Goal: Transaction & Acquisition: Purchase product/service

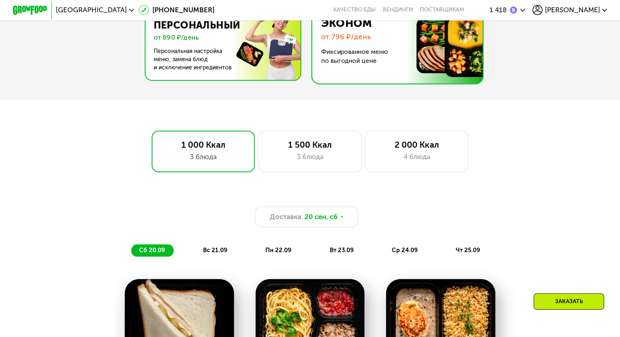
scroll to position [326, 0]
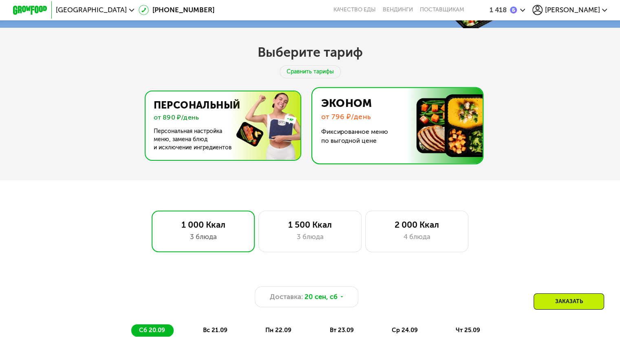
click at [209, 120] on img at bounding box center [220, 125] width 158 height 68
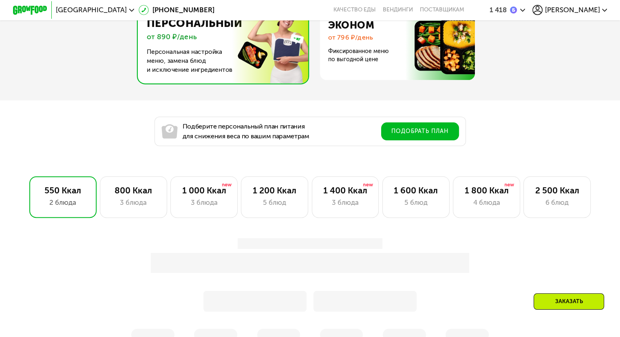
scroll to position [407, 0]
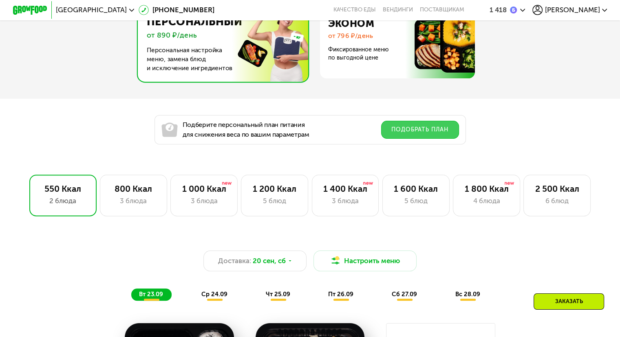
click at [411, 132] on button "Подобрать план" at bounding box center [420, 130] width 78 height 18
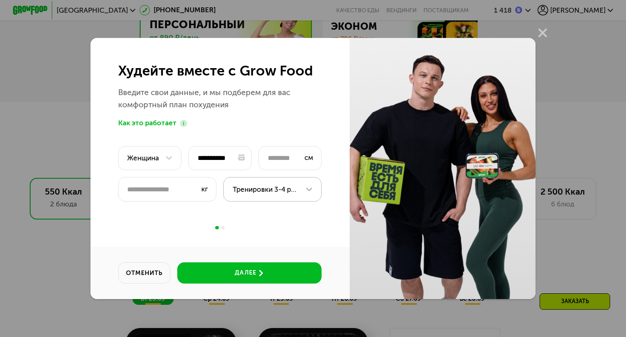
click at [306, 189] on icon at bounding box center [309, 189] width 6 height 4
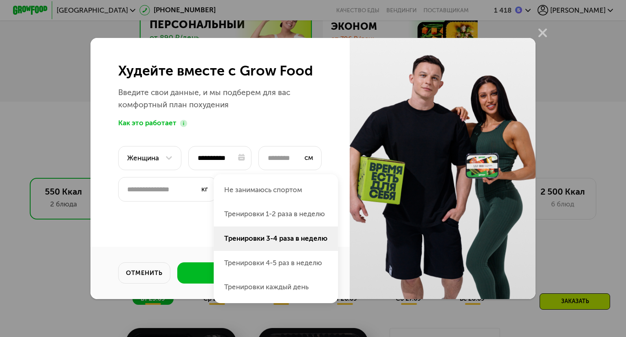
click at [280, 238] on li "Тренировки 3-4 раза в неделю" at bounding box center [276, 238] width 124 height 24
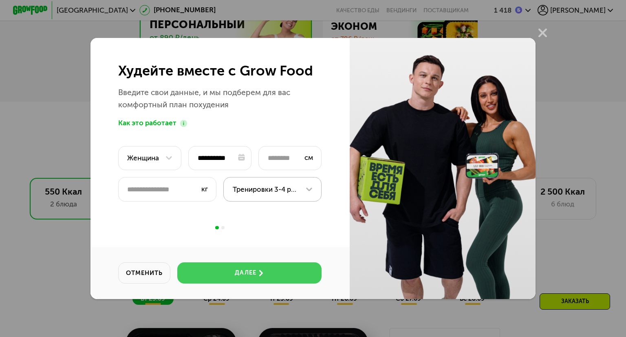
click at [235, 274] on div "далее" at bounding box center [245, 272] width 21 height 9
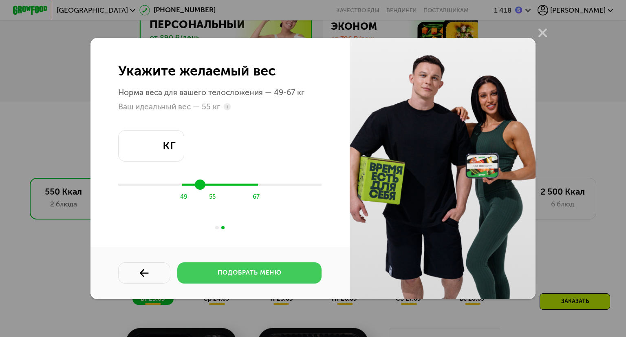
click at [235, 271] on div "подобрать меню" at bounding box center [250, 272] width 64 height 9
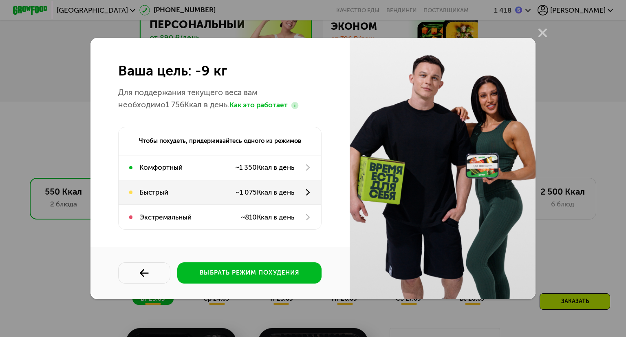
click at [311, 194] on div "Быстрый ~ 1 075 Ккал в день" at bounding box center [220, 192] width 202 height 24
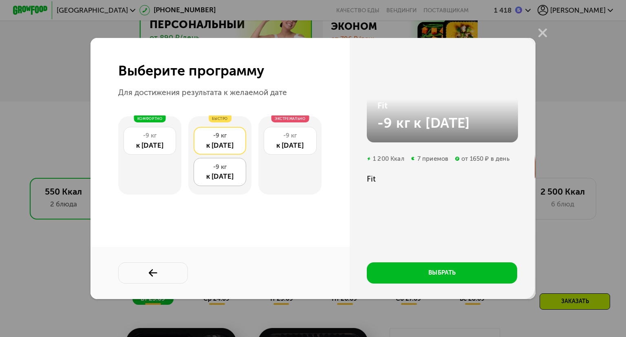
click at [223, 171] on div "к [DATE]" at bounding box center [219, 176] width 43 height 11
click at [273, 140] on div "к [DATE]" at bounding box center [289, 145] width 43 height 11
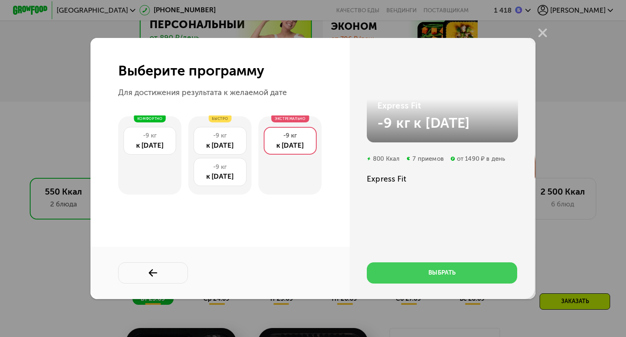
click at [457, 273] on button "выбрать" at bounding box center [442, 272] width 150 height 21
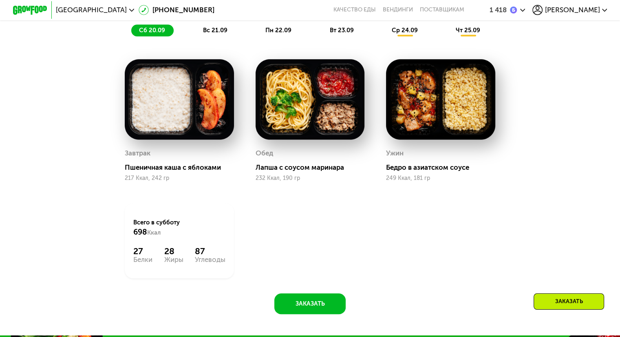
scroll to position [652, 0]
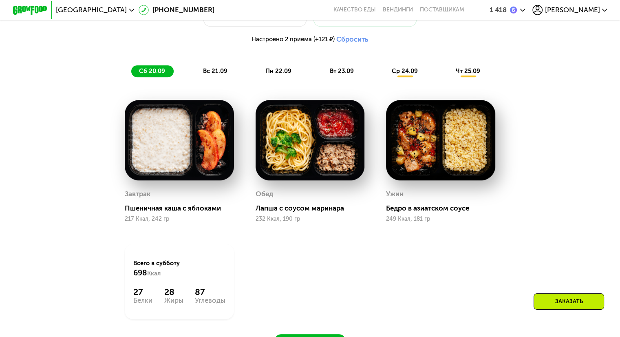
click at [216, 75] on span "вс 21.09" at bounding box center [215, 70] width 24 height 7
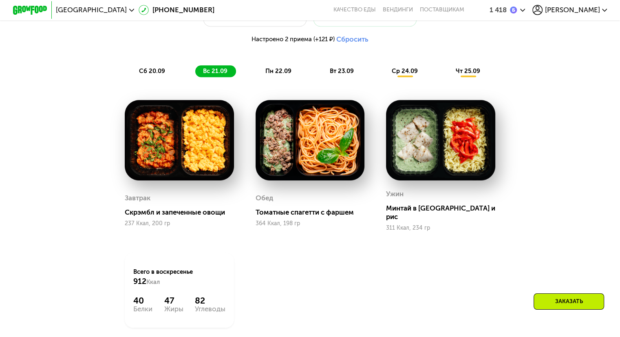
click at [273, 75] on span "пн 22.09" at bounding box center [278, 70] width 26 height 7
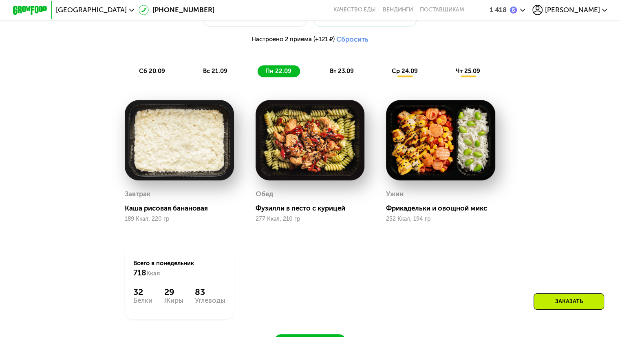
click at [403, 75] on span "ср 24.09" at bounding box center [405, 70] width 26 height 7
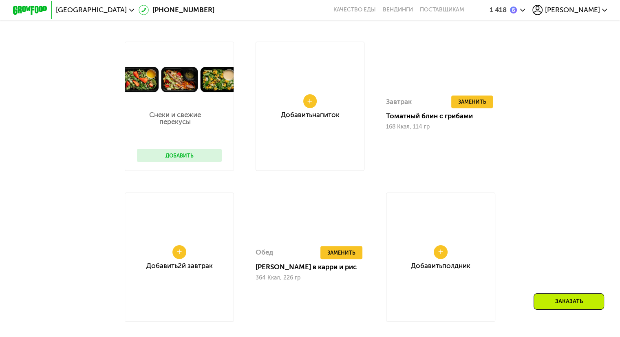
scroll to position [815, 0]
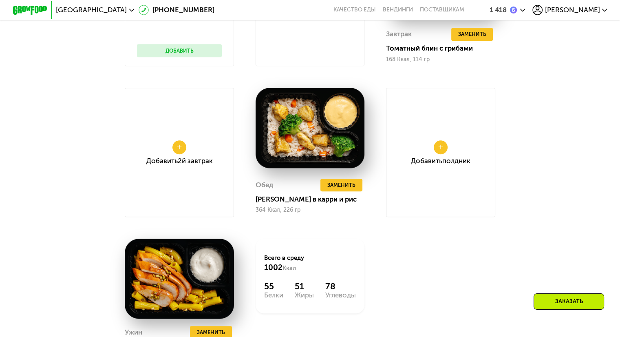
click at [546, 305] on div "Заказать" at bounding box center [568, 301] width 70 height 16
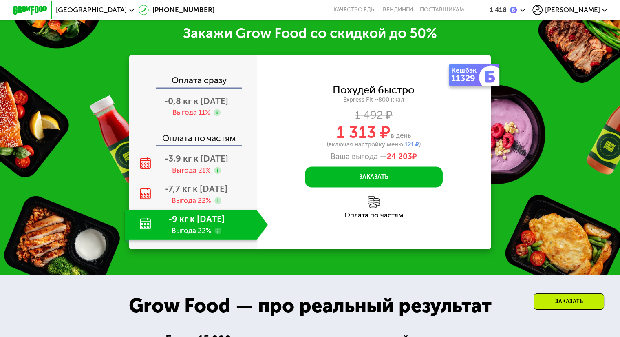
scroll to position [1242, 0]
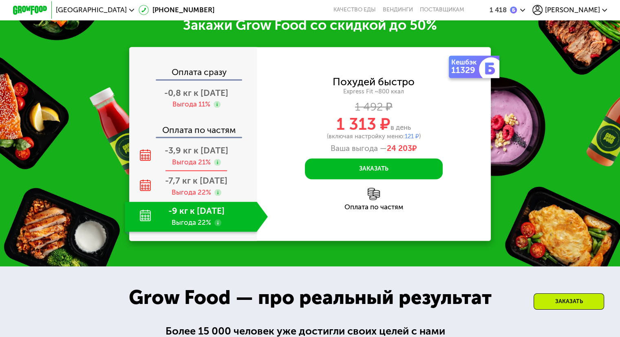
click at [187, 167] on div "-3,9 кг к 20 окт Выгода 21%" at bounding box center [196, 156] width 143 height 30
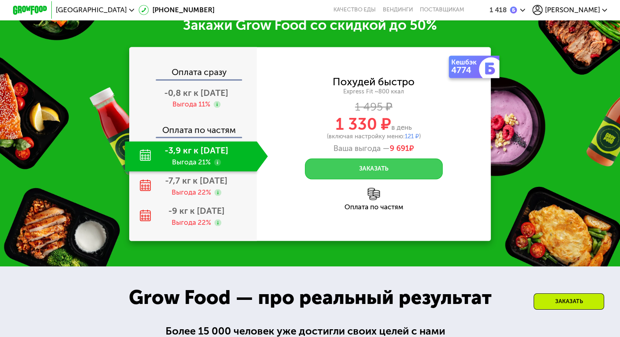
click at [354, 179] on button "Заказать" at bounding box center [374, 168] width 138 height 21
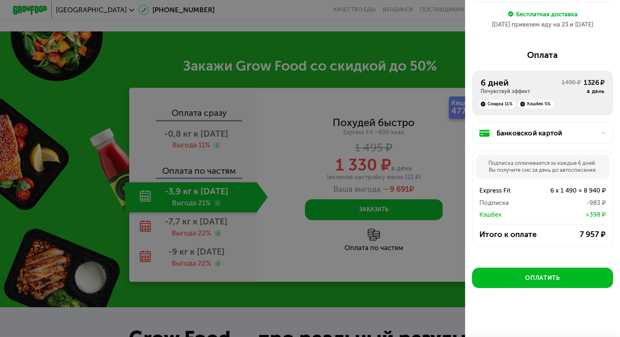
scroll to position [93, 0]
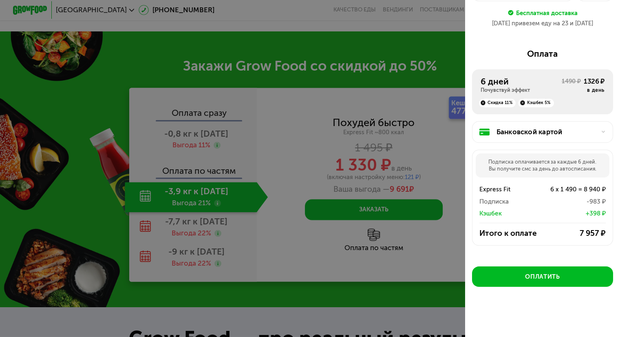
drag, startPoint x: 152, startPoint y: 159, endPoint x: 153, endPoint y: 163, distance: 4.6
click at [153, 159] on div at bounding box center [310, 168] width 620 height 337
click at [288, 191] on div at bounding box center [310, 168] width 620 height 337
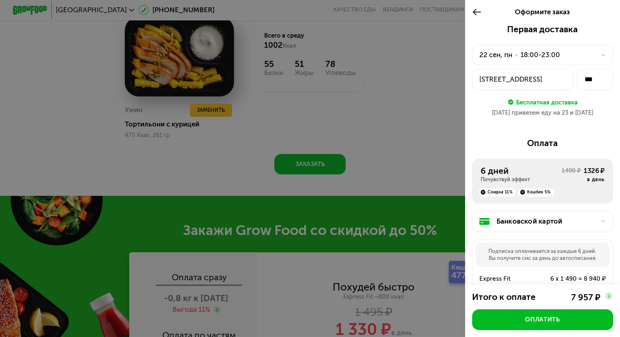
scroll to position [957, 0]
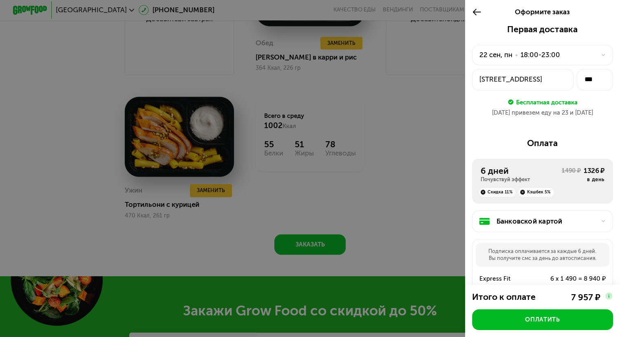
click at [473, 12] on use at bounding box center [477, 12] width 8 height 7
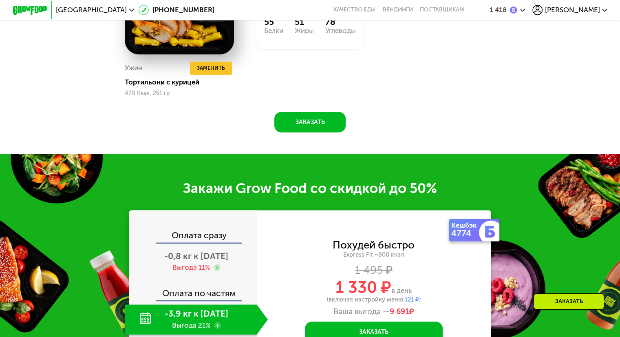
scroll to position [1197, 0]
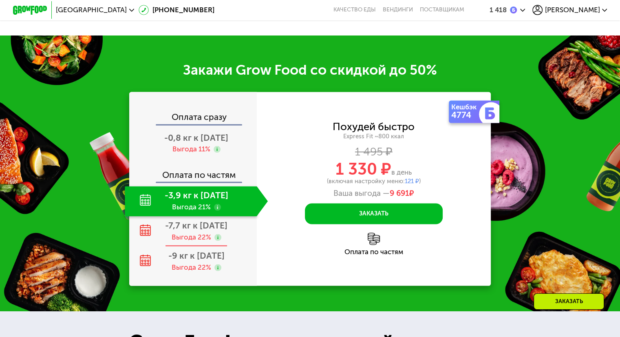
click at [194, 242] on div "Выгода 22%" at bounding box center [191, 236] width 40 height 9
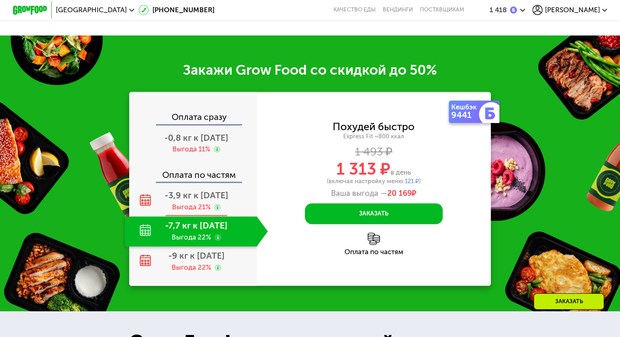
click at [197, 211] on div "Выгода 21%" at bounding box center [191, 206] width 39 height 9
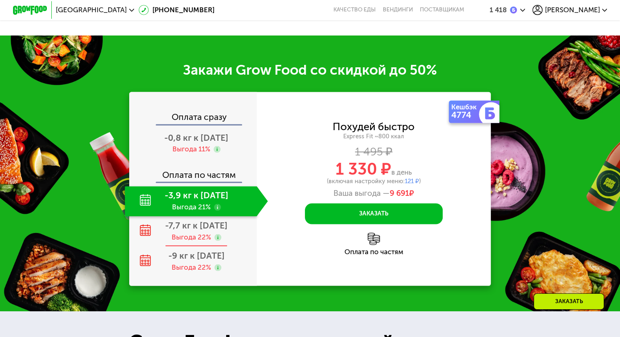
click at [206, 242] on div "-7,7 кг к 19 ноя Выгода 22%" at bounding box center [196, 231] width 143 height 30
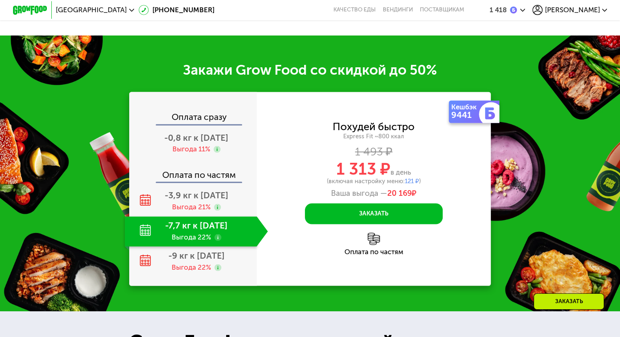
click at [466, 73] on div "Закажи Grow Food со скидкой до 50%" at bounding box center [310, 70] width 620 height 17
click at [99, 91] on div "Закажи Grow Food со скидкой до 50% Оплата сразу -0,8 кг к 26 сен Выгода 11% Опл…" at bounding box center [310, 172] width 620 height 275
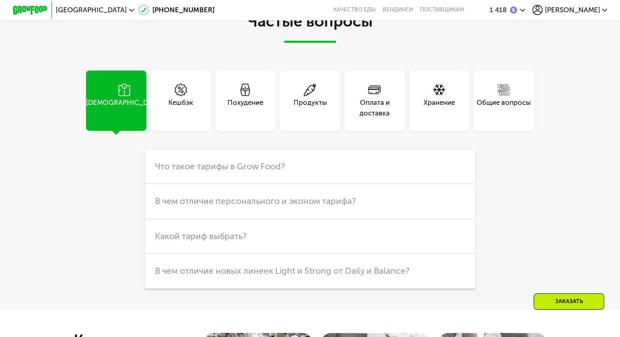
scroll to position [2460, 0]
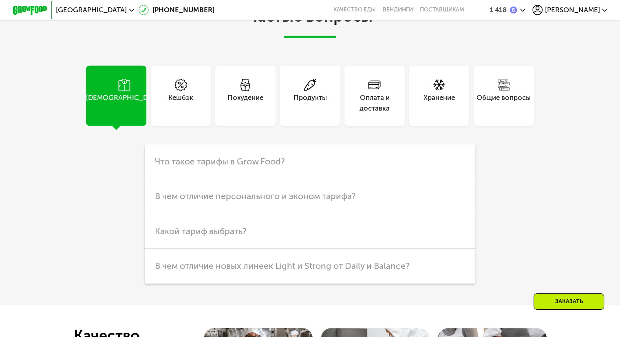
click at [240, 126] on div "Похудение" at bounding box center [245, 96] width 60 height 60
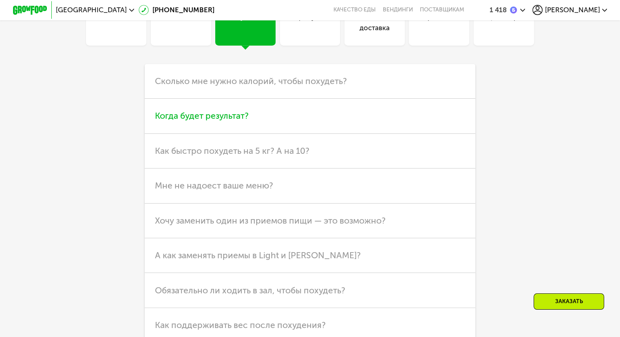
scroll to position [2541, 0]
click at [254, 132] on h3 "Когда будет результат?" at bounding box center [310, 114] width 330 height 35
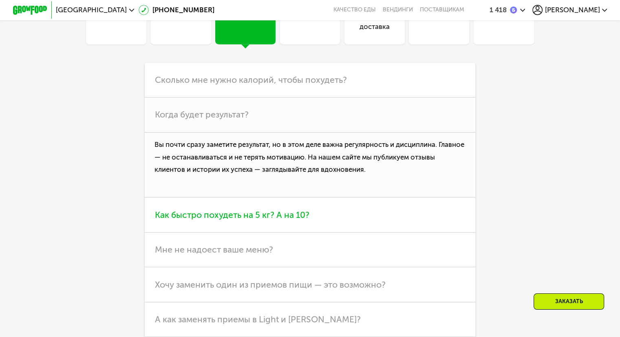
click at [260, 220] on span "Как быстро похудеть на 5 кг? А на 10?" at bounding box center [232, 214] width 154 height 10
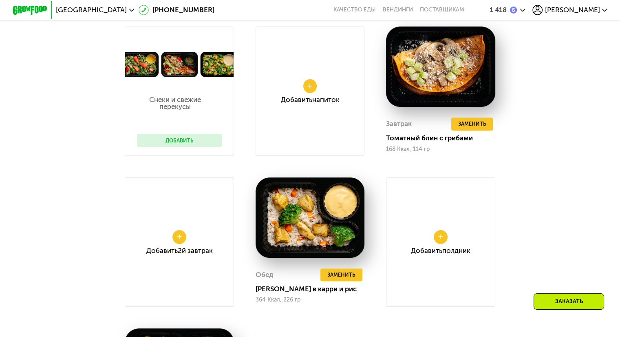
scroll to position [627, 0]
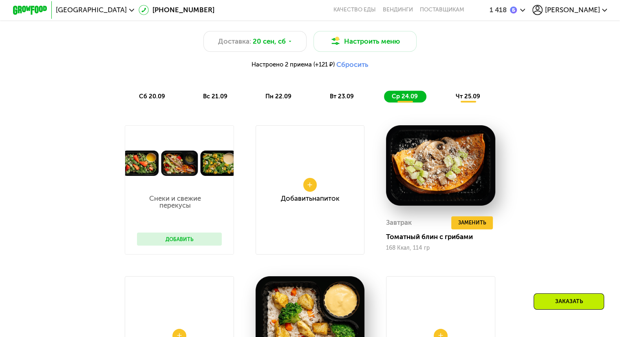
click at [144, 97] on span "сб 20.09" at bounding box center [152, 95] width 26 height 7
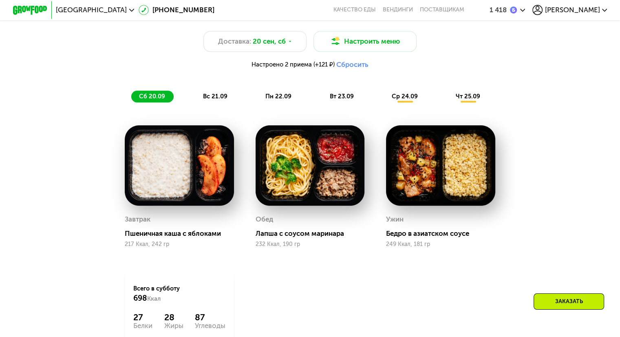
click at [216, 96] on div "вс 21.09" at bounding box center [215, 96] width 41 height 12
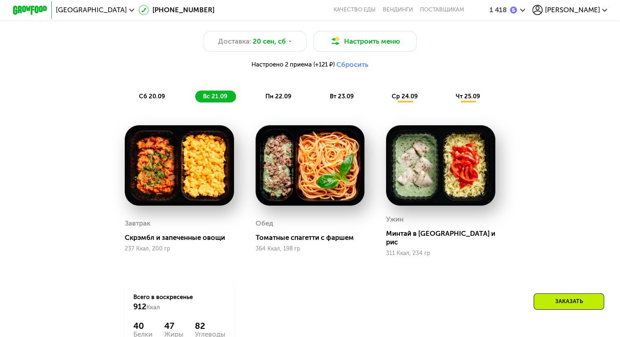
click at [275, 96] on div "пн 22.09" at bounding box center [278, 96] width 42 height 12
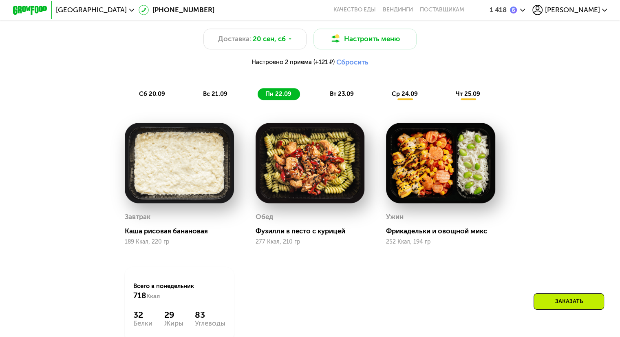
scroll to position [667, 0]
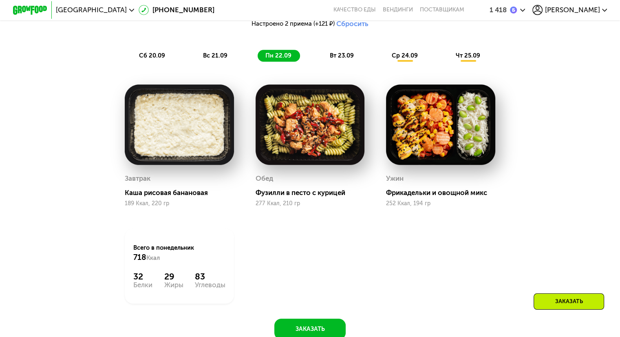
click at [333, 57] on span "вт 23.09" at bounding box center [341, 55] width 24 height 7
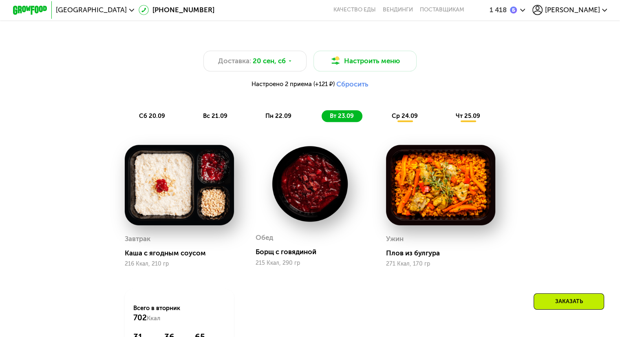
scroll to position [586, 0]
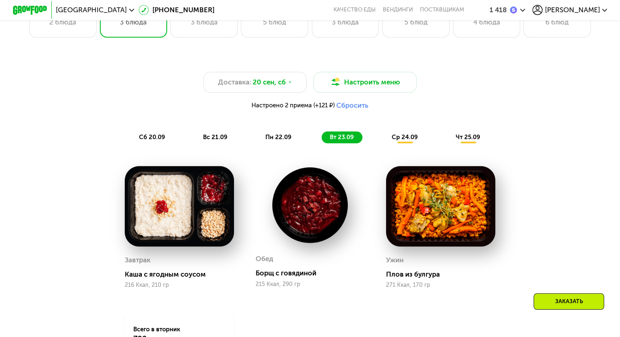
click at [404, 141] on span "ср 24.09" at bounding box center [405, 136] width 26 height 7
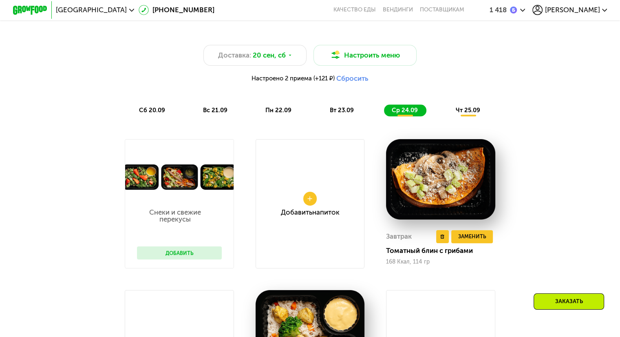
scroll to position [627, 0]
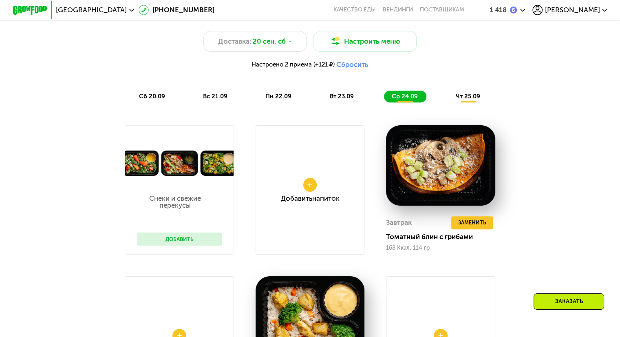
click at [465, 100] on span "чт 25.09" at bounding box center [467, 95] width 24 height 7
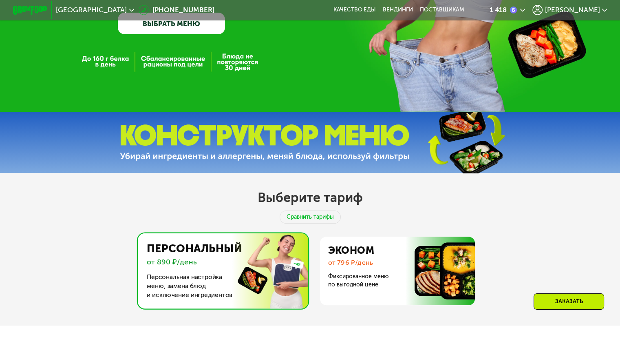
scroll to position [341, 0]
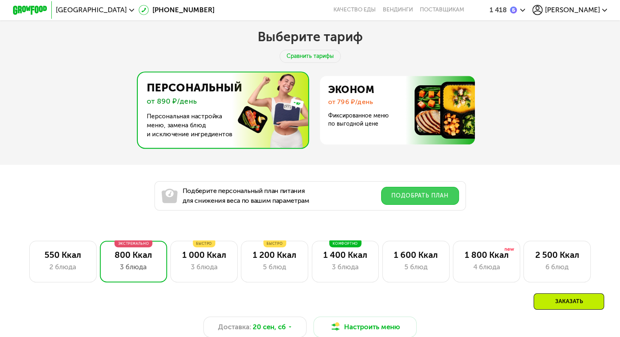
click at [422, 204] on button "Подобрать план" at bounding box center [420, 196] width 78 height 18
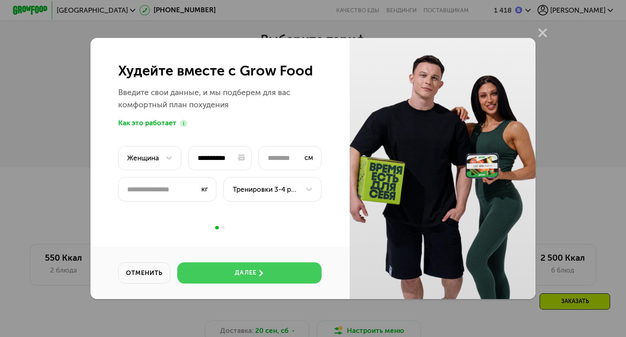
click at [244, 269] on div "далее" at bounding box center [245, 272] width 21 height 9
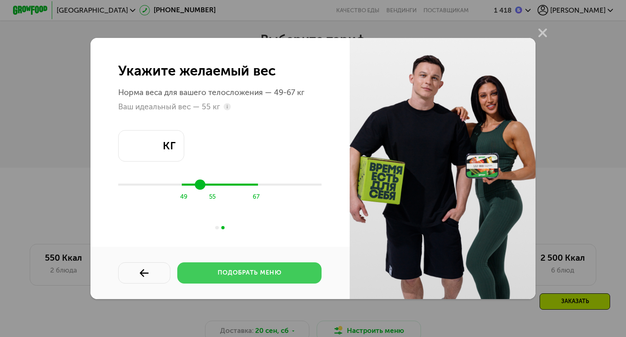
click at [250, 275] on div "подобрать меню" at bounding box center [250, 272] width 64 height 9
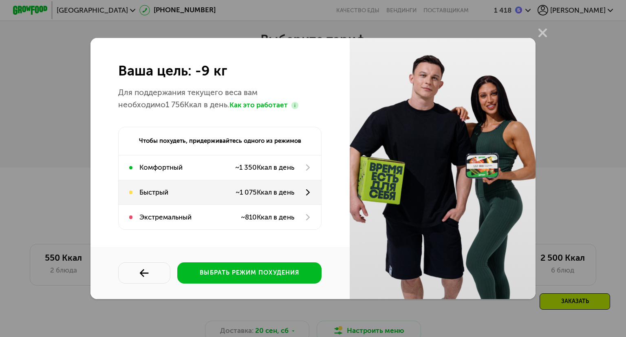
click at [293, 193] on div "~ 1 075 Ккал в день" at bounding box center [264, 192] width 59 height 11
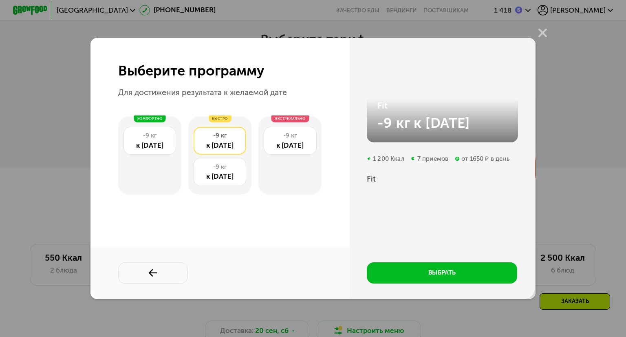
click at [213, 141] on div "к [DATE]" at bounding box center [219, 145] width 43 height 11
click at [213, 180] on div "к [DATE]" at bounding box center [219, 176] width 43 height 11
click at [290, 142] on div "к [DATE]" at bounding box center [289, 145] width 43 height 11
click at [224, 178] on div "к [DATE]" at bounding box center [219, 176] width 43 height 11
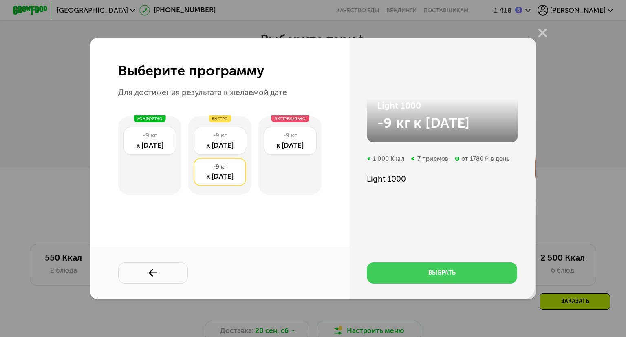
click at [463, 271] on button "выбрать" at bounding box center [442, 272] width 150 height 21
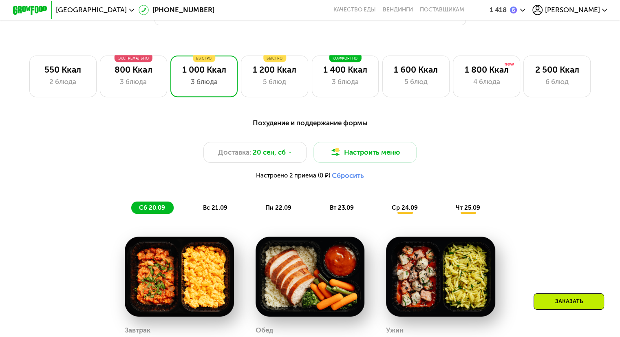
scroll to position [586, 0]
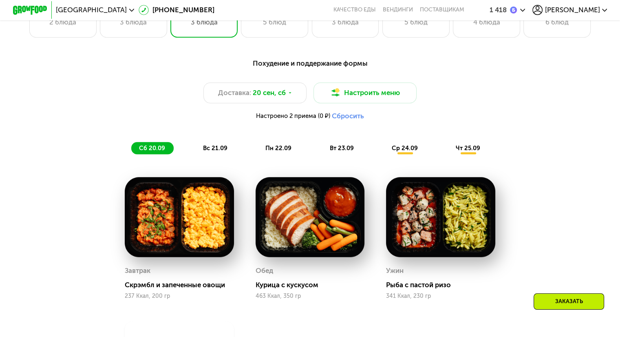
click at [573, 295] on div "Заказать" at bounding box center [568, 301] width 70 height 16
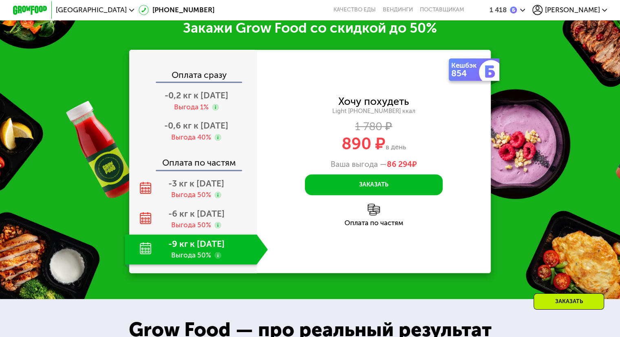
scroll to position [1046, 0]
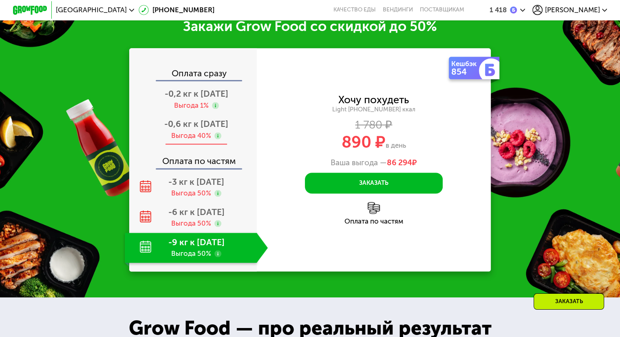
click at [181, 140] on div "Выгода 40%" at bounding box center [191, 135] width 40 height 9
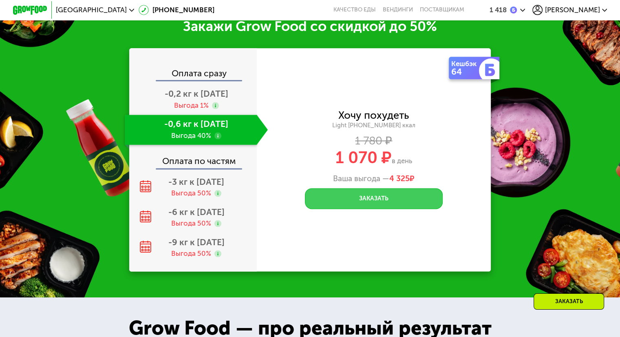
click at [353, 209] on button "Заказать" at bounding box center [374, 198] width 138 height 21
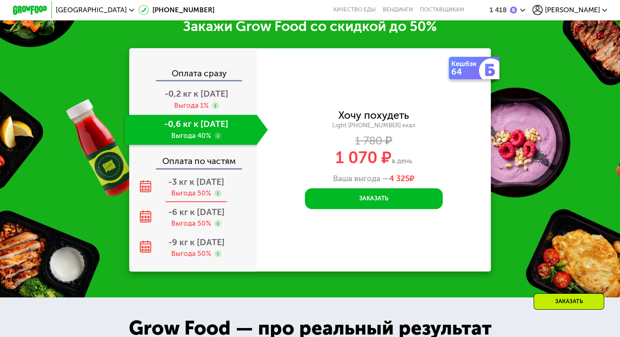
click at [203, 187] on span "-3 кг к 20 окт" at bounding box center [196, 181] width 56 height 10
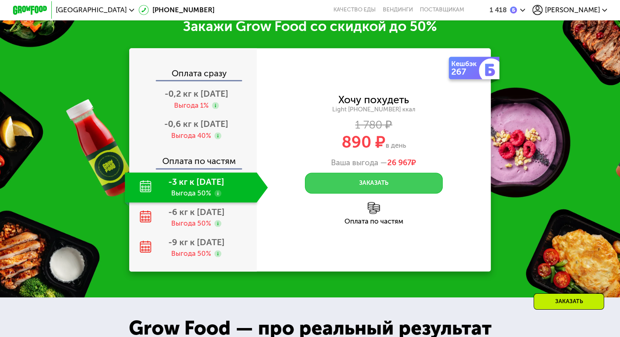
click at [378, 189] on button "Заказать" at bounding box center [374, 182] width 138 height 21
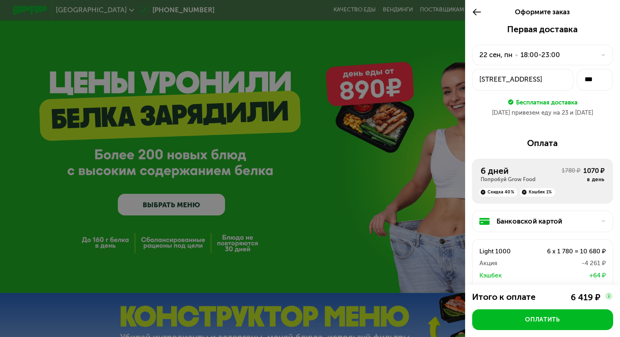
click at [478, 14] on icon at bounding box center [477, 12] width 10 height 10
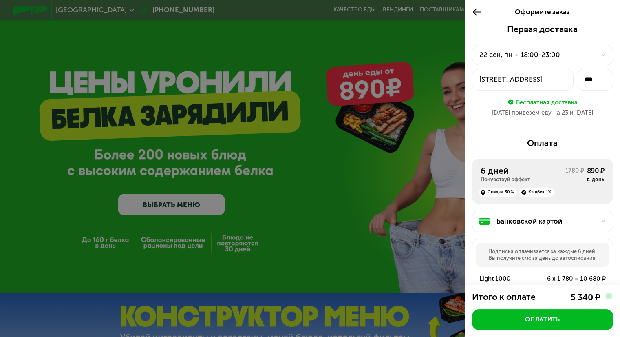
click at [475, 12] on use at bounding box center [477, 12] width 8 height 7
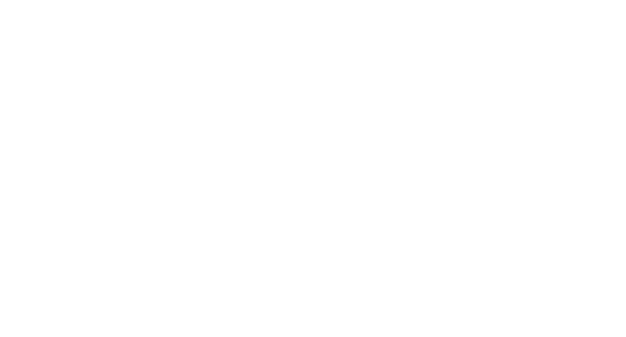
click at [157, 199] on div "Заказать" at bounding box center [313, 168] width 626 height 337
click at [405, 93] on div "Заказать" at bounding box center [313, 168] width 626 height 337
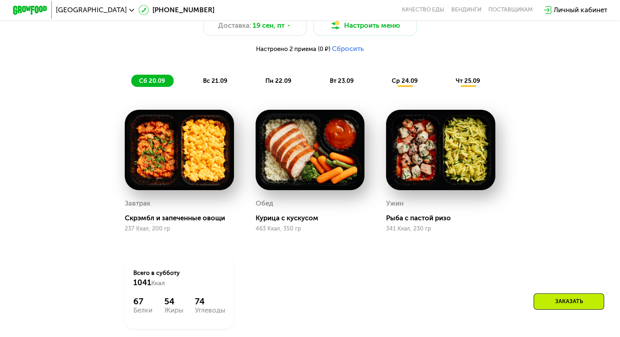
scroll to position [652, 0]
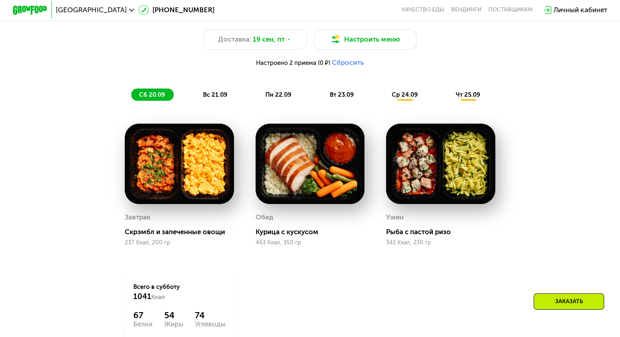
click at [216, 98] on span "вс 21.09" at bounding box center [215, 94] width 24 height 7
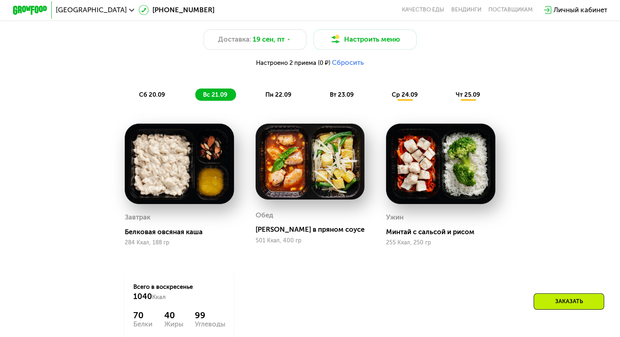
click at [279, 98] on span "пн 22.09" at bounding box center [278, 94] width 26 height 7
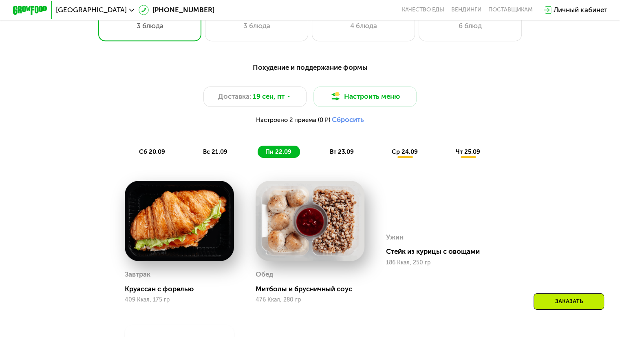
scroll to position [611, 0]
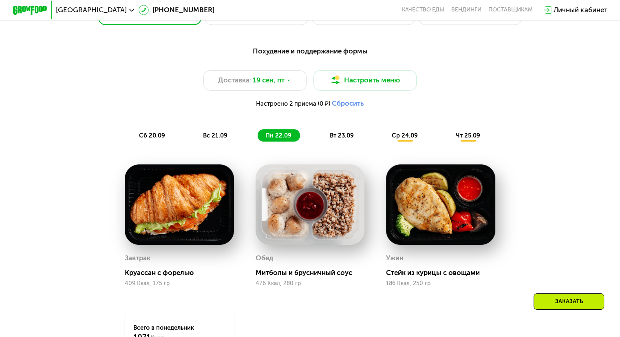
click at [205, 197] on img at bounding box center [179, 204] width 109 height 80
click at [335, 139] on span "вт 23.09" at bounding box center [341, 135] width 24 height 7
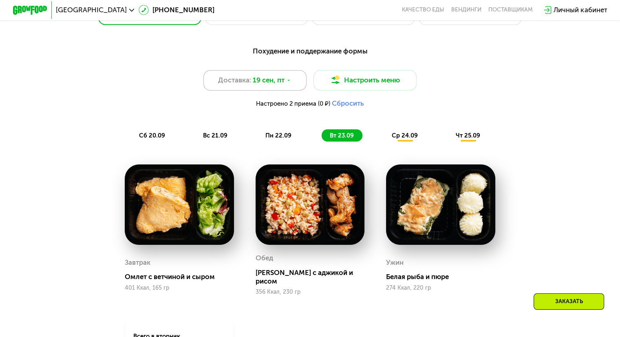
click at [272, 83] on span "19 сен, пт" at bounding box center [269, 80] width 32 height 10
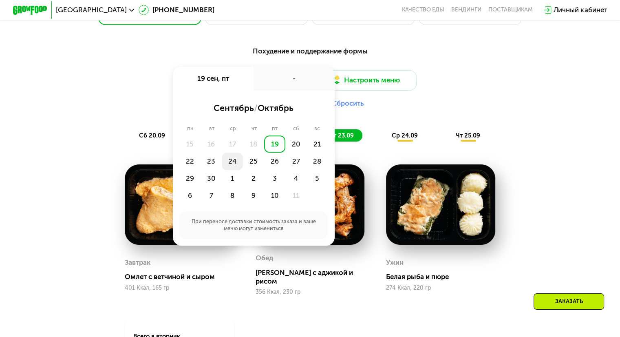
click at [229, 167] on div "24" at bounding box center [232, 160] width 21 height 17
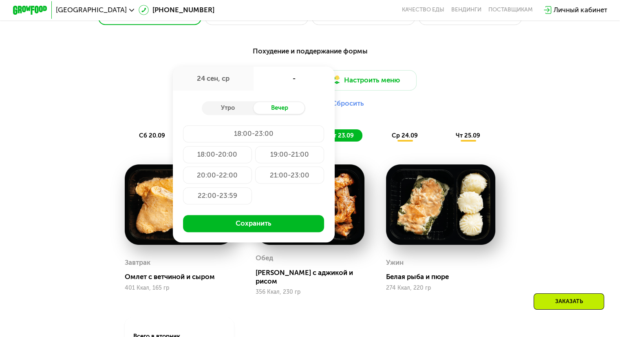
click at [495, 108] on div "Настроено 2 приема (0 ₽) Сбросить" at bounding box center [310, 103] width 510 height 9
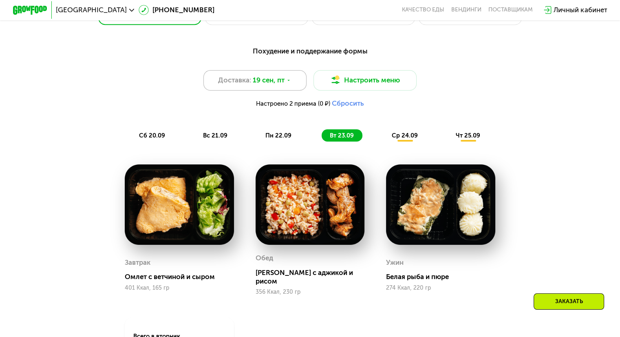
click at [240, 85] on span "Доставка:" at bounding box center [234, 80] width 33 height 10
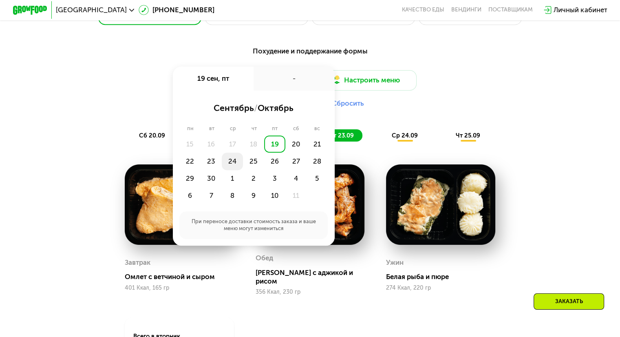
click at [231, 166] on div "24" at bounding box center [232, 160] width 21 height 17
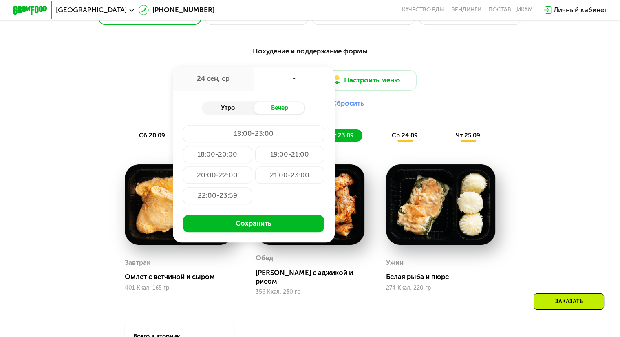
click at [224, 109] on div "Утро" at bounding box center [228, 108] width 52 height 12
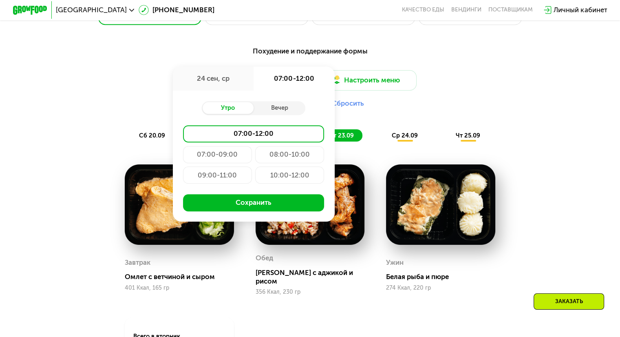
click at [282, 161] on div "08:00-10:00" at bounding box center [289, 154] width 69 height 17
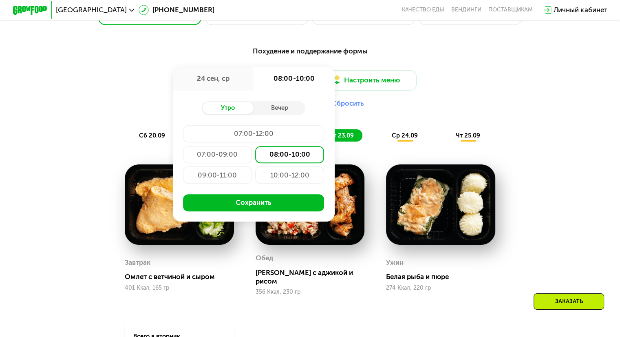
click at [208, 178] on div "09:00-11:00" at bounding box center [217, 174] width 69 height 17
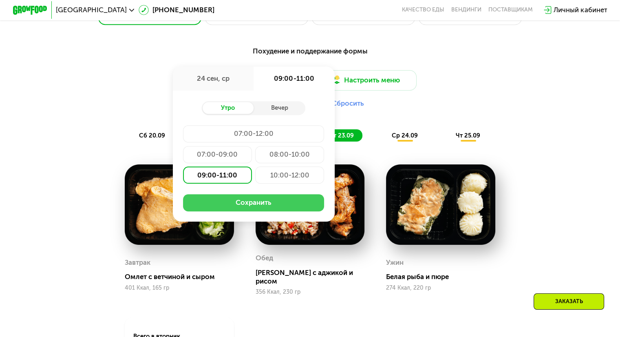
click at [243, 211] on button "Сохранить" at bounding box center [253, 202] width 141 height 17
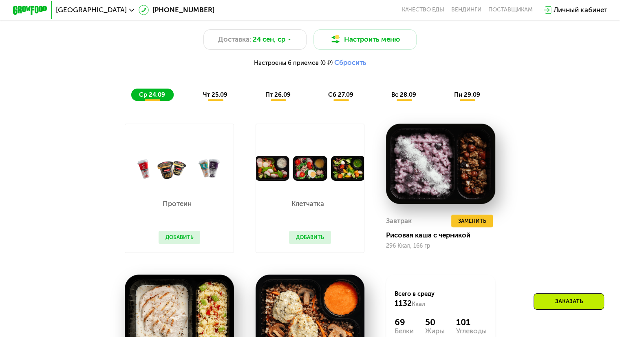
scroll to position [652, 0]
click at [216, 98] on span "чт 25.09" at bounding box center [215, 94] width 24 height 7
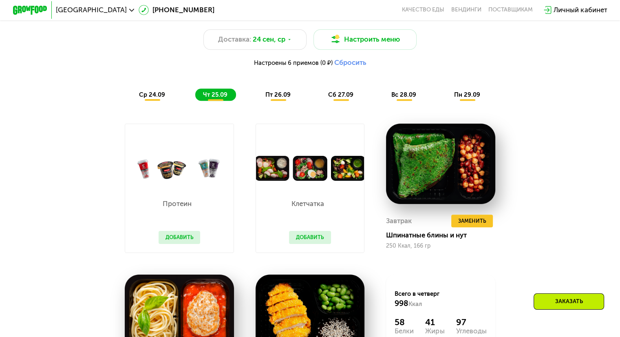
click at [273, 98] on span "пт 26.09" at bounding box center [277, 94] width 25 height 7
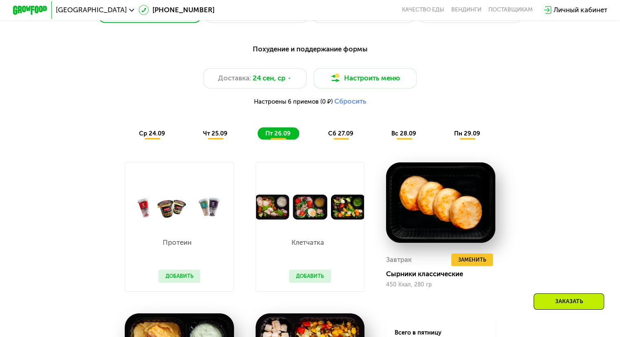
scroll to position [611, 0]
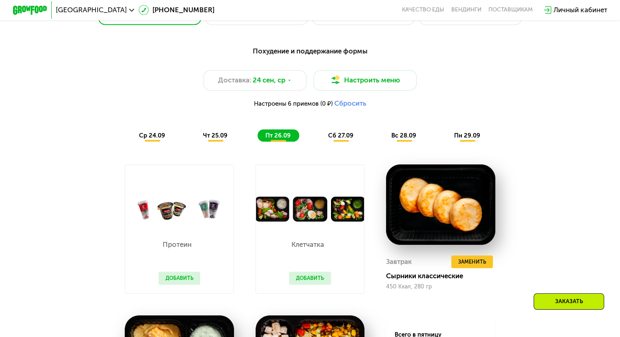
click at [345, 139] on span "сб 27.09" at bounding box center [340, 135] width 25 height 7
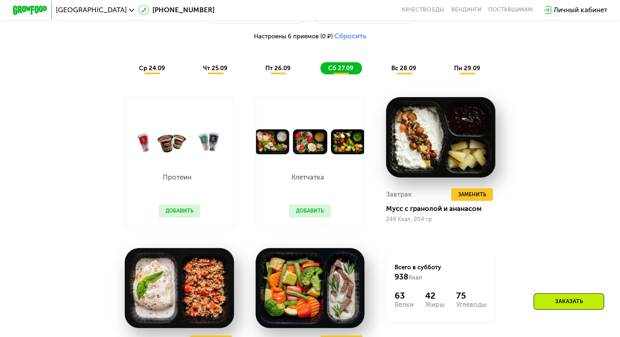
scroll to position [693, 0]
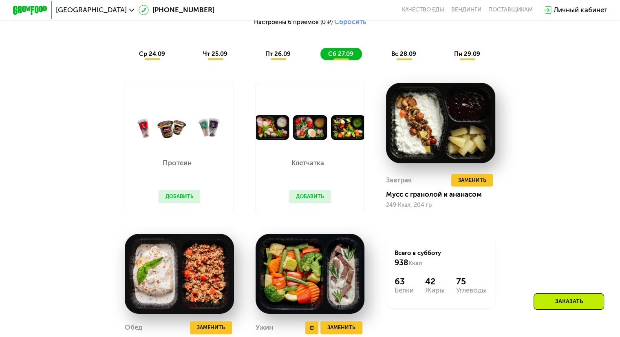
click at [329, 266] on img at bounding box center [309, 273] width 109 height 80
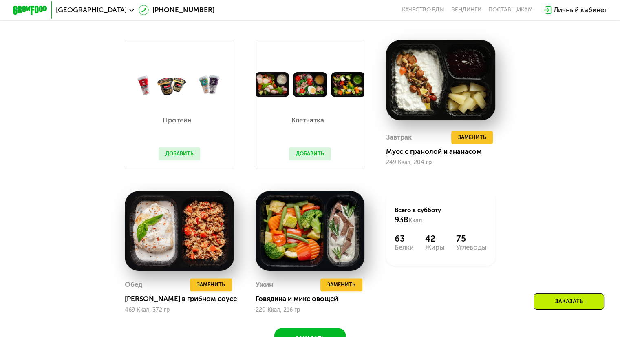
scroll to position [774, 0]
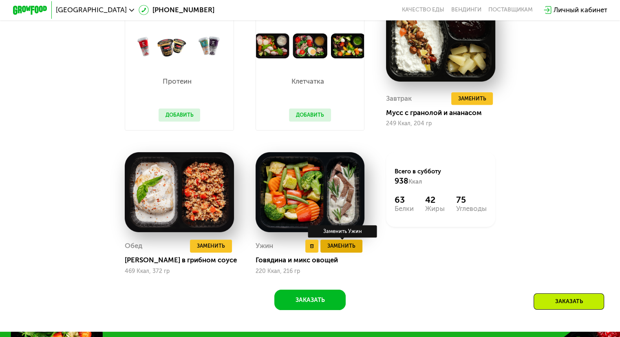
click at [342, 250] on span "Заменить" at bounding box center [341, 245] width 28 height 9
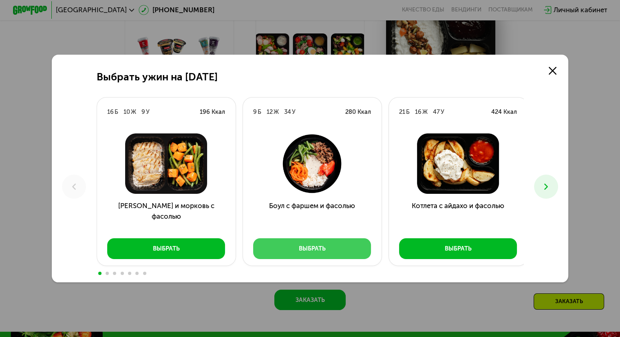
click at [315, 249] on div "Выбрать" at bounding box center [312, 248] width 27 height 9
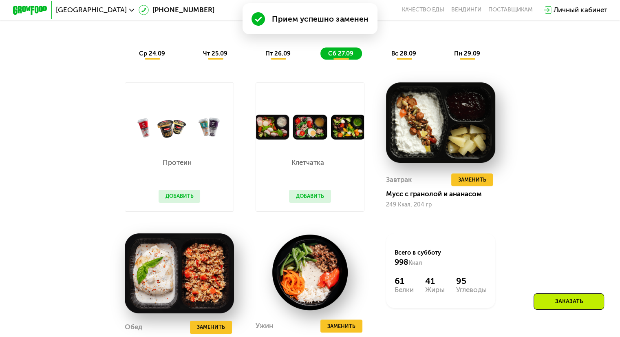
scroll to position [693, 0]
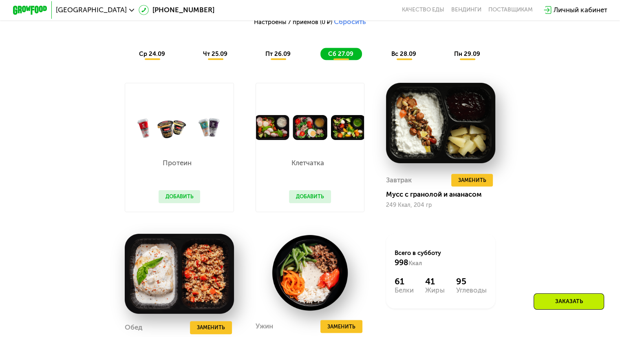
click at [405, 57] on span "вс 28.09" at bounding box center [403, 53] width 25 height 7
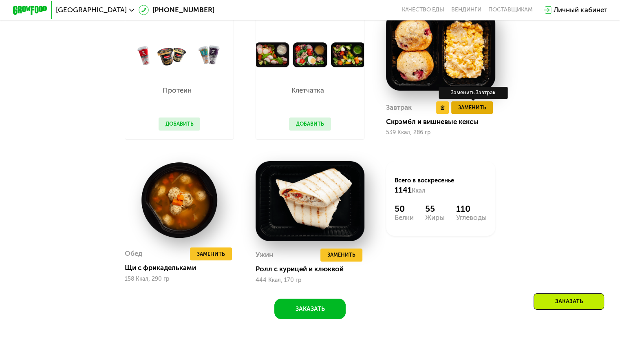
scroll to position [774, 0]
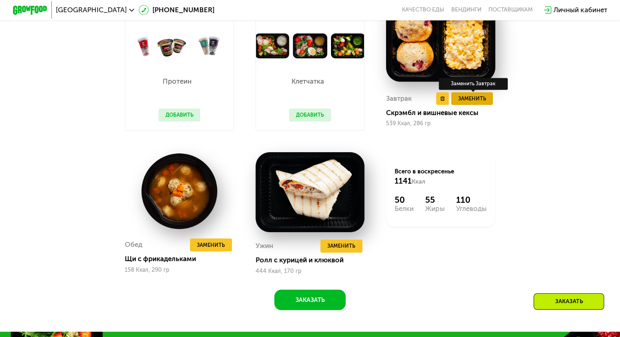
click at [470, 103] on span "Заменить" at bounding box center [472, 98] width 28 height 9
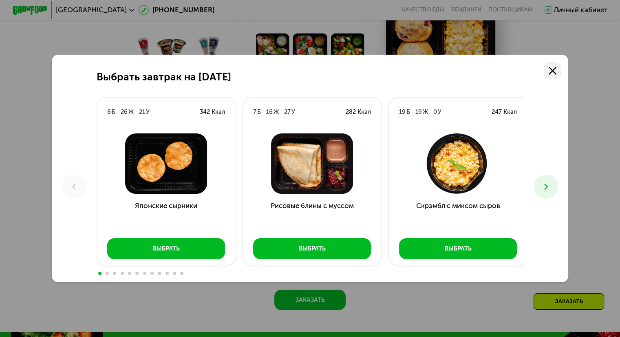
click at [555, 68] on icon at bounding box center [552, 71] width 8 height 8
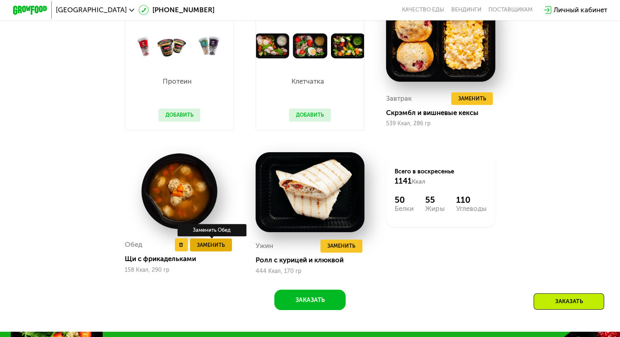
click at [219, 249] on span "Заменить" at bounding box center [211, 244] width 28 height 9
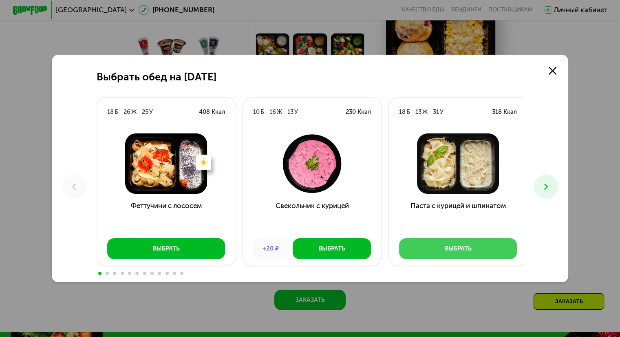
click at [470, 250] on button "Выбрать" at bounding box center [458, 248] width 118 height 21
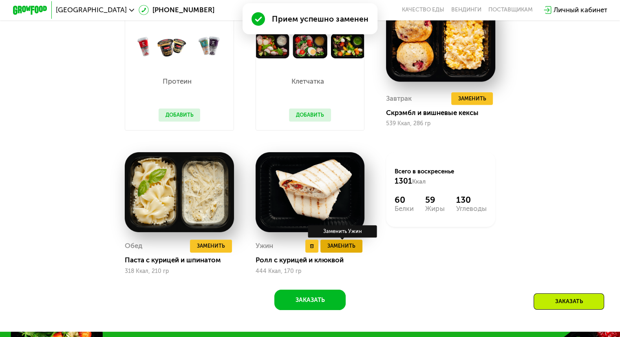
click at [347, 250] on span "Заменить" at bounding box center [341, 245] width 28 height 9
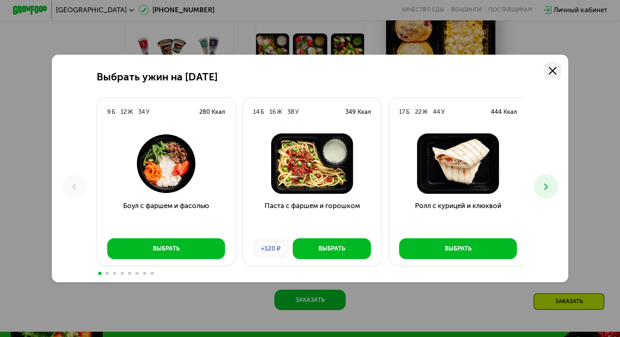
click at [552, 68] on icon at bounding box center [552, 71] width 8 height 8
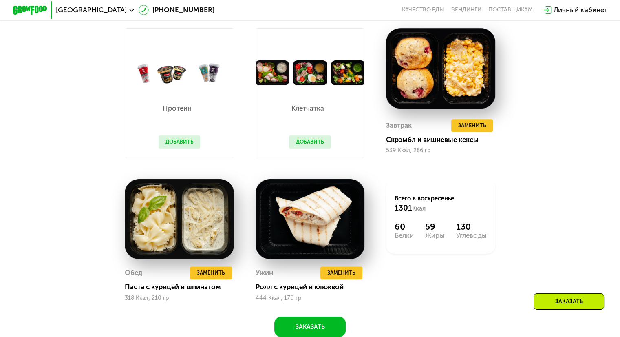
scroll to position [733, 0]
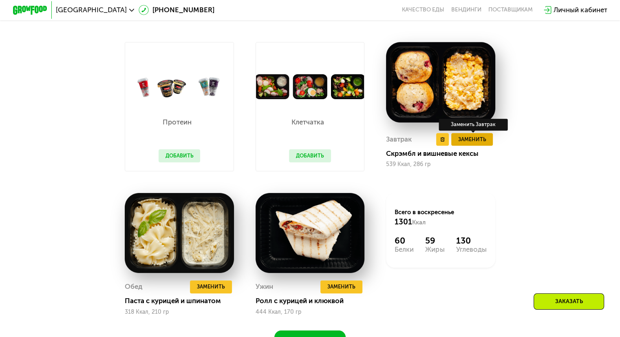
click at [466, 143] on span "Заменить" at bounding box center [472, 139] width 28 height 9
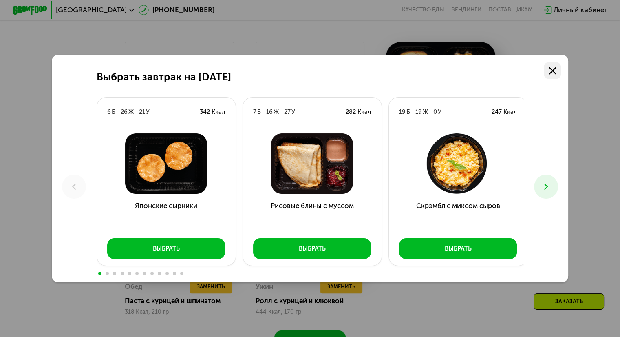
click at [554, 70] on use at bounding box center [552, 71] width 8 height 8
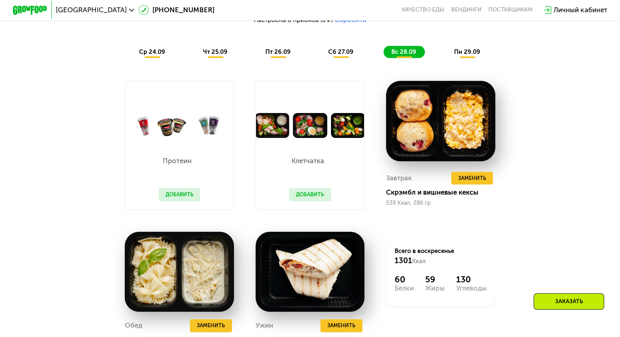
scroll to position [652, 0]
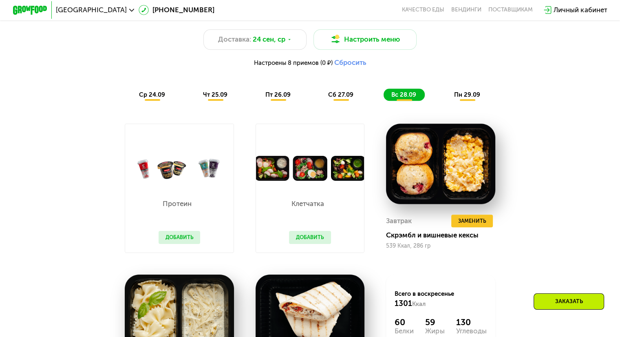
click at [468, 98] on span "пн 29.09" at bounding box center [467, 94] width 26 height 7
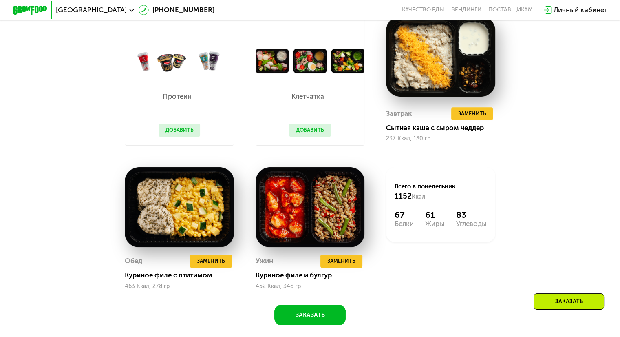
scroll to position [733, 0]
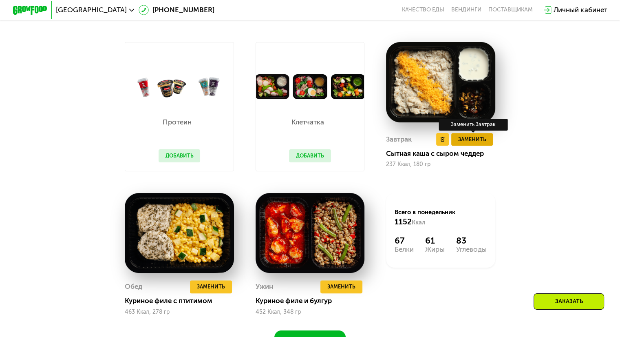
click at [477, 143] on span "Заменить" at bounding box center [472, 139] width 28 height 9
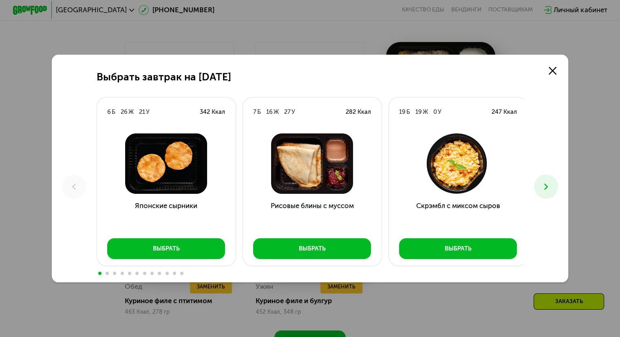
click at [583, 101] on div "Выбрать завтрак на 29 сентября 6 Б 26 Ж 21 У 342 Ккал Японские сырники Выбрать …" at bounding box center [310, 168] width 620 height 337
click at [556, 68] on use at bounding box center [552, 71] width 8 height 8
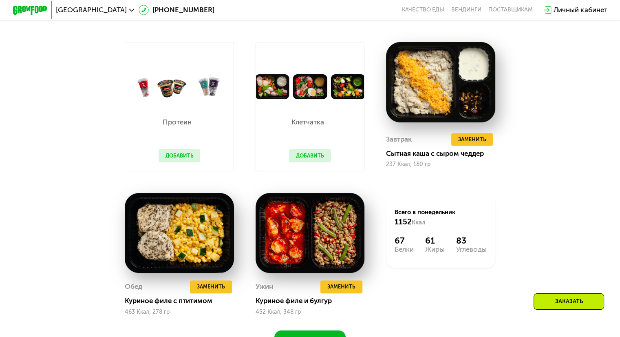
scroll to position [774, 0]
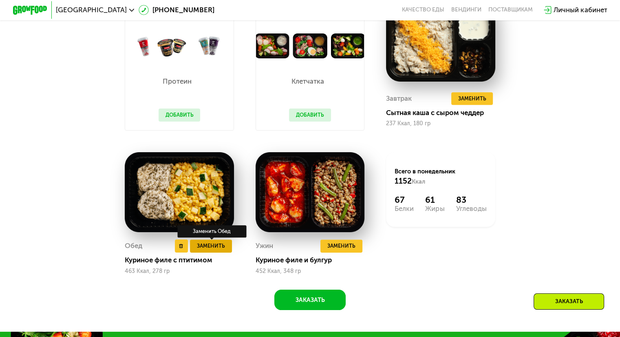
click at [211, 250] on span "Заменить" at bounding box center [211, 245] width 28 height 9
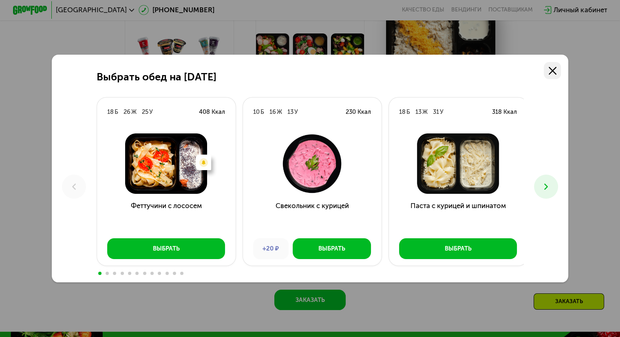
click at [554, 70] on use at bounding box center [552, 71] width 8 height 8
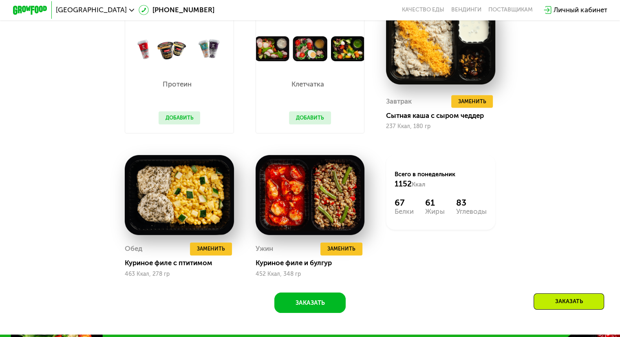
scroll to position [815, 0]
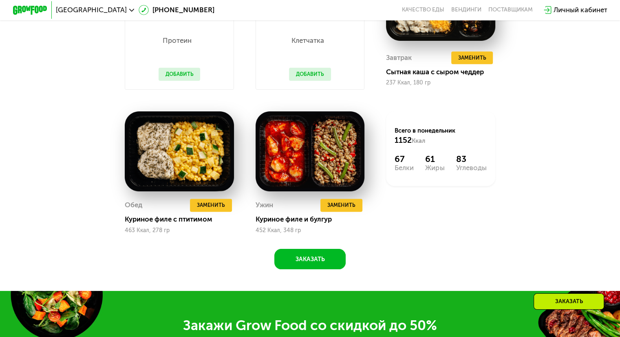
click at [574, 296] on div "Заказать" at bounding box center [568, 301] width 70 height 16
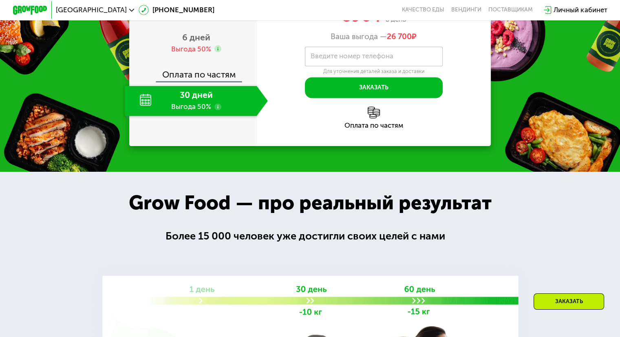
scroll to position [1195, 0]
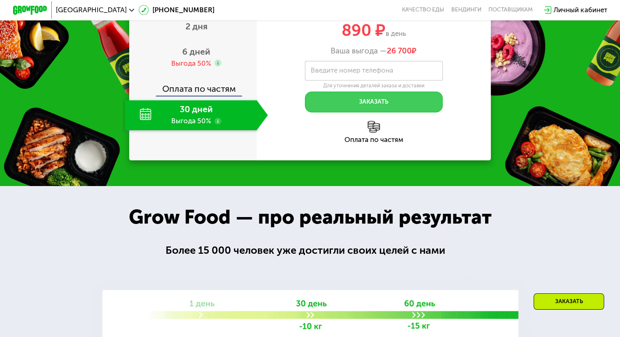
click at [347, 112] on button "Заказать" at bounding box center [374, 101] width 138 height 21
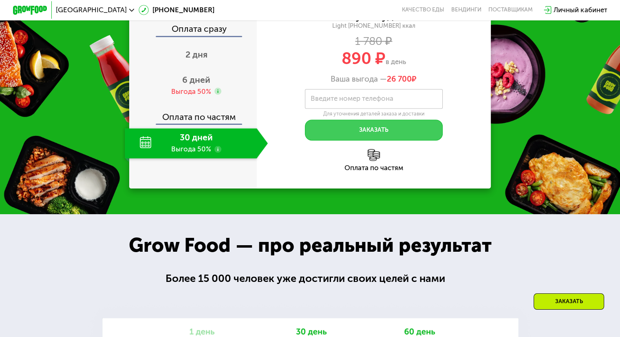
scroll to position [1113, 0]
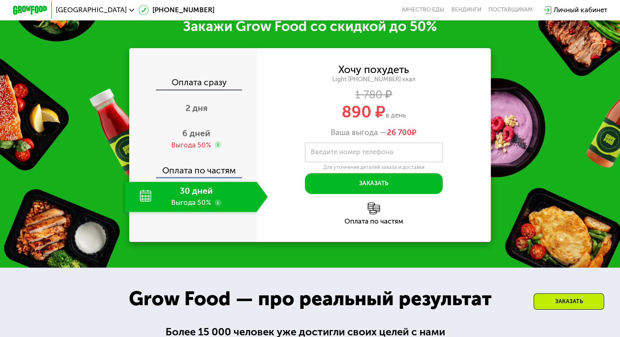
click at [382, 151] on div "Хочу похудеть Light 1000 ~1000 ккал 1 780 ₽ 890 ₽ в день Ваша выгода — 26 700 ₽…" at bounding box center [374, 129] width 234 height 129
click at [380, 154] on label "Введите номер телефона" at bounding box center [351, 152] width 83 height 5
click at [380, 158] on input "Введите номер телефона" at bounding box center [374, 152] width 138 height 20
type input "**********"
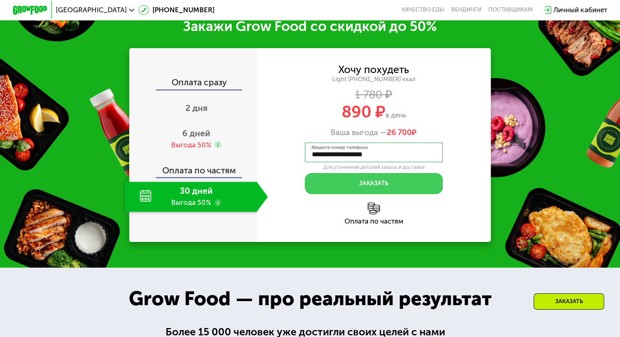
click at [376, 194] on button "Заказать" at bounding box center [374, 183] width 138 height 21
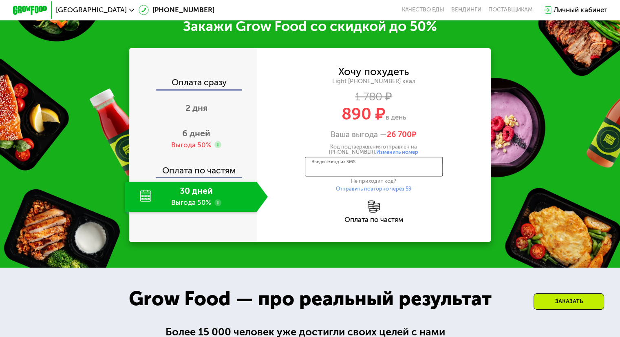
click at [347, 176] on input "Введите код из SMS" at bounding box center [374, 166] width 138 height 20
type input "****"
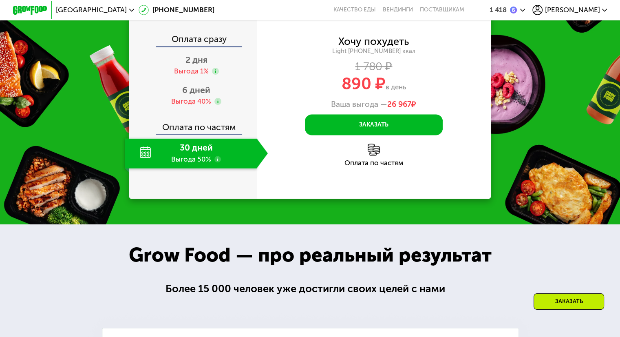
scroll to position [1096, 0]
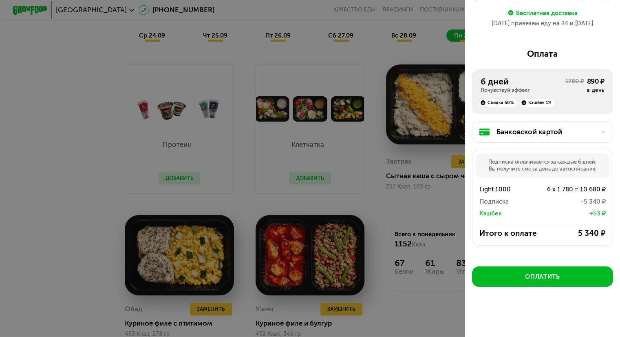
scroll to position [566, 0]
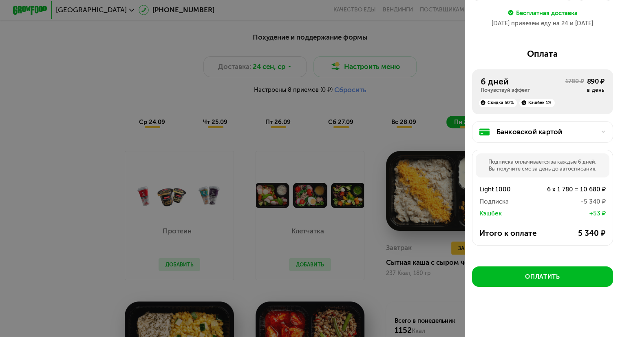
drag, startPoint x: 320, startPoint y: 150, endPoint x: 341, endPoint y: 153, distance: 21.4
click at [320, 150] on div at bounding box center [310, 168] width 620 height 337
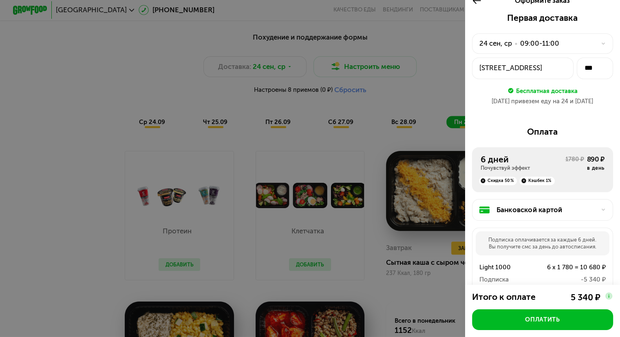
scroll to position [0, 0]
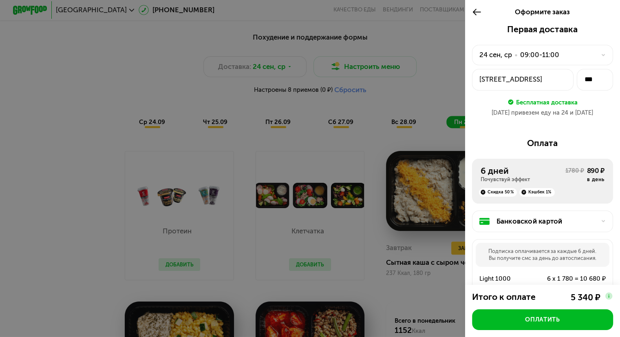
click at [69, 165] on div at bounding box center [310, 168] width 620 height 337
click at [480, 9] on div at bounding box center [479, 12] width 14 height 24
click at [99, 133] on div at bounding box center [310, 168] width 620 height 337
click at [477, 10] on icon at bounding box center [477, 12] width 10 height 10
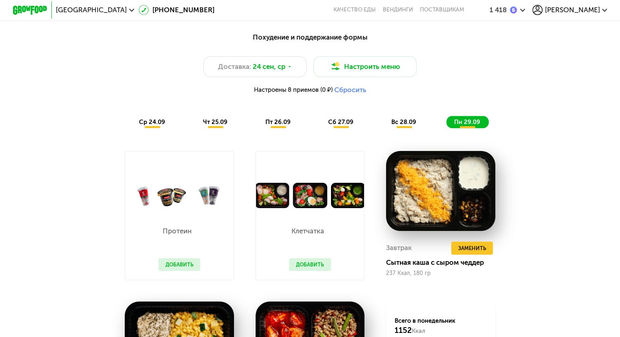
click at [550, 163] on div "Похудение и поддержание формы Доставка: 24 сен, ср Настроить меню Настроены 8 п…" at bounding box center [310, 243] width 530 height 433
click at [155, 125] on span "ср 24.09" at bounding box center [152, 121] width 26 height 7
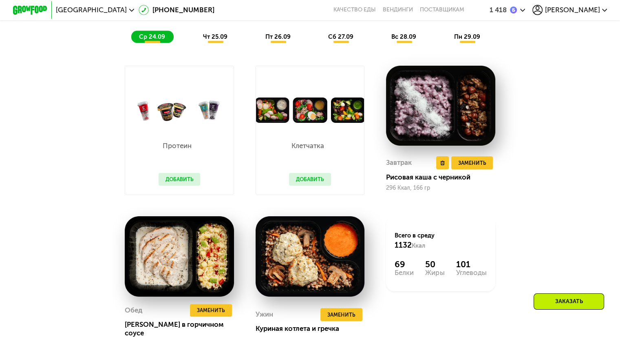
scroll to position [607, 0]
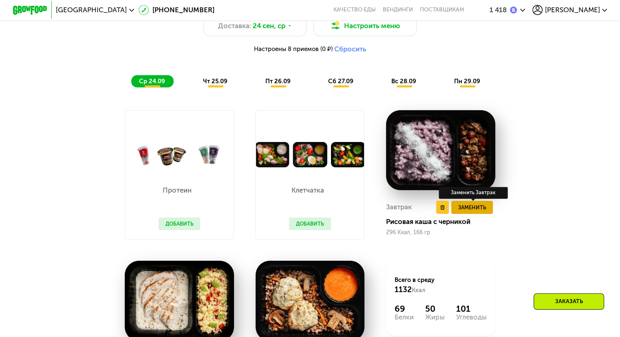
click at [472, 211] on span "Заменить" at bounding box center [472, 207] width 28 height 9
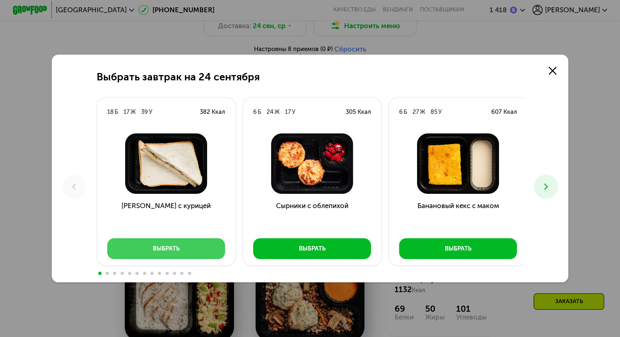
click at [169, 253] on button "Выбрать" at bounding box center [166, 248] width 118 height 21
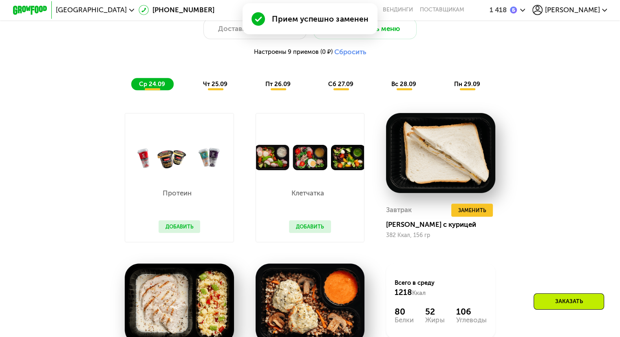
scroll to position [526, 0]
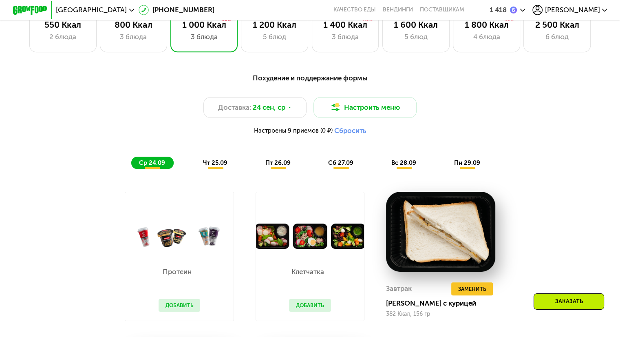
click at [213, 166] on span "чт 25.09" at bounding box center [215, 162] width 24 height 7
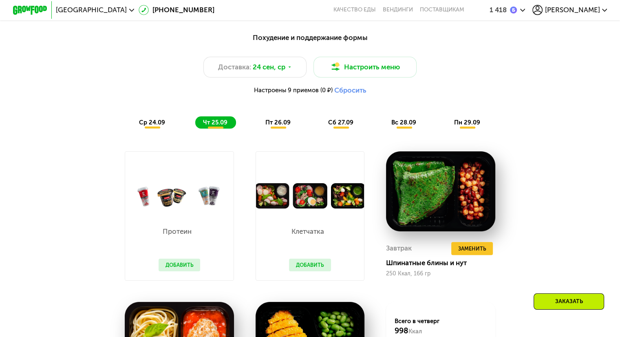
scroll to position [607, 0]
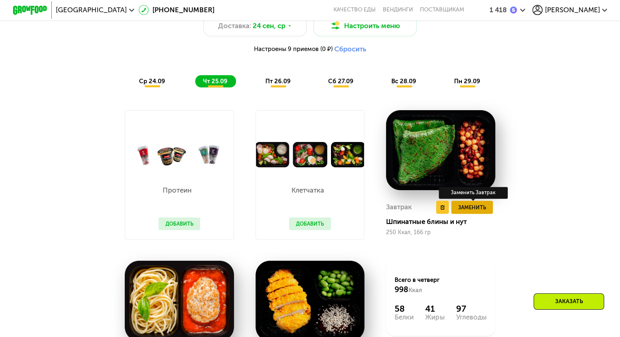
click at [481, 211] on span "Заменить" at bounding box center [472, 207] width 28 height 9
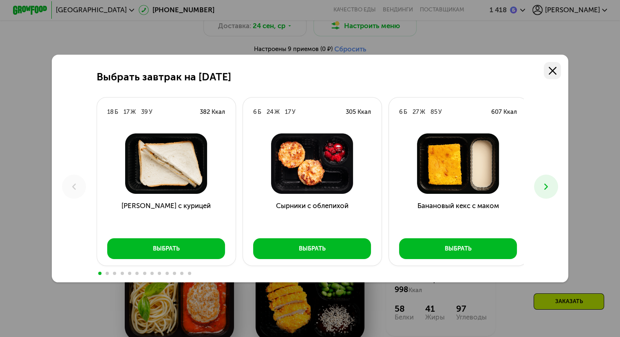
click at [554, 73] on icon at bounding box center [552, 71] width 8 height 8
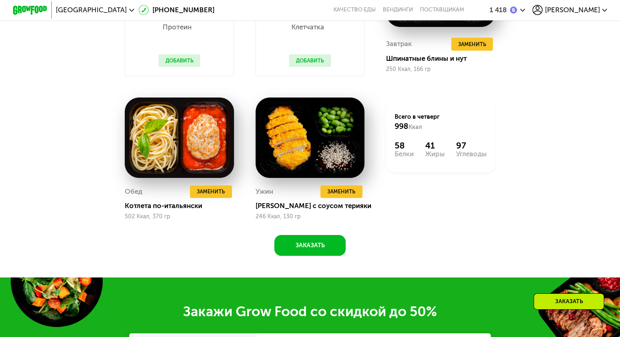
scroll to position [648, 0]
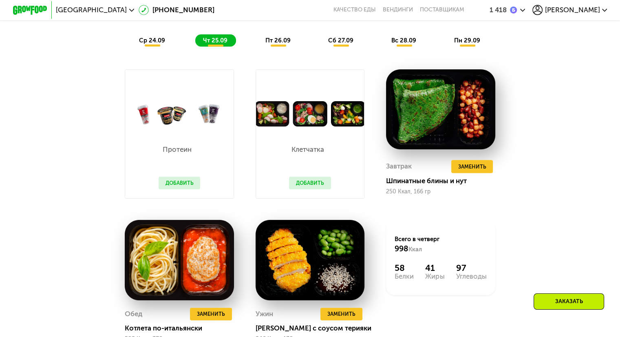
click at [275, 44] on span "пт 26.09" at bounding box center [277, 40] width 25 height 7
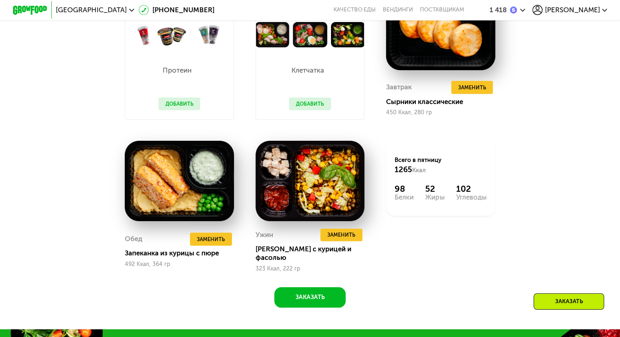
scroll to position [729, 0]
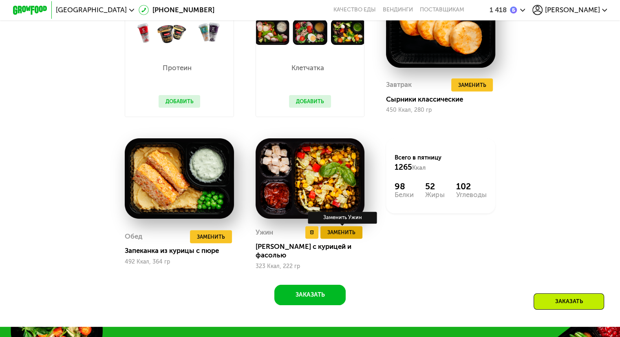
click at [349, 236] on span "Заменить" at bounding box center [341, 232] width 28 height 9
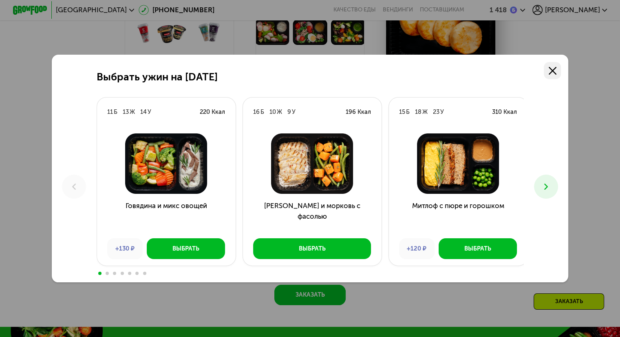
click at [552, 70] on icon at bounding box center [552, 71] width 8 height 8
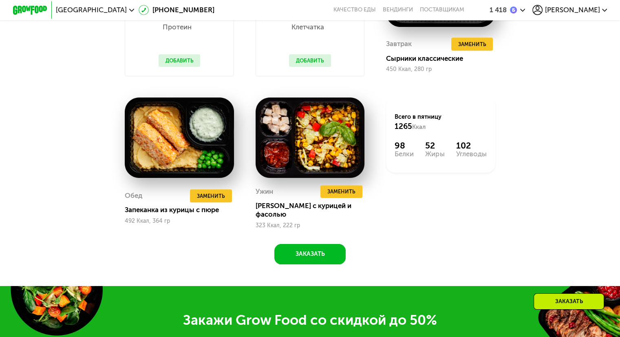
scroll to position [648, 0]
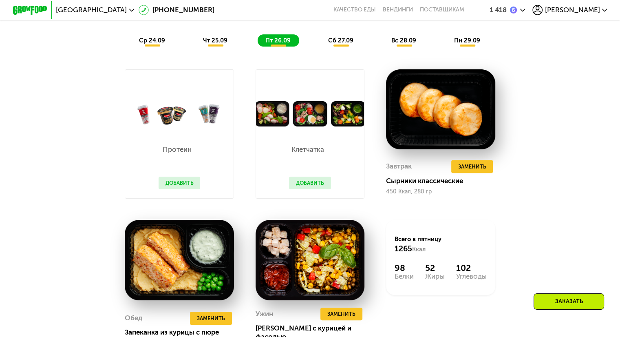
click at [344, 44] on span "сб 27.09" at bounding box center [340, 40] width 25 height 7
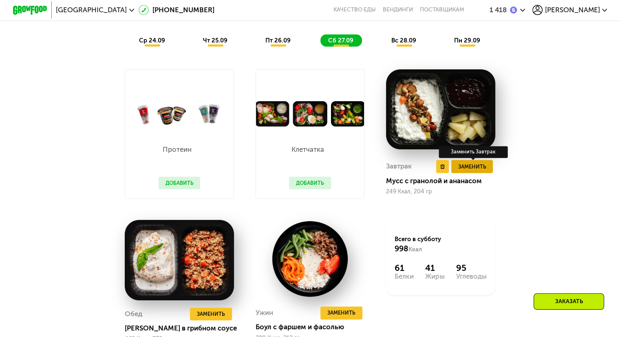
click at [484, 171] on span "Заменить" at bounding box center [472, 166] width 28 height 9
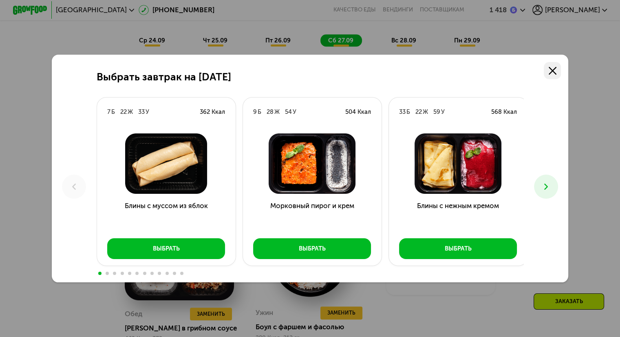
click at [556, 67] on use at bounding box center [552, 71] width 8 height 8
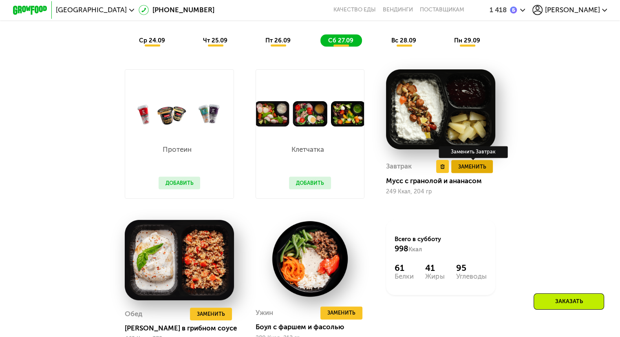
click at [476, 170] on span "Заменить" at bounding box center [472, 166] width 28 height 9
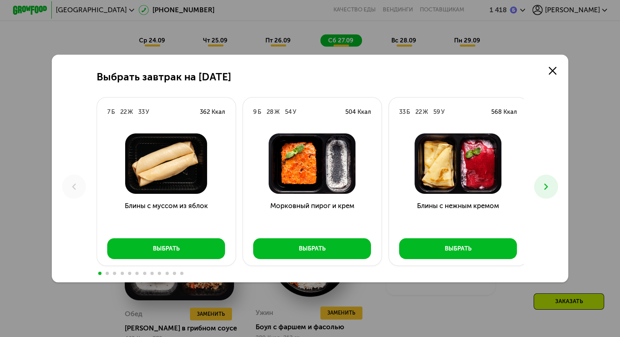
click at [458, 173] on img at bounding box center [457, 163] width 125 height 60
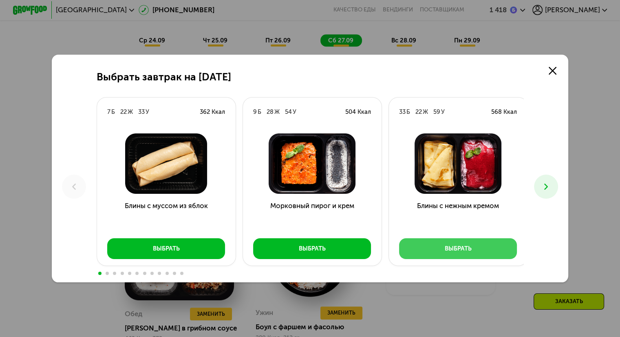
click at [467, 250] on div "Выбрать" at bounding box center [457, 248] width 27 height 9
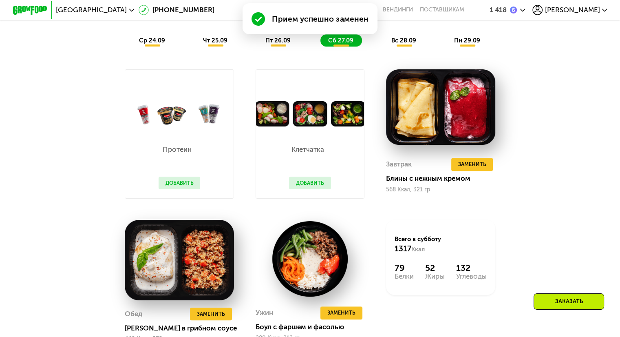
click at [559, 145] on div "Похудение и поддержание формы Доставка: 24 сен, ср Настроить меню Настроены 10 …" at bounding box center [310, 161] width 530 height 433
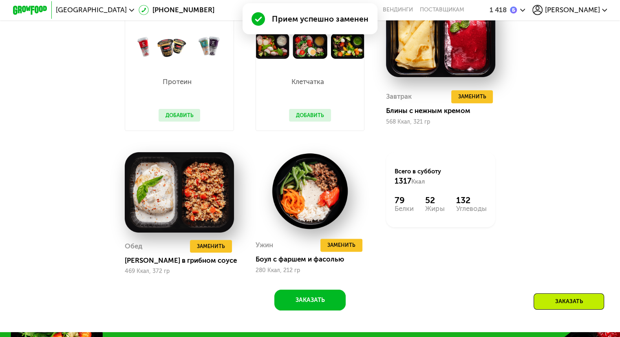
scroll to position [729, 0]
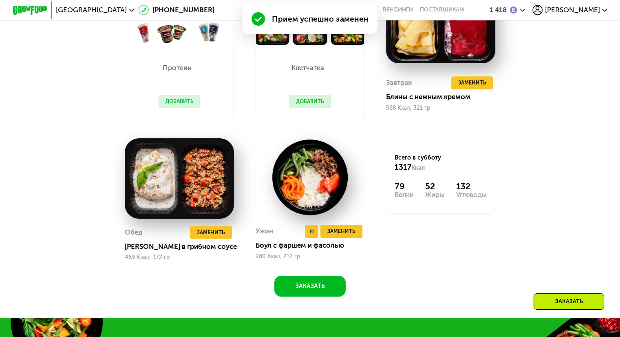
click at [264, 249] on div "Боул с фаршем и фасолью" at bounding box center [313, 245] width 116 height 9
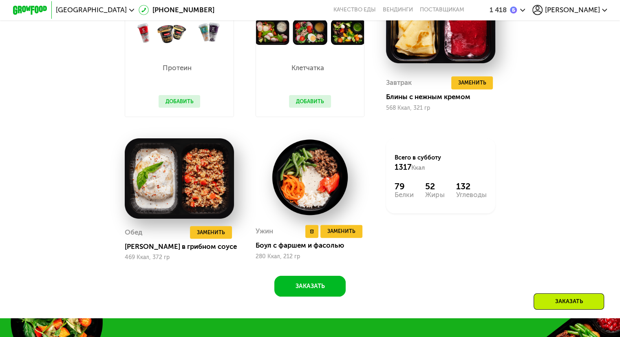
click at [266, 238] on div "Ужин" at bounding box center [264, 230] width 18 height 13
click at [272, 260] on div "280 Ккал, 212 гр" at bounding box center [309, 256] width 109 height 7
click at [300, 199] on img at bounding box center [309, 177] width 109 height 78
click at [309, 255] on div "Ужин Удалить Ужин Заменить Заменить Ужин Боул с фаршем и фасолью 280 Ккал, 212 …" at bounding box center [309, 241] width 109 height 37
drag, startPoint x: 310, startPoint y: 255, endPoint x: 328, endPoint y: 243, distance: 21.9
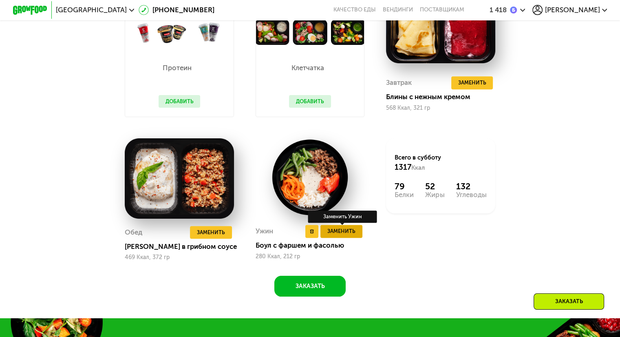
click at [311, 249] on div "Боул с фаршем и фасолью" at bounding box center [313, 245] width 116 height 9
click at [331, 235] on span "Заменить" at bounding box center [341, 231] width 28 height 9
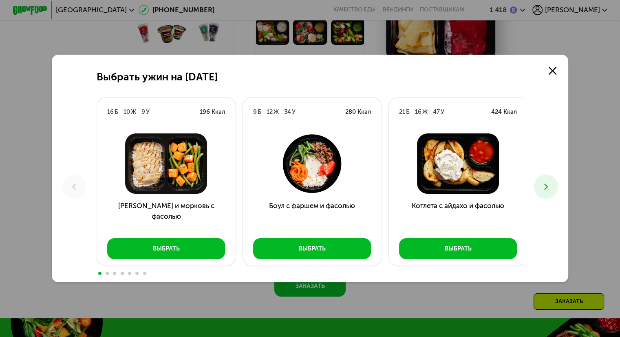
click at [308, 154] on img at bounding box center [311, 163] width 125 height 60
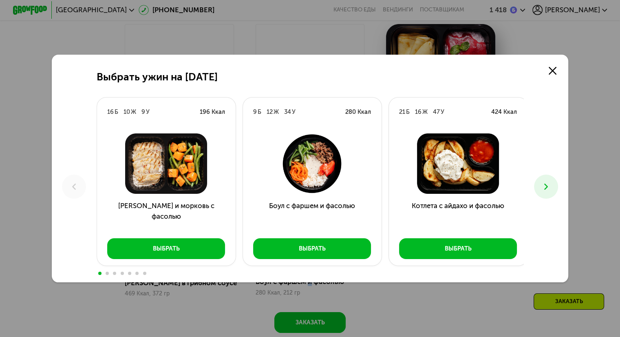
scroll to position [689, 0]
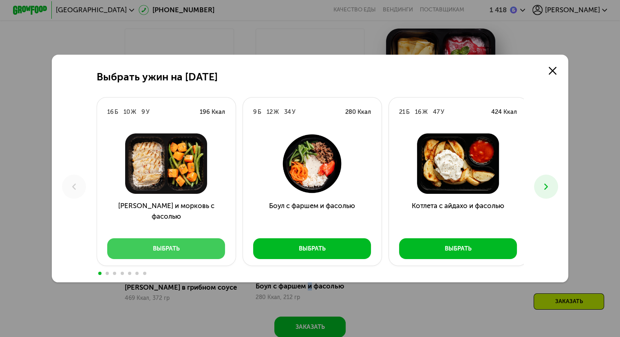
click at [161, 249] on div "Выбрать" at bounding box center [166, 248] width 27 height 9
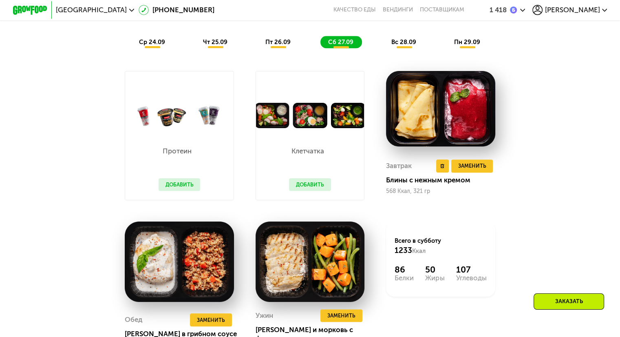
scroll to position [648, 0]
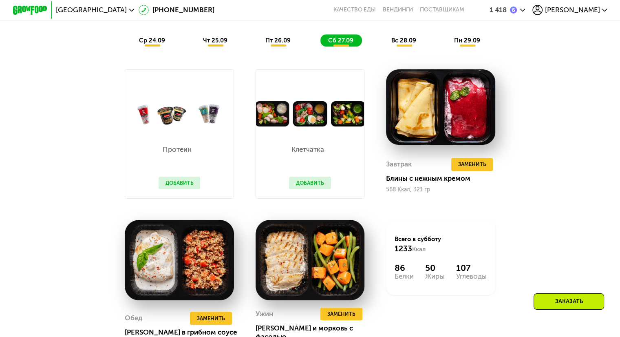
click at [405, 44] on span "вс 28.09" at bounding box center [403, 40] width 25 height 7
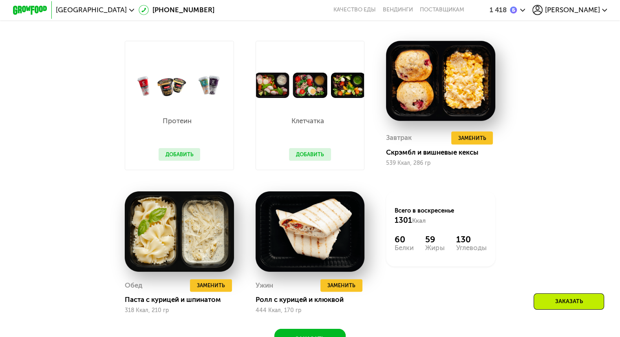
scroll to position [689, 0]
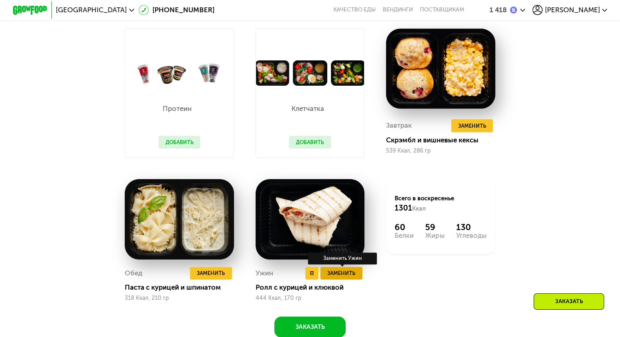
click at [344, 277] on span "Заменить" at bounding box center [341, 272] width 28 height 9
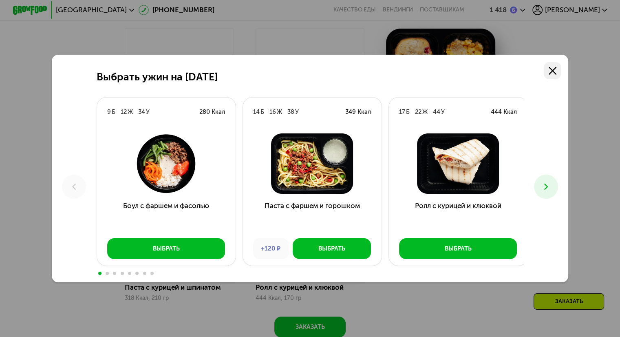
click at [554, 74] on link at bounding box center [551, 70] width 17 height 17
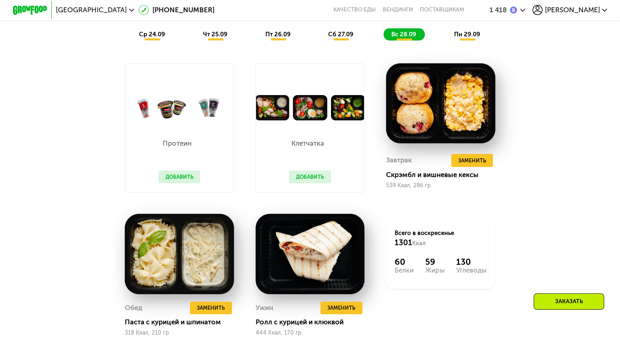
scroll to position [607, 0]
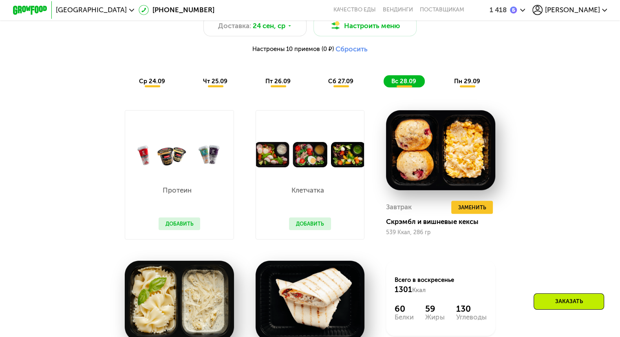
click at [466, 85] on span "пн 29.09" at bounding box center [467, 80] width 26 height 7
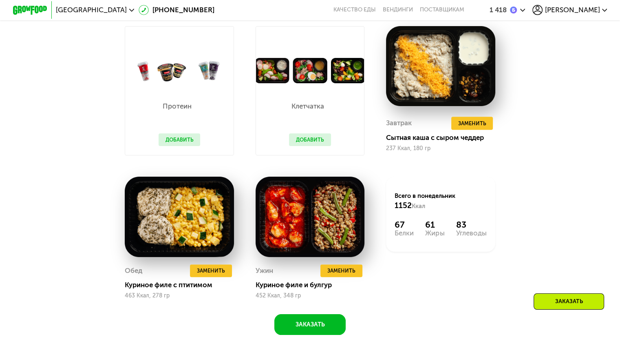
scroll to position [648, 0]
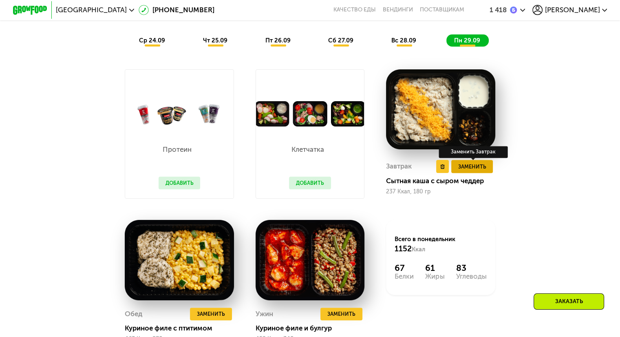
click at [480, 171] on span "Заменить" at bounding box center [472, 166] width 28 height 9
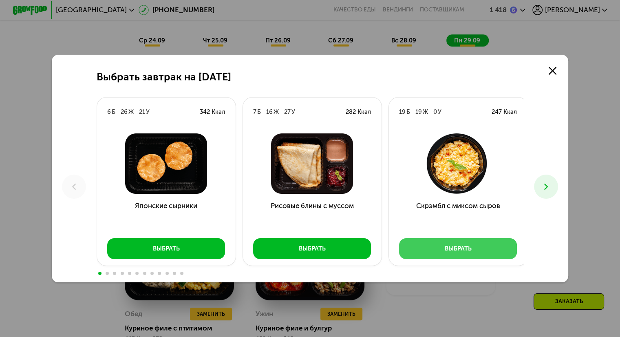
click at [440, 253] on button "Выбрать" at bounding box center [458, 248] width 118 height 21
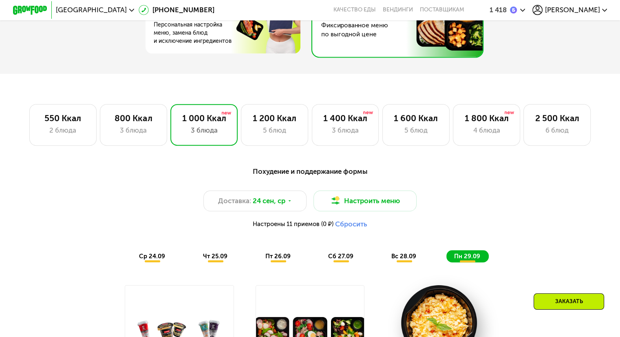
scroll to position [326, 0]
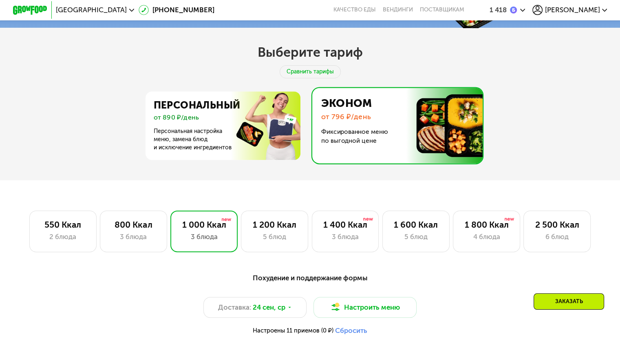
click at [583, 297] on div "Заказать" at bounding box center [568, 301] width 70 height 16
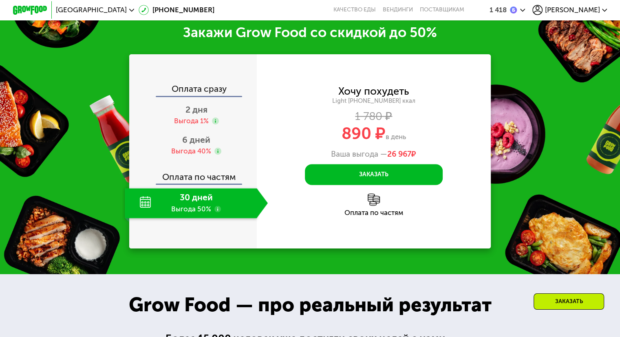
scroll to position [1055, 0]
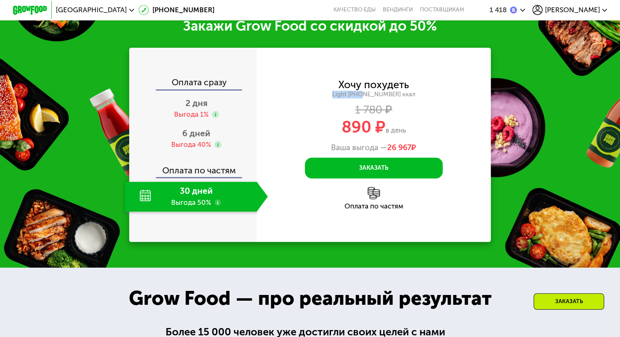
drag, startPoint x: 372, startPoint y: 103, endPoint x: 339, endPoint y: 105, distance: 33.5
click at [339, 98] on div "Light 1000 ~1000 ккал" at bounding box center [374, 94] width 234 height 8
copy div "Light 1000"
click at [564, 299] on div "Заказать" at bounding box center [568, 301] width 70 height 16
click at [559, 297] on div "Заказать" at bounding box center [568, 301] width 70 height 16
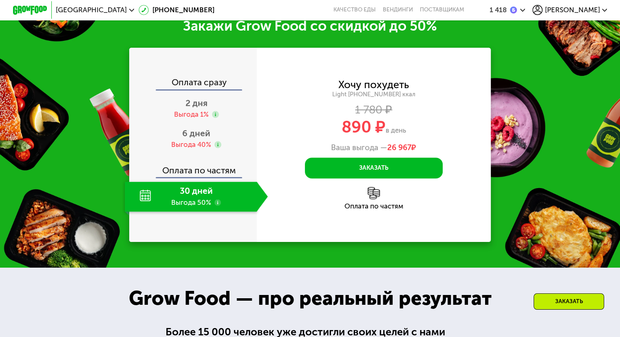
click at [572, 299] on div "Заказать" at bounding box center [568, 301] width 70 height 16
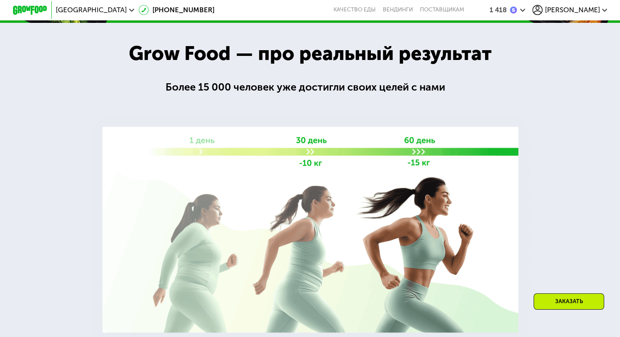
click at [565, 298] on div "Заказать" at bounding box center [568, 301] width 70 height 16
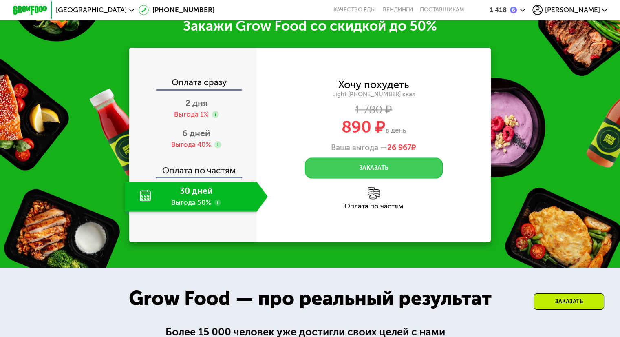
click at [383, 178] on button "Заказать" at bounding box center [374, 167] width 138 height 21
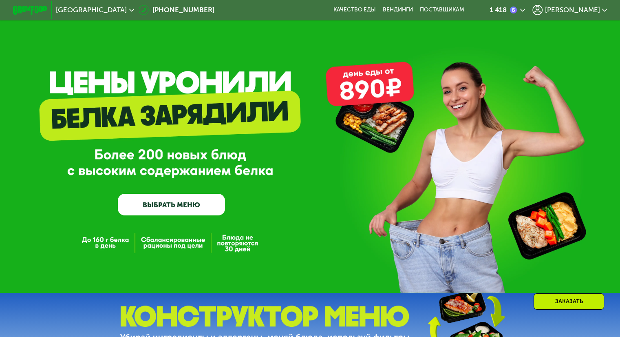
scroll to position [163, 0]
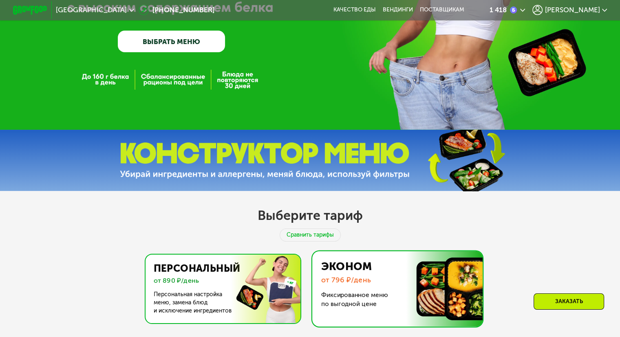
click at [209, 292] on img at bounding box center [220, 288] width 158 height 68
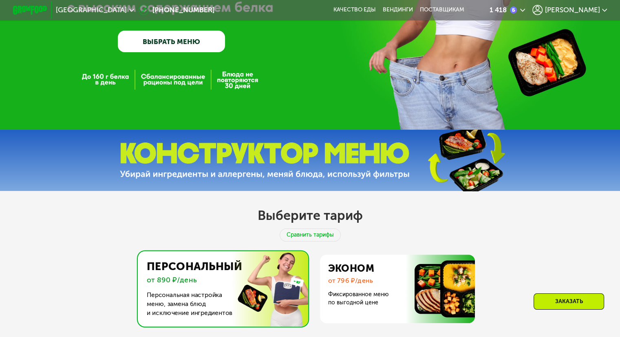
scroll to position [326, 0]
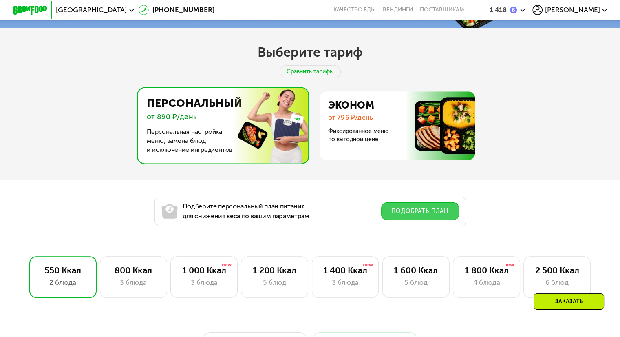
click at [440, 216] on button "Подобрать план" at bounding box center [420, 211] width 78 height 18
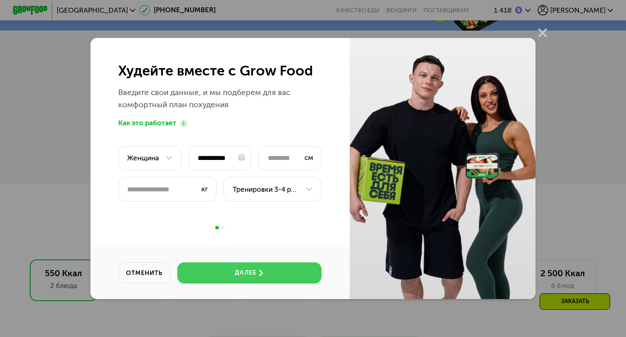
click at [239, 268] on button "далее" at bounding box center [249, 272] width 144 height 21
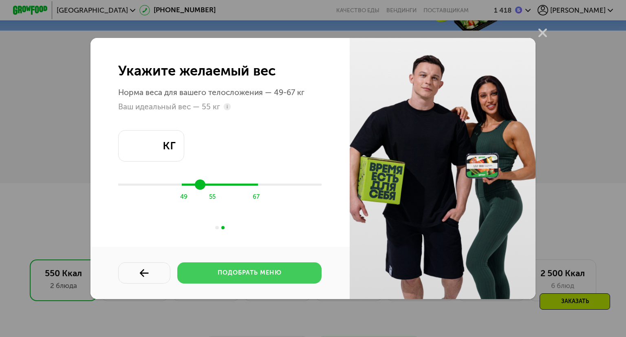
click at [239, 268] on button "подобрать меню" at bounding box center [249, 272] width 144 height 21
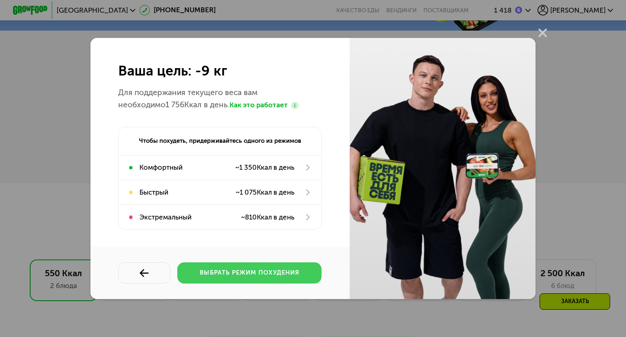
drag, startPoint x: 217, startPoint y: 273, endPoint x: 277, endPoint y: 327, distance: 81.4
click at [217, 272] on div "выбрать режим похудения" at bounding box center [249, 272] width 99 height 9
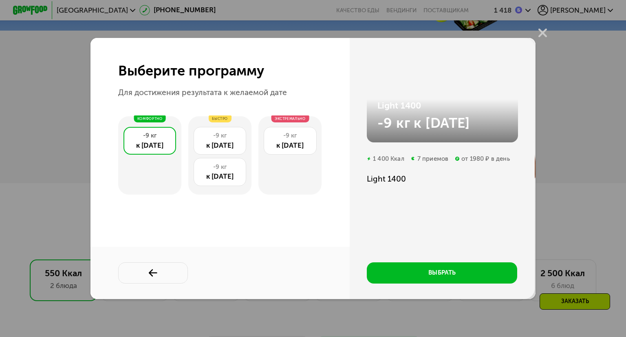
click at [598, 135] on div "Выберите программу Для достижения результата к желаемой дате комфортно -9 кг к …" at bounding box center [313, 168] width 626 height 337
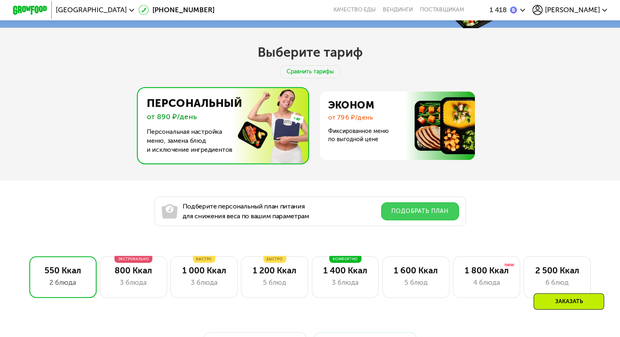
click at [410, 213] on button "Подобрать план" at bounding box center [420, 211] width 78 height 18
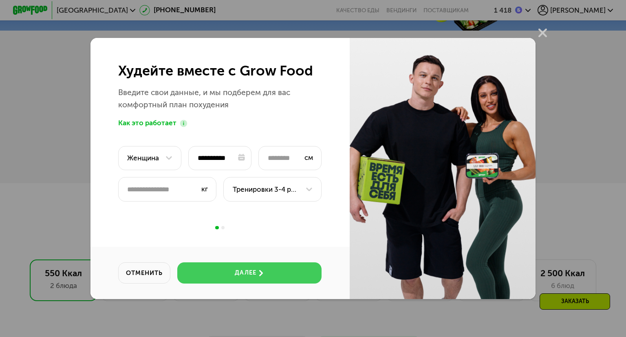
click at [275, 277] on button "далее" at bounding box center [249, 272] width 144 height 21
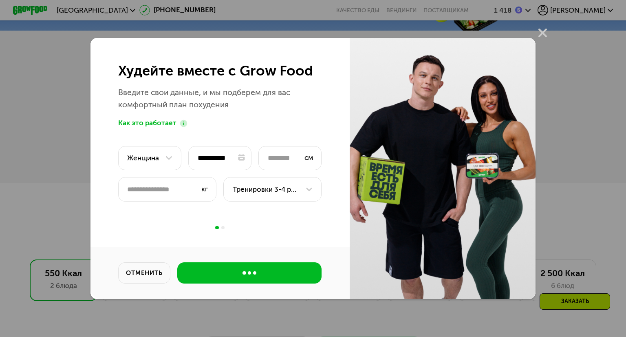
click at [275, 276] on div "**********" at bounding box center [219, 168] width 259 height 261
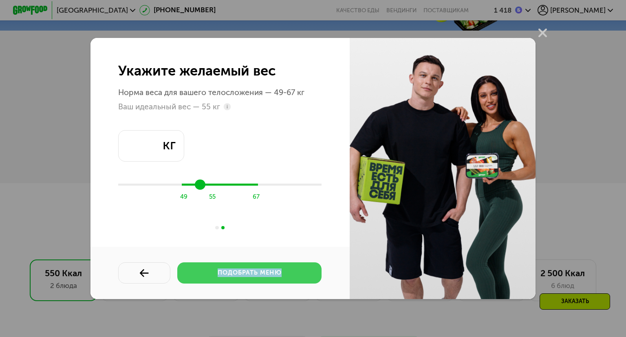
click at [275, 272] on div "подобрать меню" at bounding box center [250, 272] width 64 height 9
click at [275, 272] on div "Укажите желаемый вес Норма веса для вашего телосложения — 49-67 кг Ваш идеальны…" at bounding box center [219, 168] width 259 height 261
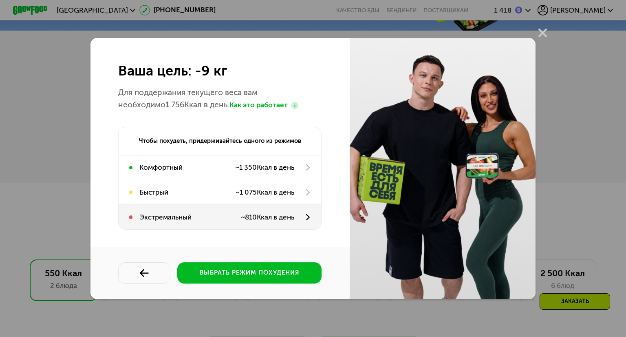
click at [302, 216] on div "Экстремальный ~ 810 Ккал в день" at bounding box center [220, 217] width 202 height 24
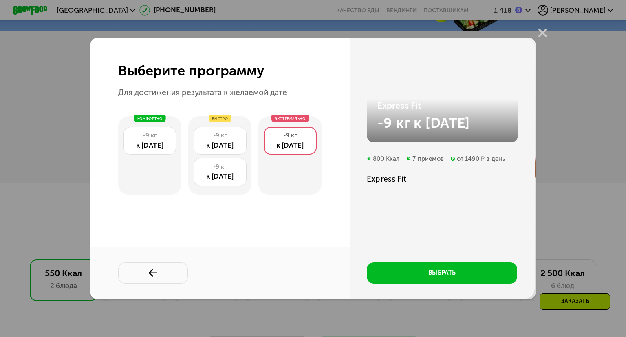
click at [285, 146] on div "к 01 дек" at bounding box center [289, 145] width 43 height 11
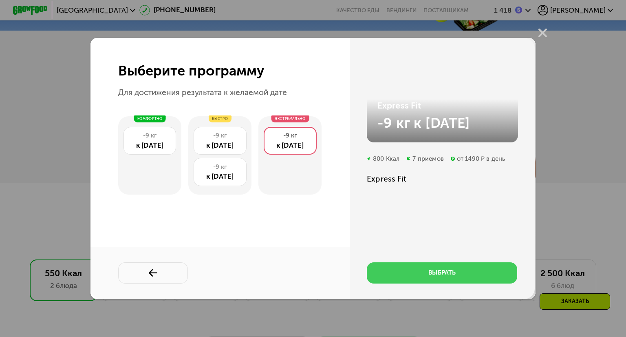
click at [410, 274] on button "выбрать" at bounding box center [442, 272] width 150 height 21
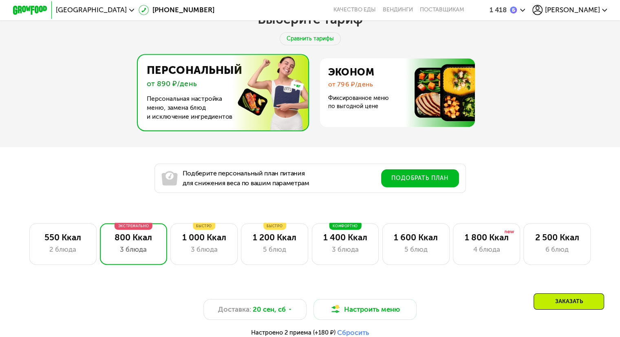
scroll to position [407, 0]
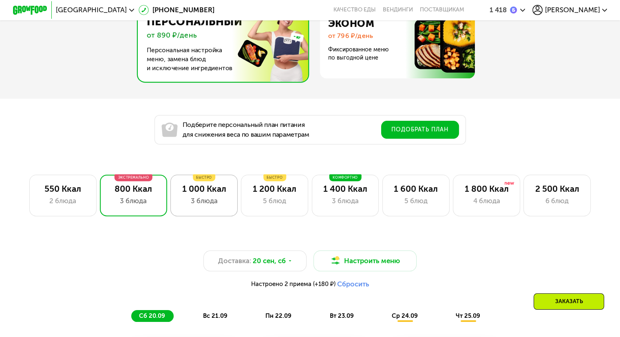
click at [202, 193] on div "1 000 Ккал" at bounding box center [203, 188] width 49 height 10
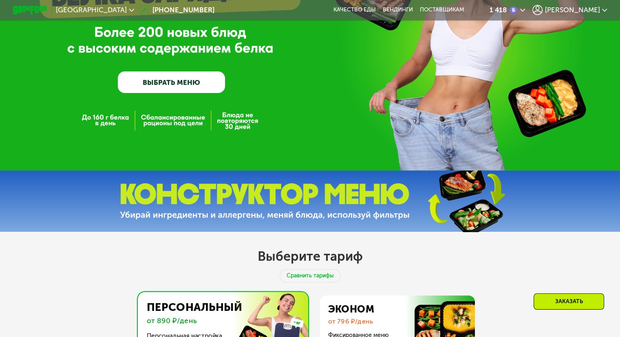
scroll to position [0, 0]
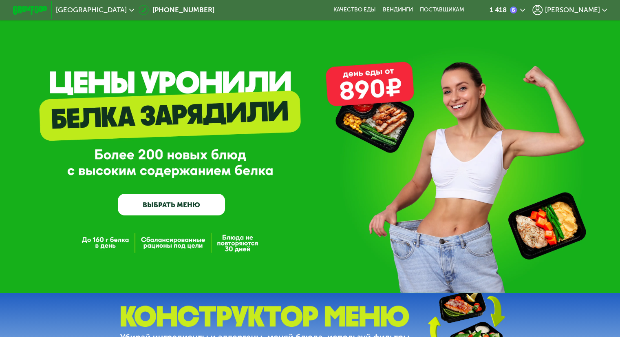
click at [193, 212] on link "ВЫБРАТЬ МЕНЮ" at bounding box center [171, 205] width 107 height 22
click at [191, 212] on link "ВЫБРАТЬ МЕНЮ" at bounding box center [171, 205] width 107 height 22
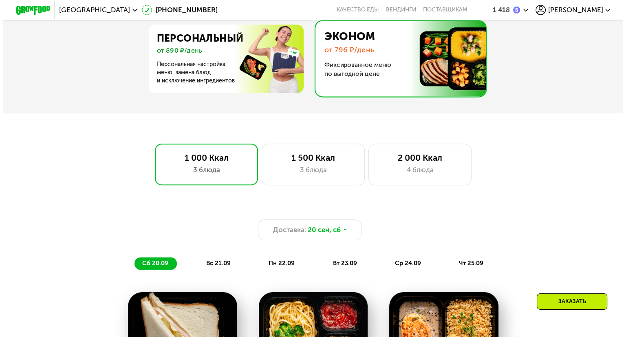
scroll to position [315, 0]
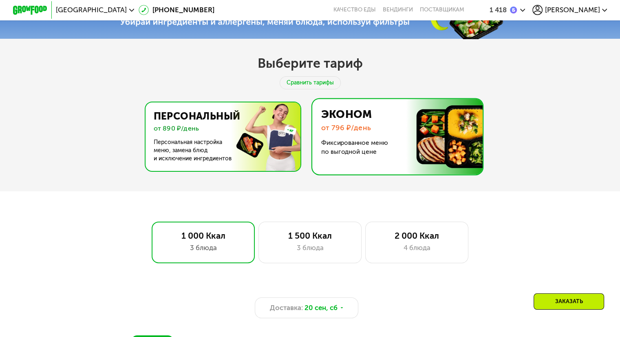
click at [193, 148] on img at bounding box center [220, 136] width 158 height 68
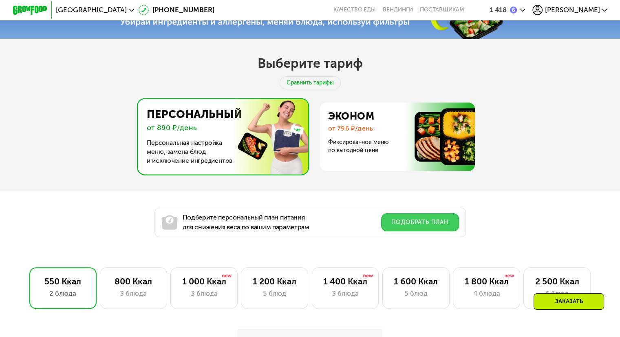
click at [417, 222] on button "Подобрать план" at bounding box center [420, 222] width 78 height 18
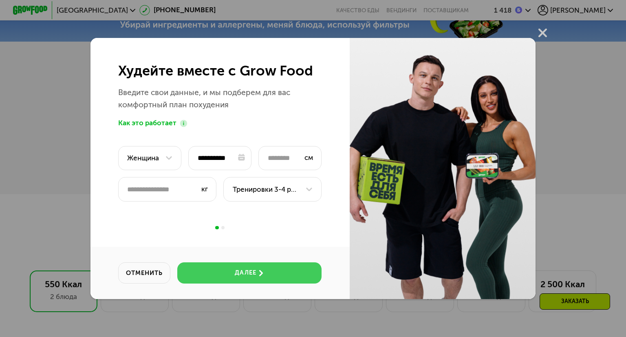
click at [288, 274] on button "далее" at bounding box center [249, 272] width 144 height 21
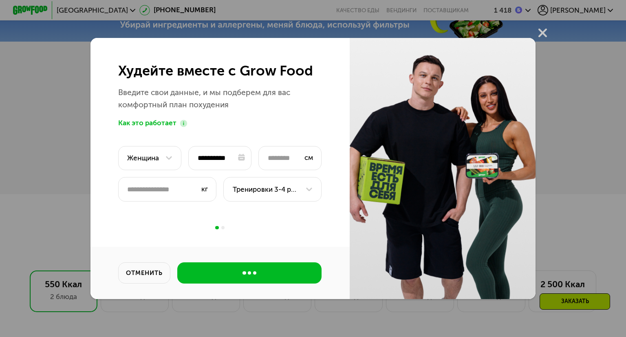
click at [288, 274] on div "**********" at bounding box center [219, 168] width 259 height 261
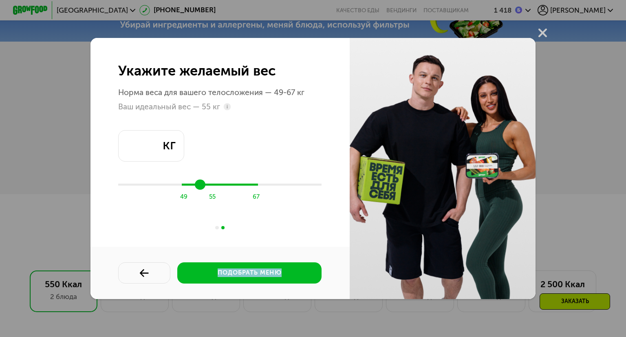
click at [272, 240] on div "Укажите желаемый вес Норма веса для вашего телосложения — 49-67 кг Ваш идеальны…" at bounding box center [219, 168] width 259 height 261
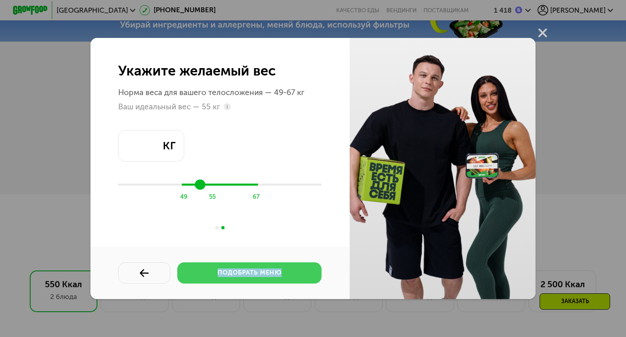
click at [269, 268] on div "подобрать меню" at bounding box center [250, 272] width 64 height 9
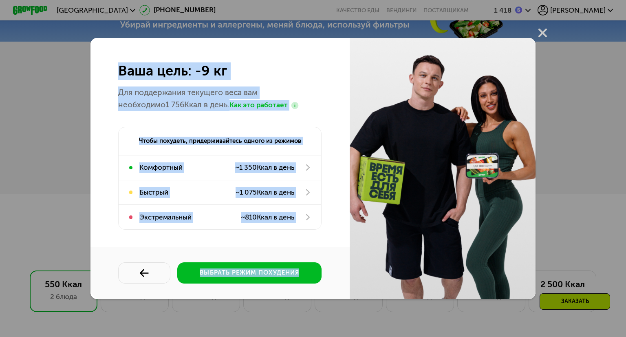
click at [79, 205] on div "Ваша цель: -9 кг Для поддержания текущего веса вам необходимо 1 756 Ккал в день…" at bounding box center [313, 168] width 626 height 337
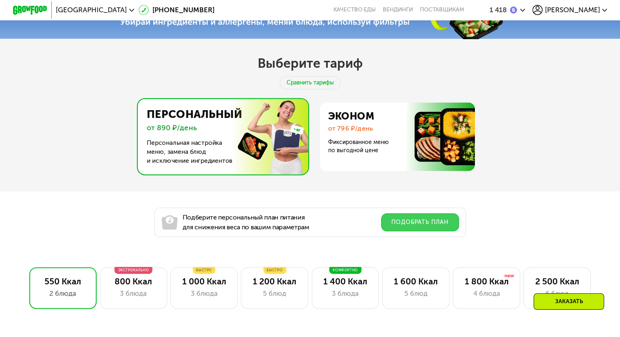
click at [420, 222] on button "Подобрать план" at bounding box center [420, 222] width 78 height 18
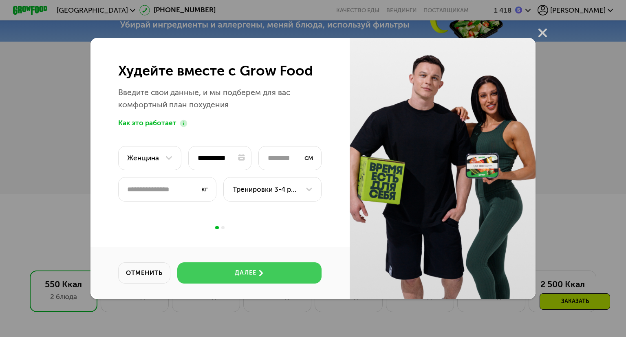
click at [278, 272] on button "далее" at bounding box center [249, 272] width 144 height 21
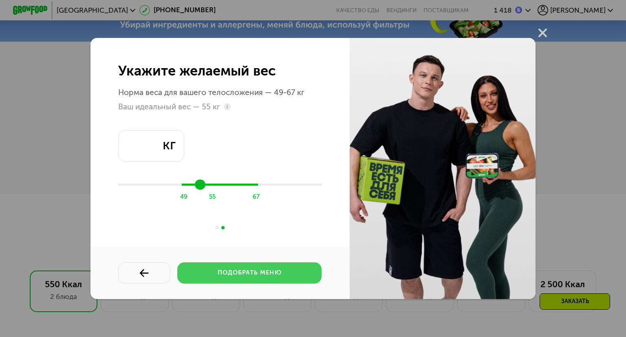
click at [279, 270] on div "подобрать меню" at bounding box center [250, 272] width 64 height 9
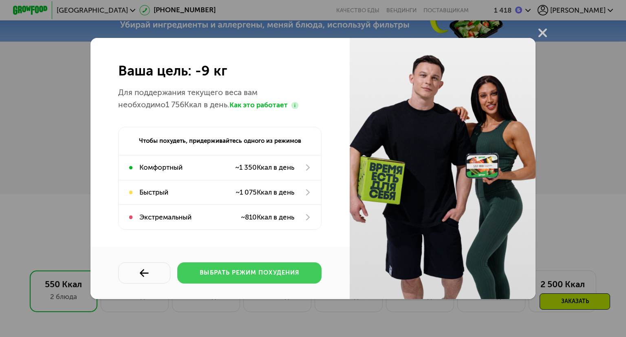
click at [260, 271] on div "выбрать режим похудения" at bounding box center [249, 272] width 99 height 9
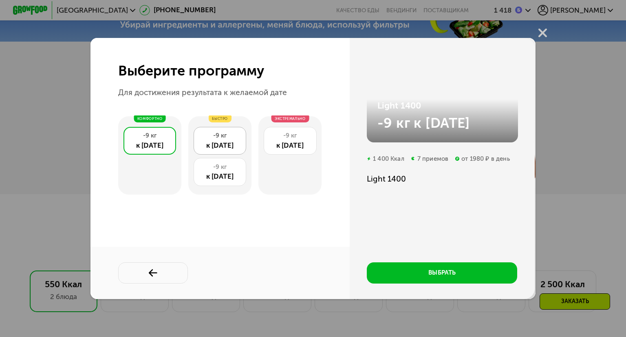
click at [215, 137] on div "-9 кг" at bounding box center [219, 135] width 43 height 9
click at [285, 139] on div "-9 кг" at bounding box center [289, 135] width 43 height 9
click at [220, 174] on div "к 25 дек" at bounding box center [219, 176] width 43 height 11
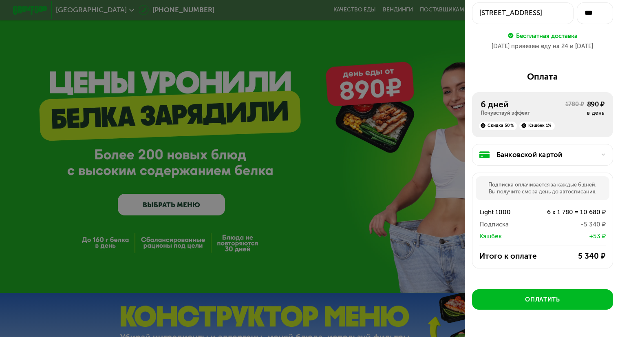
scroll to position [52, 0]
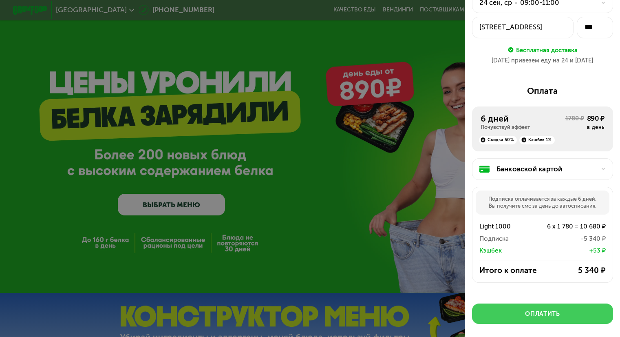
click at [552, 315] on div "Оплатить" at bounding box center [542, 313] width 35 height 9
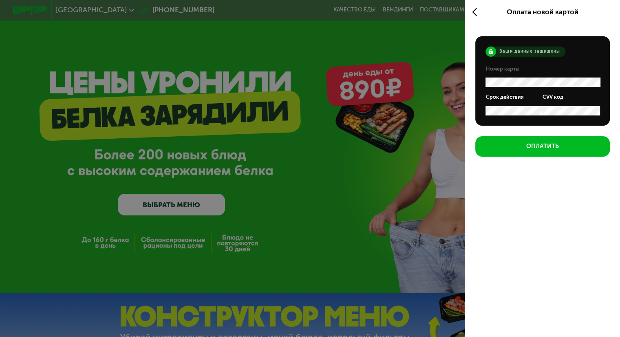
scroll to position [41, 0]
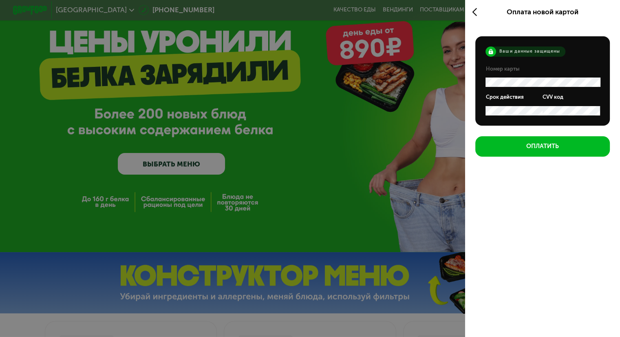
click at [472, 12] on use at bounding box center [474, 12] width 4 height 8
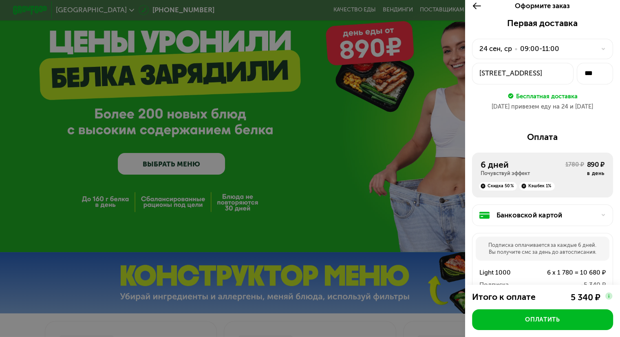
scroll to position [0, 0]
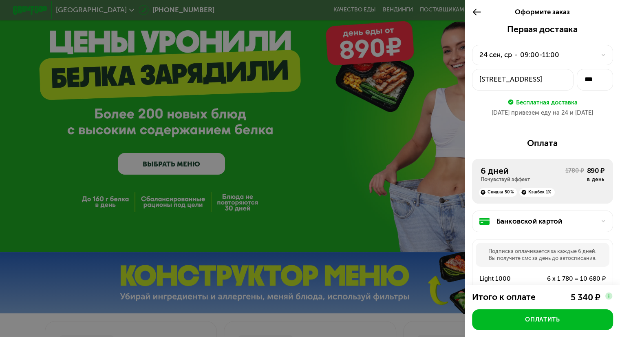
click at [526, 221] on div "Банковской картой" at bounding box center [545, 221] width 99 height 10
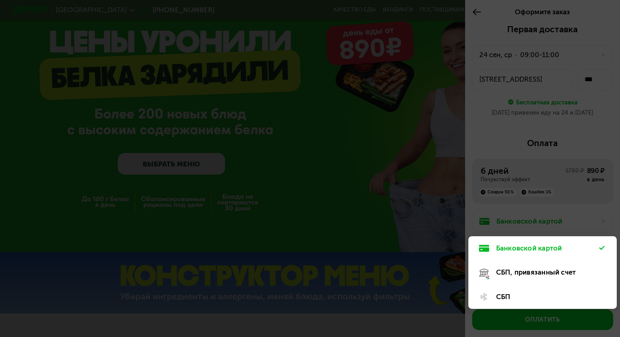
click at [507, 297] on div "СБП" at bounding box center [547, 296] width 103 height 10
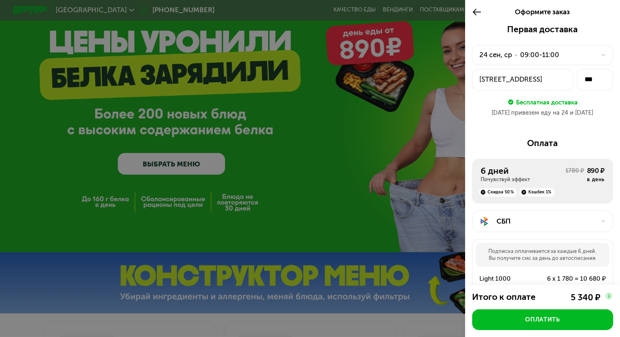
click at [506, 219] on div "СБП" at bounding box center [545, 221] width 99 height 10
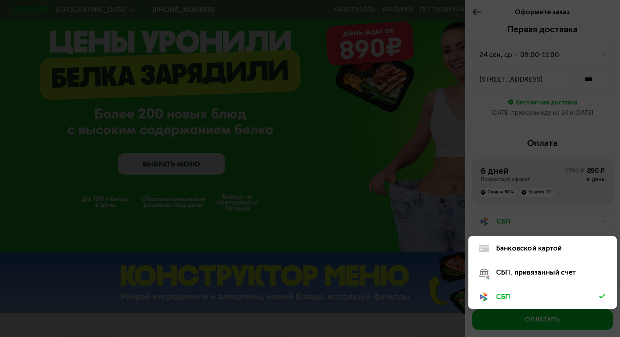
click at [508, 269] on div "СБП, привязанный счет" at bounding box center [547, 272] width 103 height 10
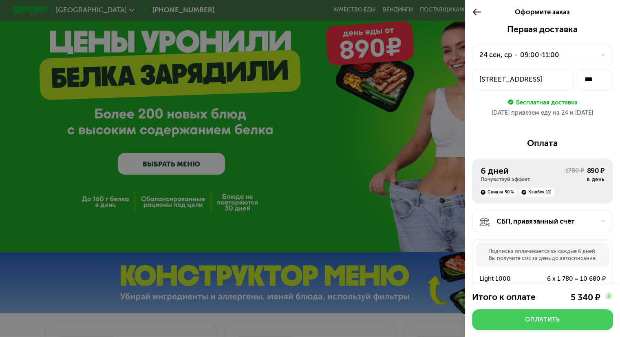
click at [525, 317] on div "Оплатить" at bounding box center [542, 319] width 35 height 9
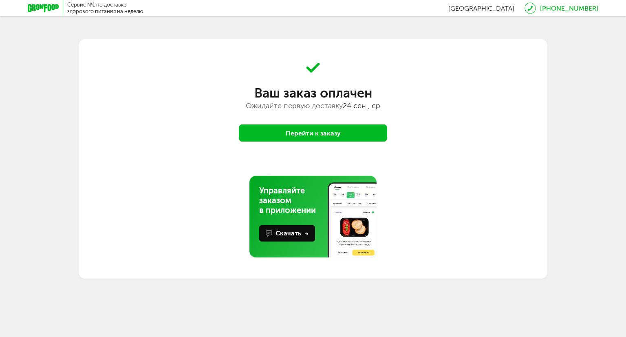
click at [352, 133] on button "Перейти к заказу" at bounding box center [313, 132] width 148 height 17
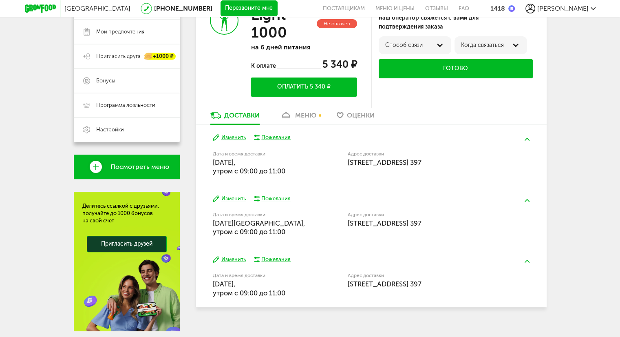
scroll to position [152, 0]
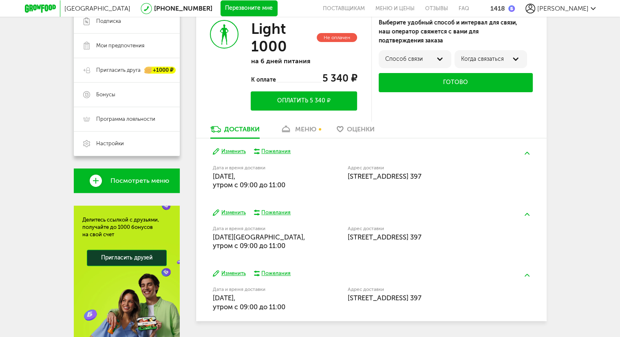
click at [303, 131] on div "меню" at bounding box center [305, 129] width 21 height 8
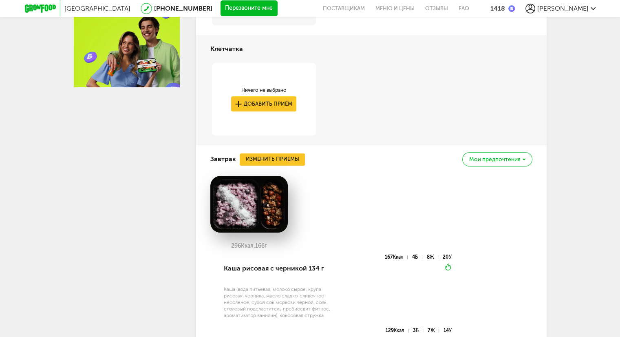
scroll to position [176, 0]
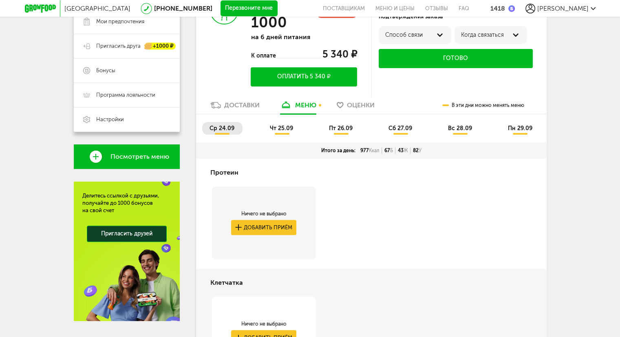
click at [279, 129] on span "чт 25.09" at bounding box center [281, 128] width 23 height 7
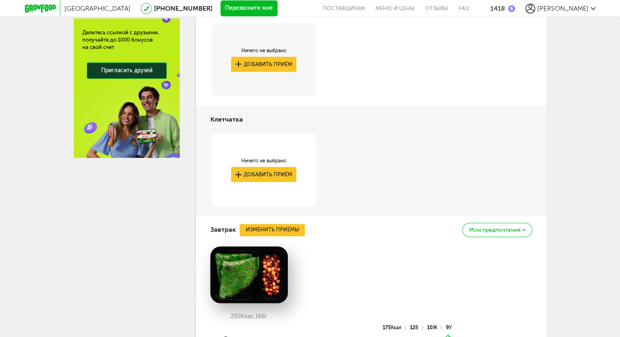
scroll to position [462, 0]
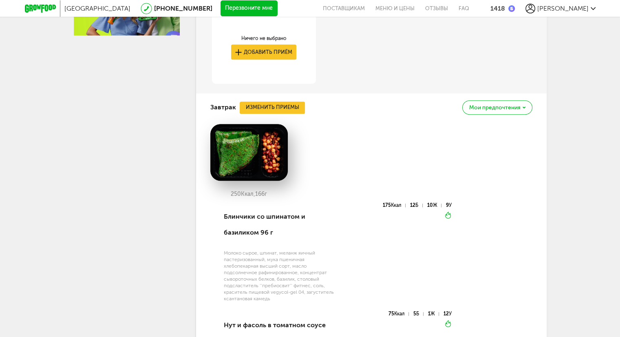
click at [495, 106] on span "Мои предпочтения" at bounding box center [494, 108] width 51 height 6
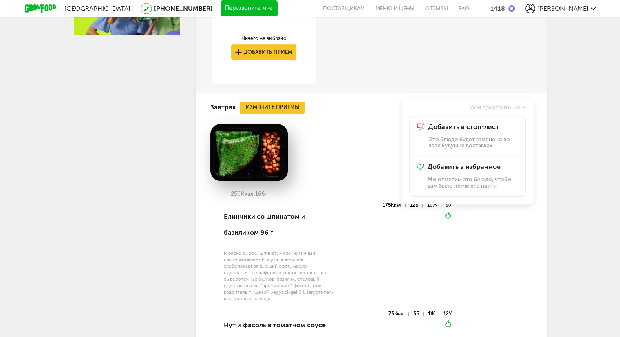
click at [592, 127] on div "Москва [PHONE_NUMBER] Перезвоните мне поставщикам Меню и цены Отзывы FAQ 1418 […" at bounding box center [310, 303] width 620 height 1530
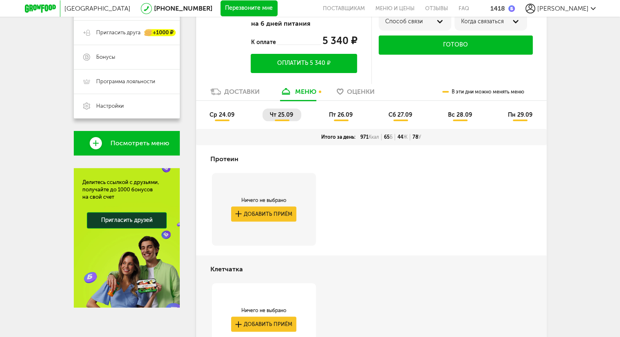
scroll to position [95, 0]
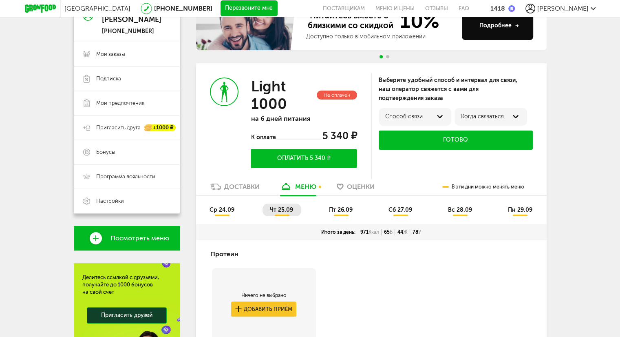
click at [222, 213] on li "ср 24.09" at bounding box center [222, 209] width 40 height 13
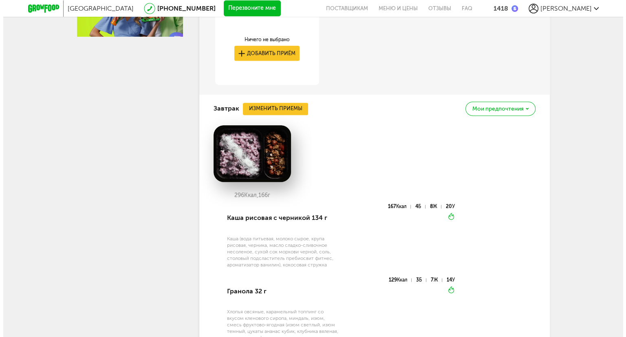
scroll to position [462, 0]
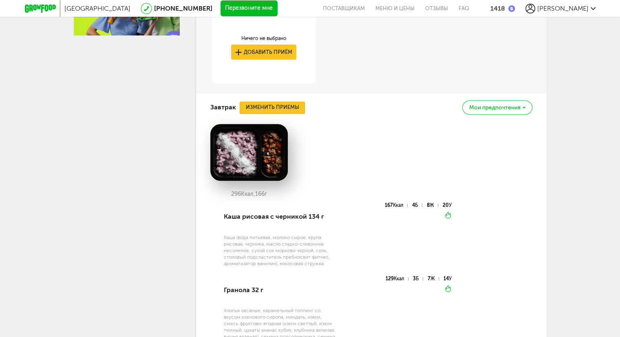
click at [274, 105] on button "Изменить приемы" at bounding box center [272, 107] width 65 height 12
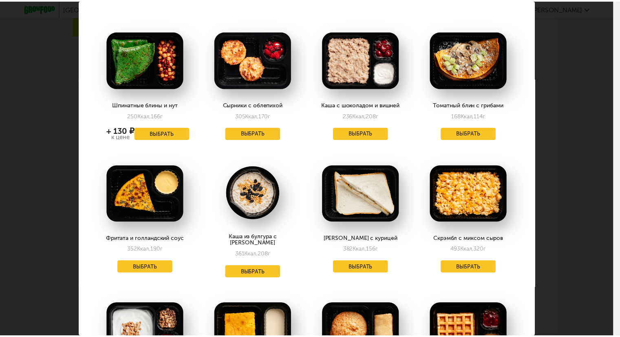
scroll to position [41, 0]
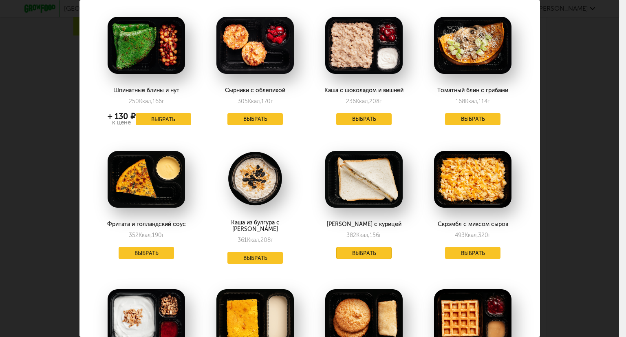
click at [352, 253] on button "Выбрать" at bounding box center [363, 252] width 55 height 12
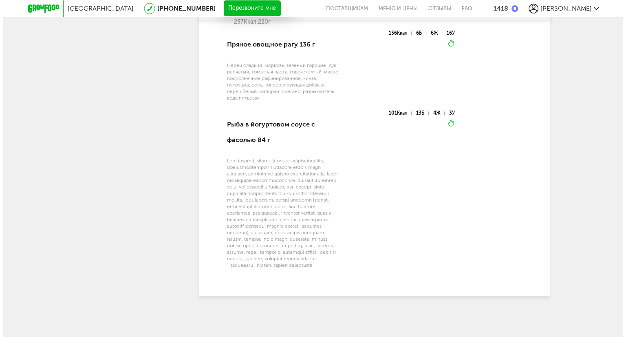
scroll to position [910, 0]
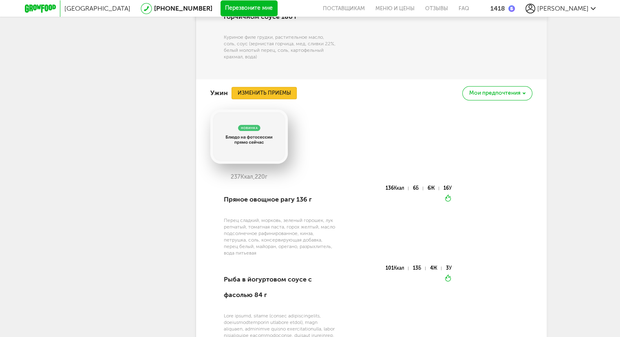
click at [259, 87] on button "Изменить приемы" at bounding box center [263, 93] width 65 height 12
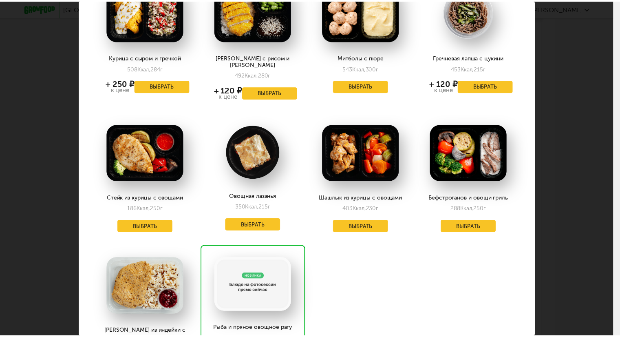
scroll to position [489, 0]
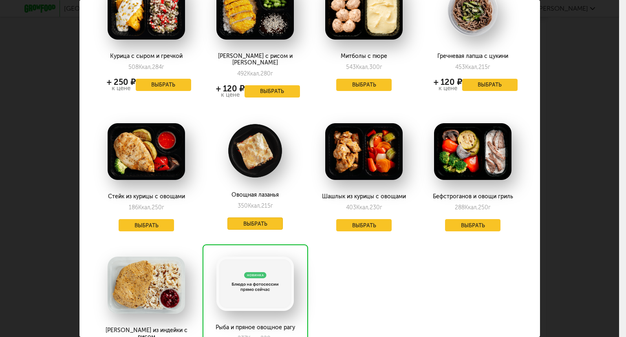
click at [261, 217] on button "Выбрать" at bounding box center [254, 223] width 55 height 12
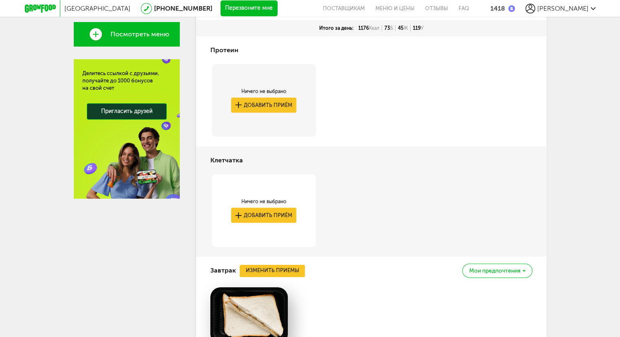
scroll to position [217, 0]
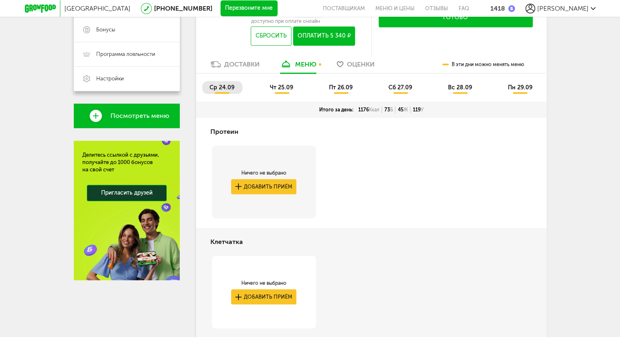
click at [286, 87] on span "чт 25.09" at bounding box center [281, 87] width 23 height 7
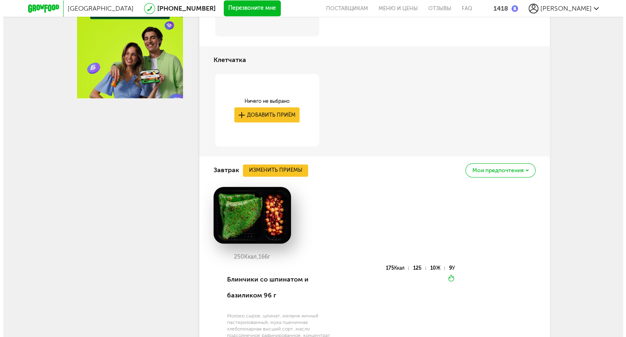
scroll to position [462, 0]
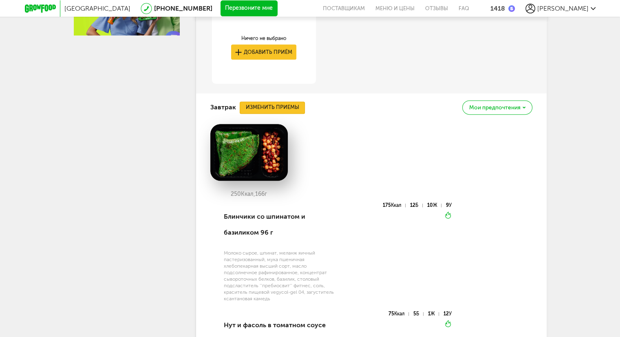
click at [253, 106] on button "Изменить приемы" at bounding box center [272, 107] width 65 height 12
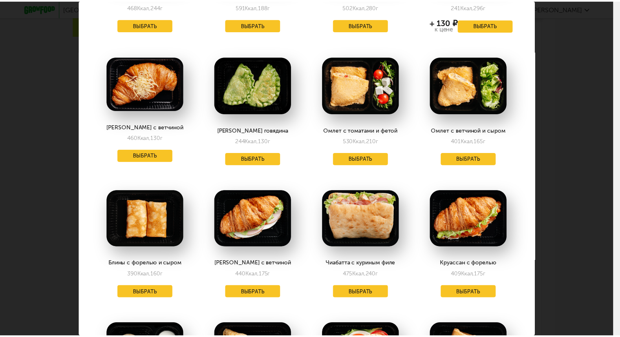
scroll to position [693, 0]
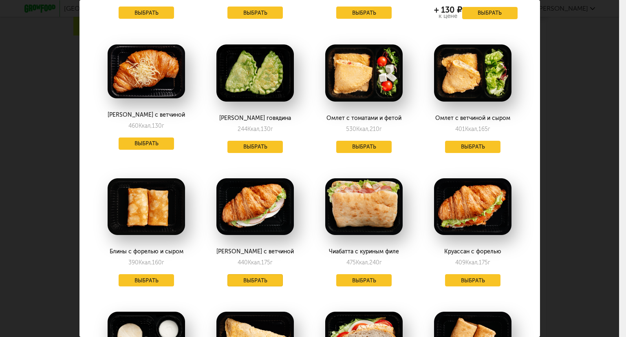
click at [243, 274] on button "Выбрать" at bounding box center [254, 280] width 55 height 12
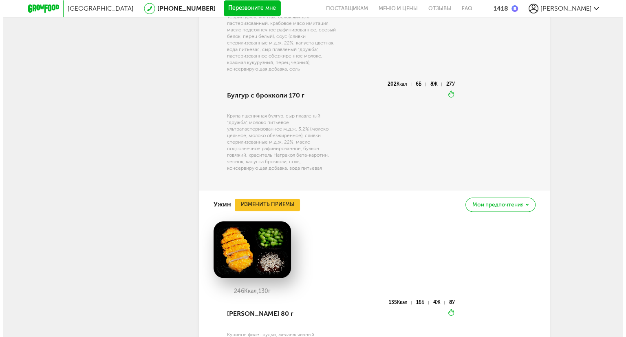
scroll to position [781, 0]
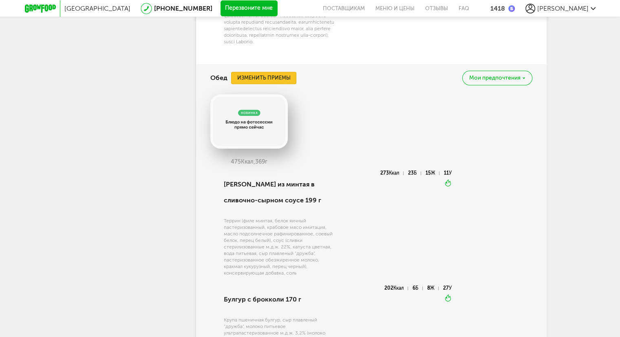
click at [275, 84] on button "Изменить приемы" at bounding box center [263, 78] width 65 height 12
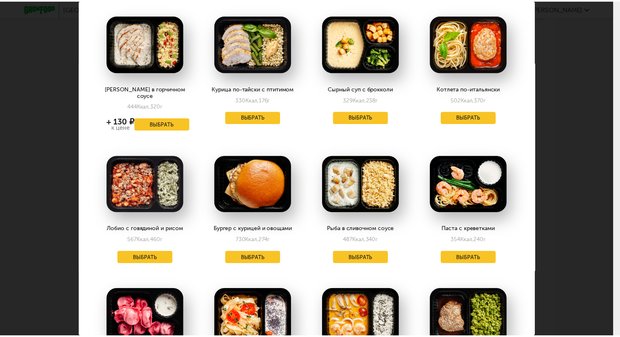
scroll to position [41, 0]
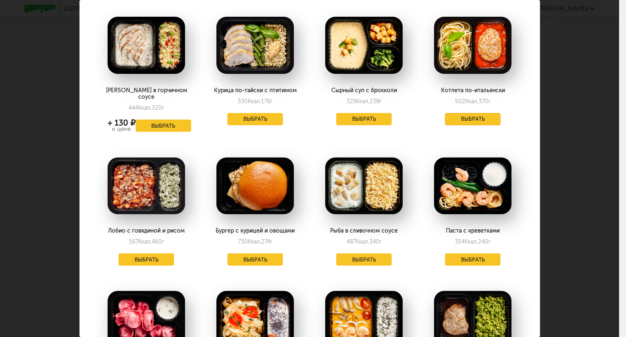
click at [464, 118] on button "Выбрать" at bounding box center [472, 119] width 55 height 12
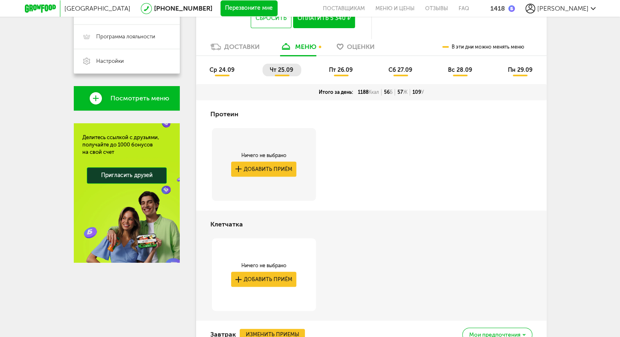
scroll to position [211, 0]
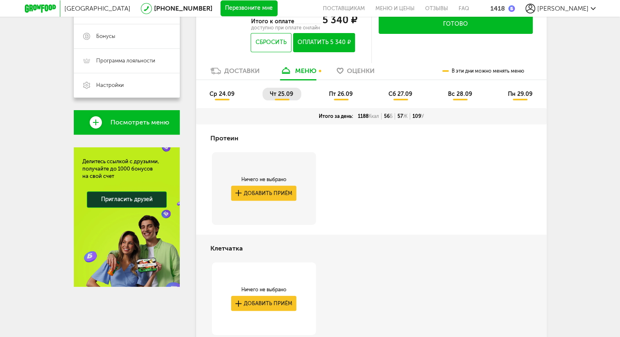
click at [227, 95] on span "ср 24.09" at bounding box center [221, 93] width 25 height 7
click at [283, 98] on li "чт 25.09" at bounding box center [281, 94] width 39 height 13
click at [341, 93] on span "пт 26.09" at bounding box center [341, 93] width 24 height 7
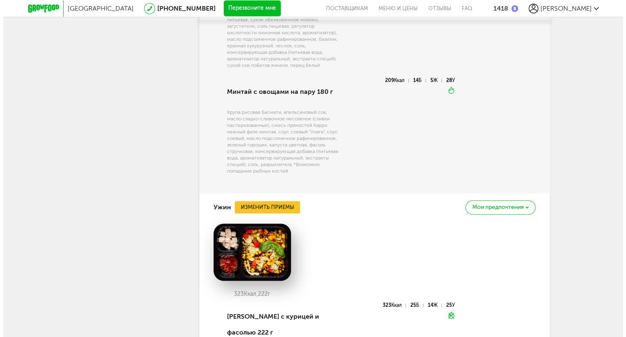
scroll to position [903, 0]
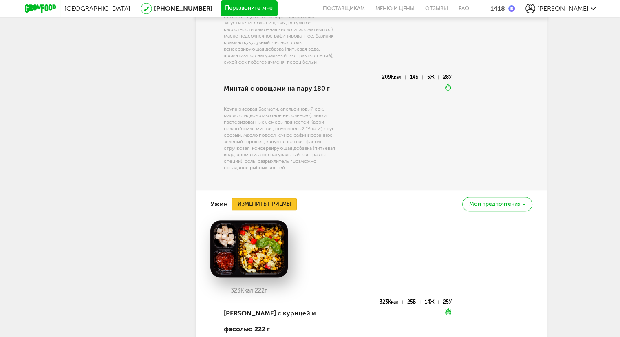
click at [263, 206] on button "Изменить приемы" at bounding box center [263, 204] width 65 height 12
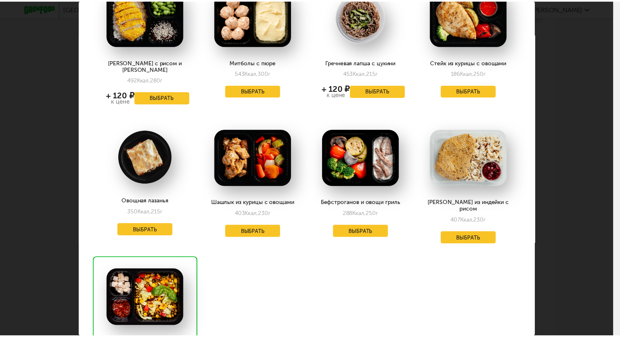
scroll to position [326, 0]
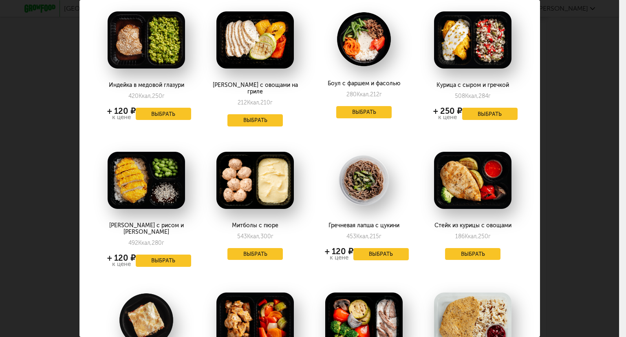
click at [585, 64] on div "Выберите ужины на [DATE] 26.09 Говядина и микс овощей 220 Ккал, 216 г + 130 ₽ к…" at bounding box center [309, 168] width 619 height 337
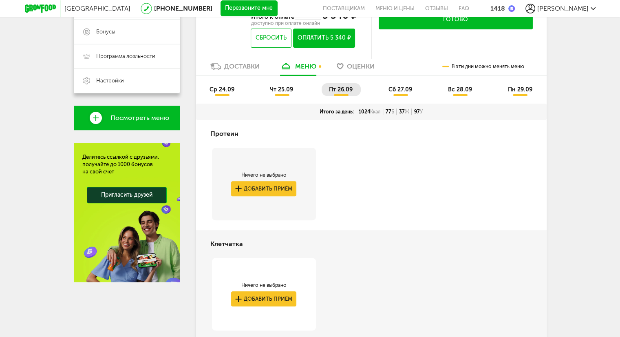
scroll to position [211, 0]
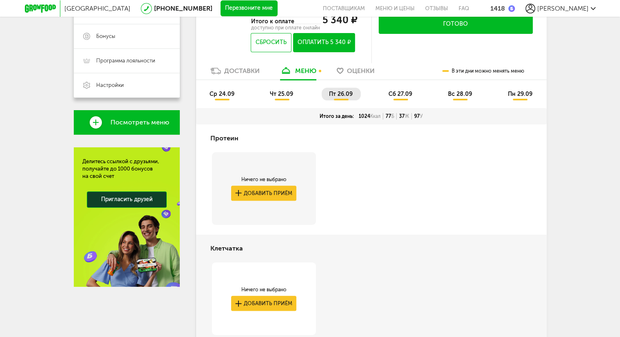
click at [400, 97] on span "сб 27.09" at bounding box center [400, 93] width 24 height 7
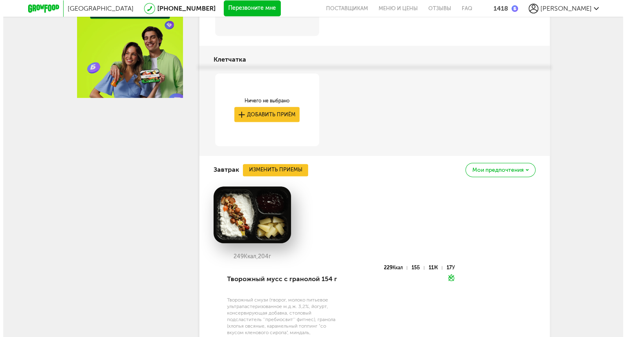
scroll to position [455, 0]
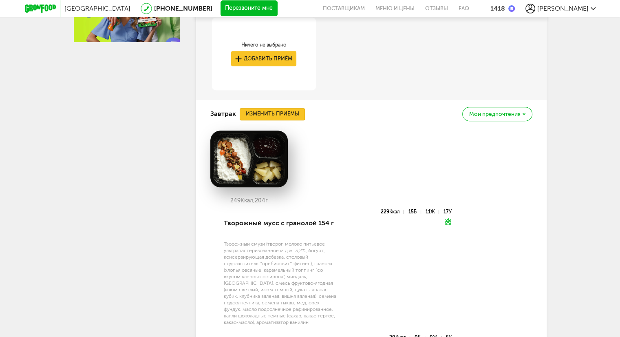
click at [292, 114] on button "Изменить приемы" at bounding box center [272, 114] width 65 height 12
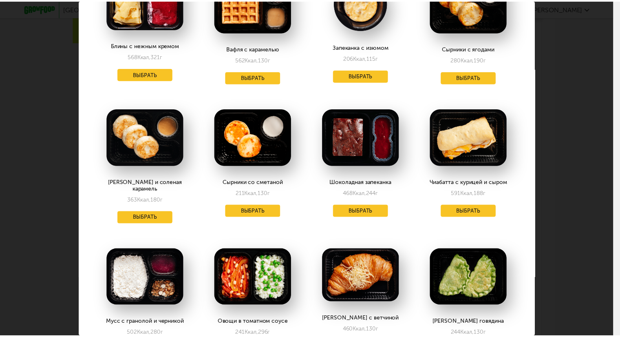
scroll to position [367, 0]
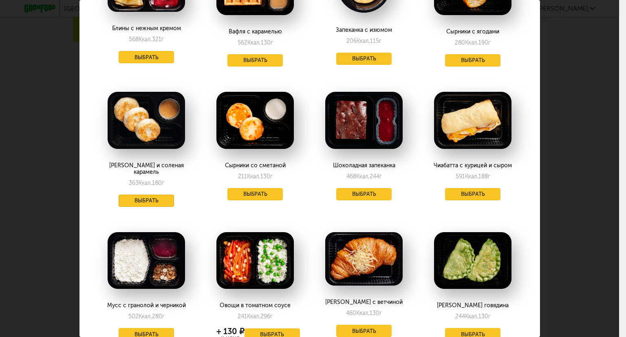
click at [145, 194] on button "Выбрать" at bounding box center [146, 200] width 55 height 12
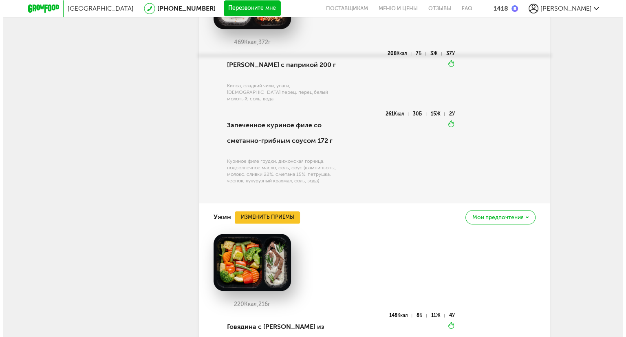
scroll to position [862, 0]
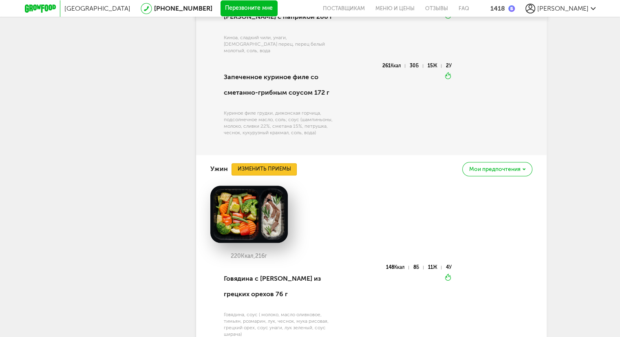
click at [266, 167] on button "Изменить приемы" at bounding box center [263, 169] width 65 height 12
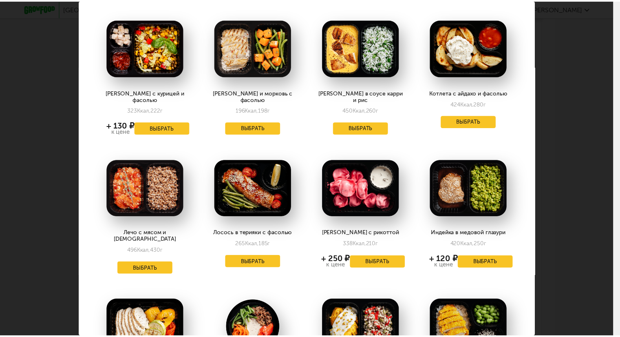
scroll to position [0, 0]
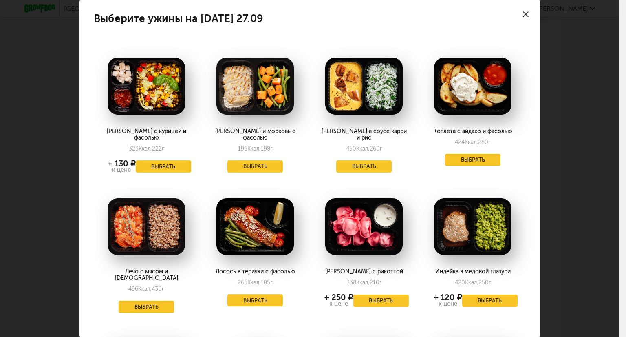
click at [521, 17] on div at bounding box center [525, 14] width 29 height 29
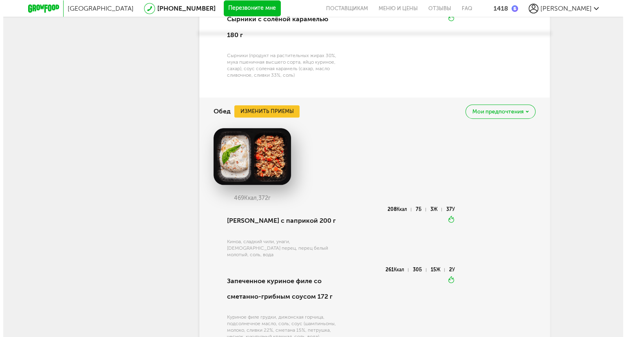
scroll to position [862, 0]
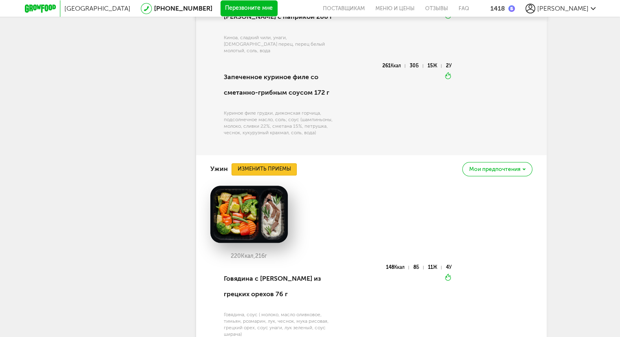
click at [262, 163] on button "Изменить приемы" at bounding box center [263, 169] width 65 height 12
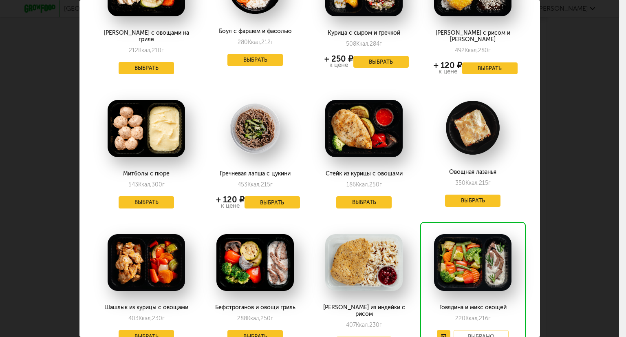
scroll to position [423, 0]
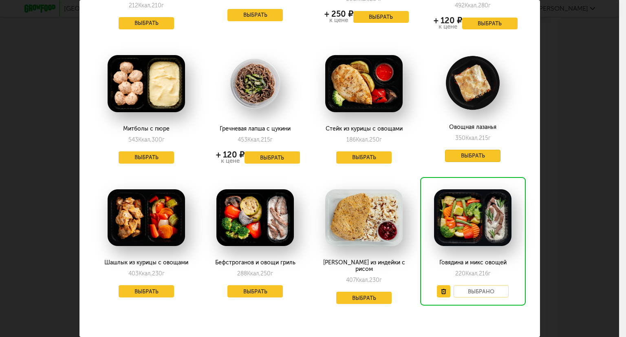
click at [466, 150] on button "Выбрать" at bounding box center [472, 156] width 55 height 12
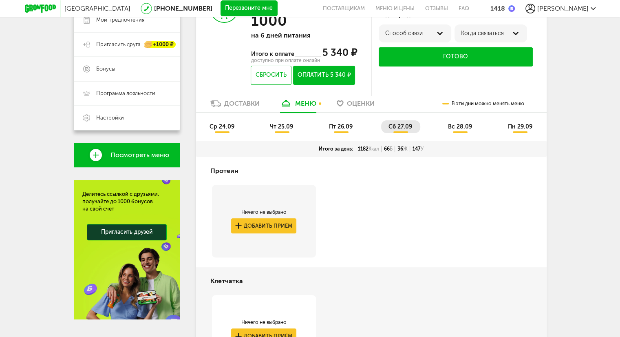
scroll to position [170, 0]
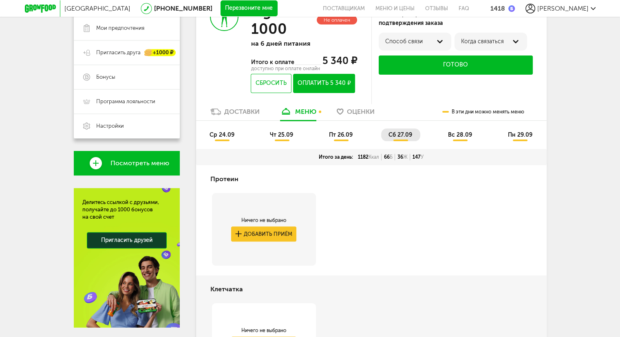
click at [456, 137] on span "вс 28.09" at bounding box center [460, 134] width 24 height 7
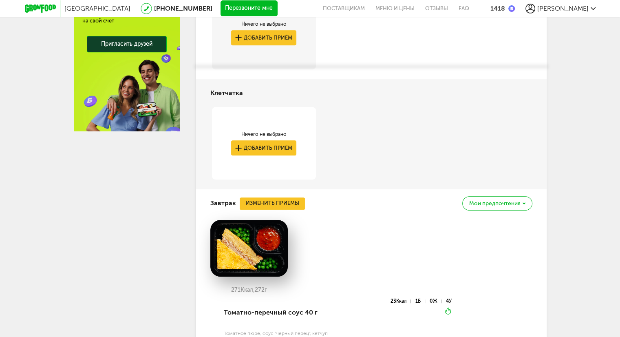
scroll to position [414, 0]
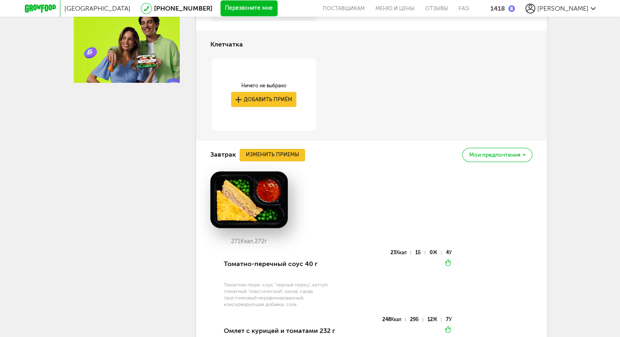
click at [268, 158] on button "Изменить приемы" at bounding box center [272, 155] width 65 height 12
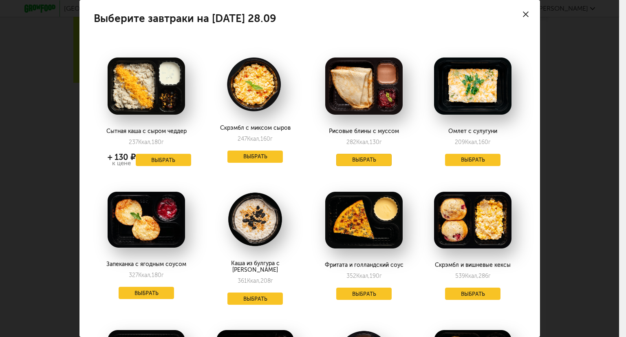
click at [363, 158] on button "Выбрать" at bounding box center [363, 160] width 55 height 12
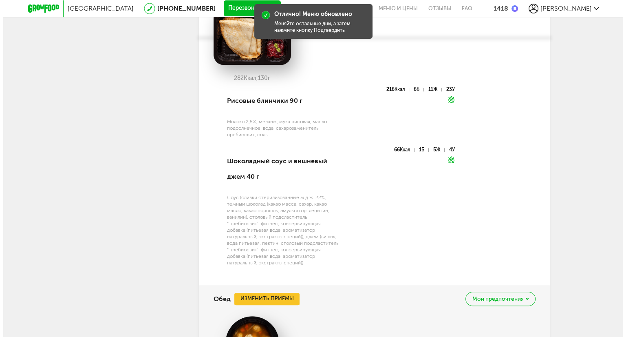
scroll to position [700, 0]
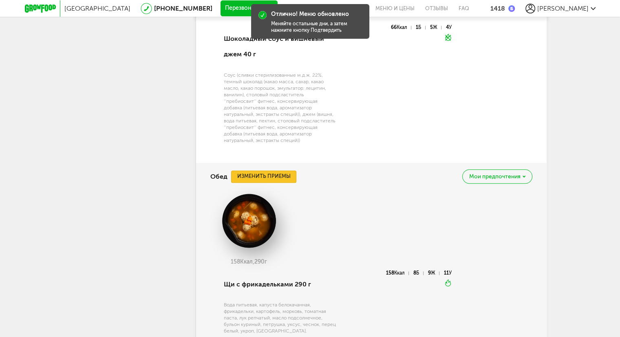
click at [278, 176] on button "Изменить приемы" at bounding box center [263, 176] width 65 height 12
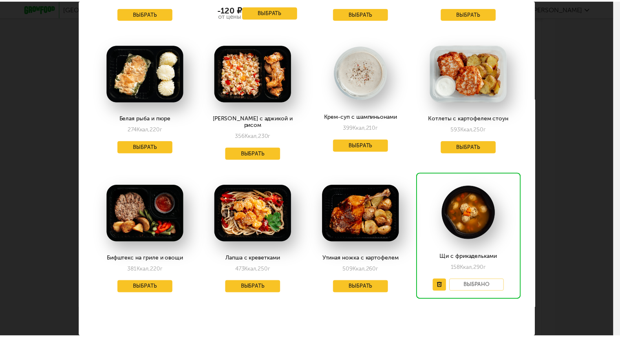
scroll to position [955, 0]
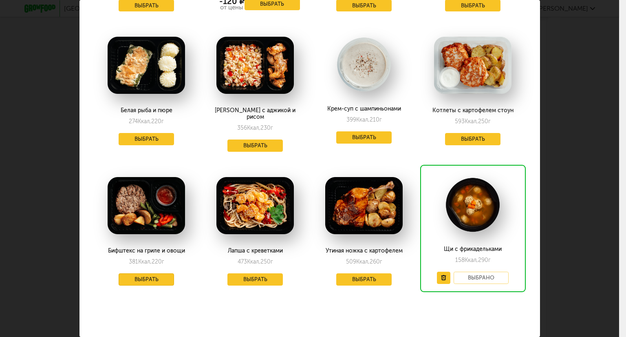
click at [153, 274] on button "Выбрать" at bounding box center [146, 279] width 55 height 12
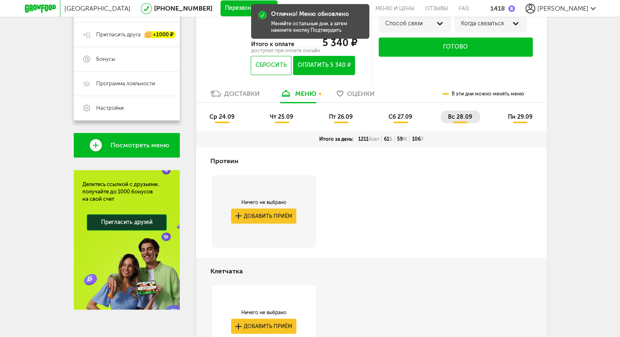
scroll to position [88, 0]
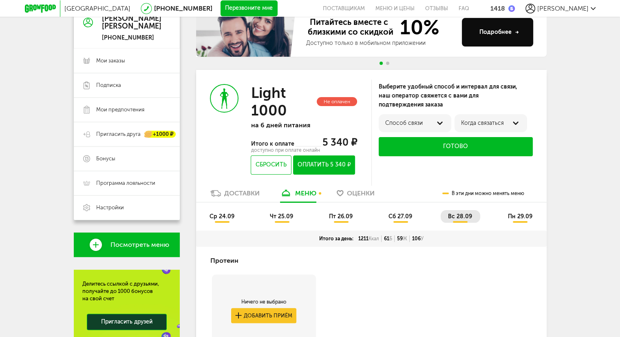
click at [524, 216] on span "пн 29.09" at bounding box center [519, 216] width 24 height 7
click at [522, 214] on span "пн 29.09" at bounding box center [519, 216] width 24 height 7
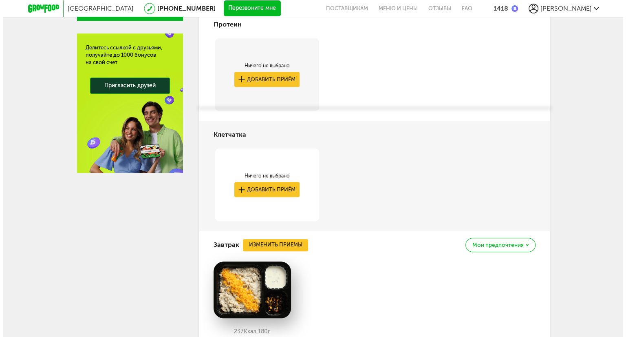
scroll to position [414, 0]
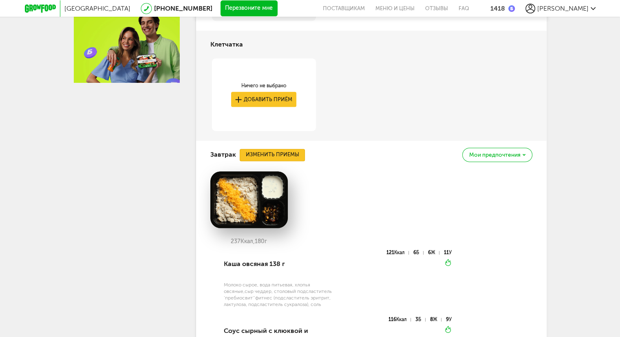
click at [284, 152] on button "Изменить приемы" at bounding box center [272, 155] width 65 height 12
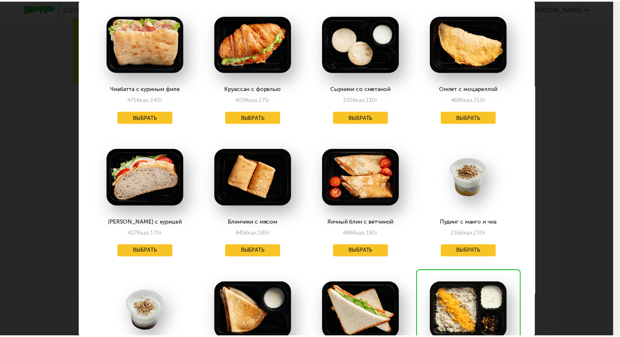
scroll to position [856, 0]
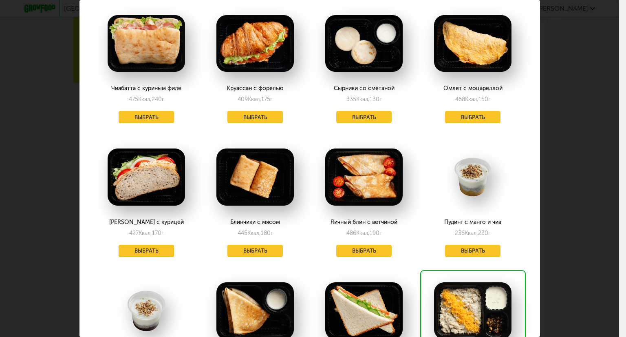
click at [144, 244] on button "Выбрать" at bounding box center [146, 250] width 55 height 12
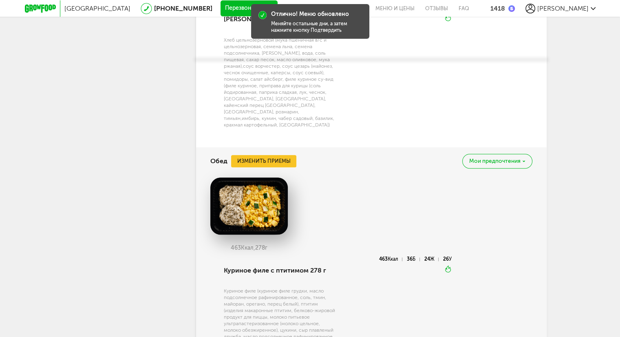
scroll to position [822, 0]
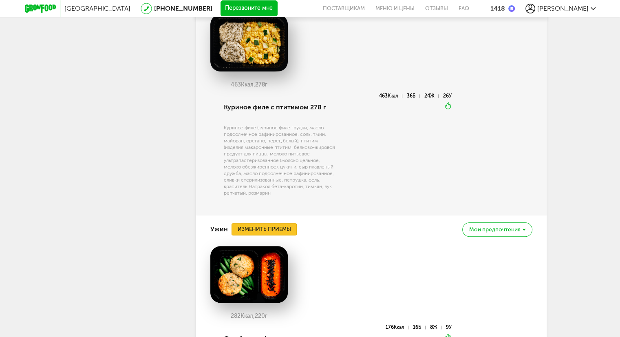
click at [279, 223] on button "Изменить приемы" at bounding box center [263, 229] width 65 height 12
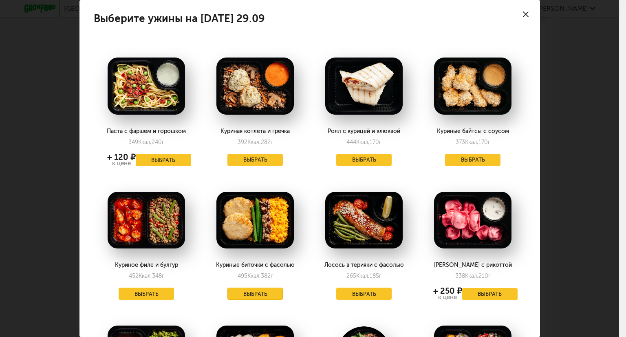
click at [259, 290] on button "Выбрать" at bounding box center [254, 293] width 55 height 12
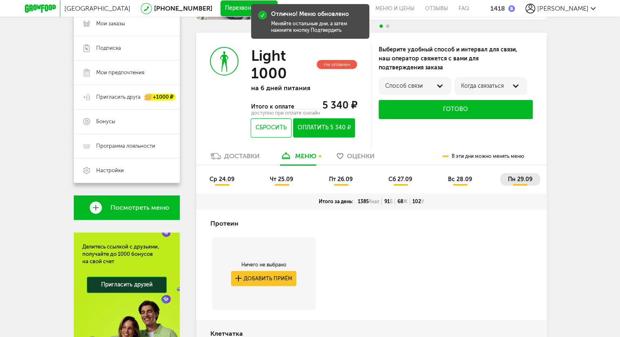
scroll to position [125, 0]
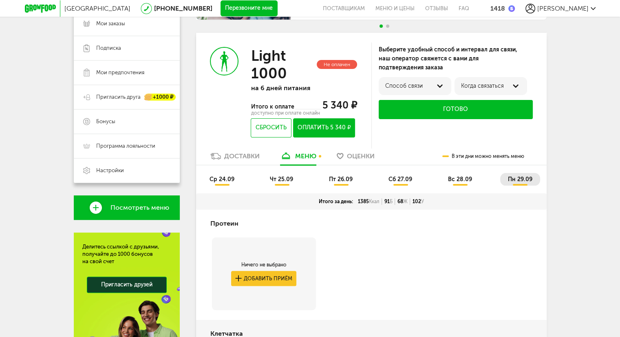
click at [456, 180] on span "вс 28.09" at bounding box center [460, 179] width 24 height 7
click at [405, 180] on span "сб 27.09" at bounding box center [400, 179] width 24 height 7
click at [344, 178] on span "пт 26.09" at bounding box center [341, 179] width 24 height 7
click span "ср 24.09"
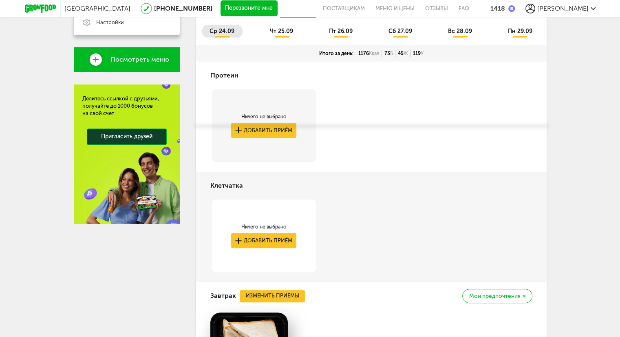
scroll to position [156, 0]
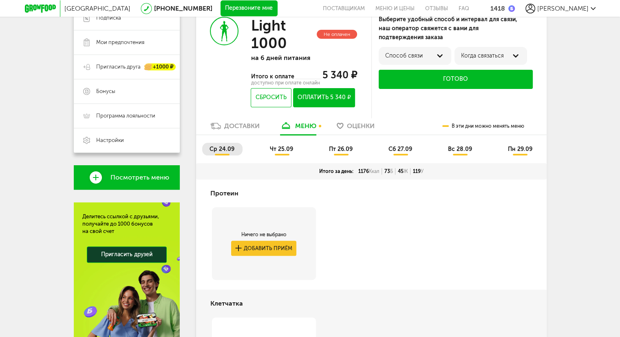
click span "чт 25.09"
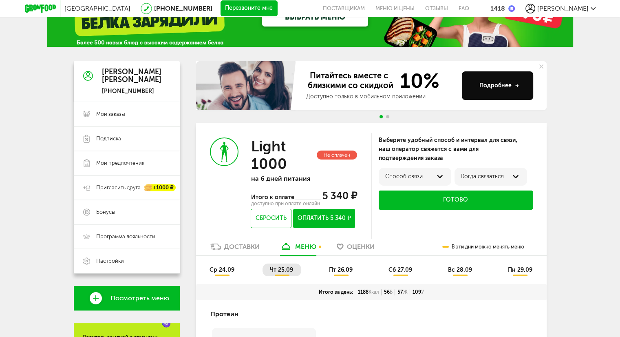
scroll to position [81, 0]
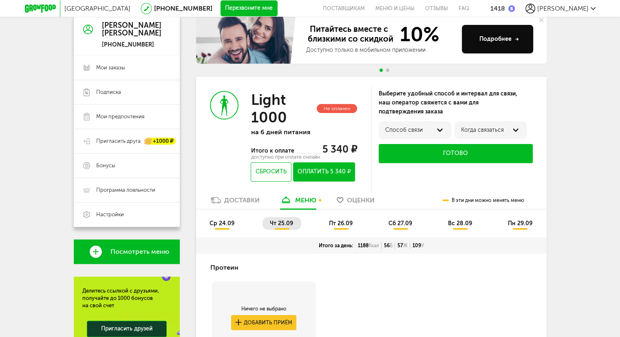
click div "меню"
click div "Доставки"
